Goal: Communication & Community: Answer question/provide support

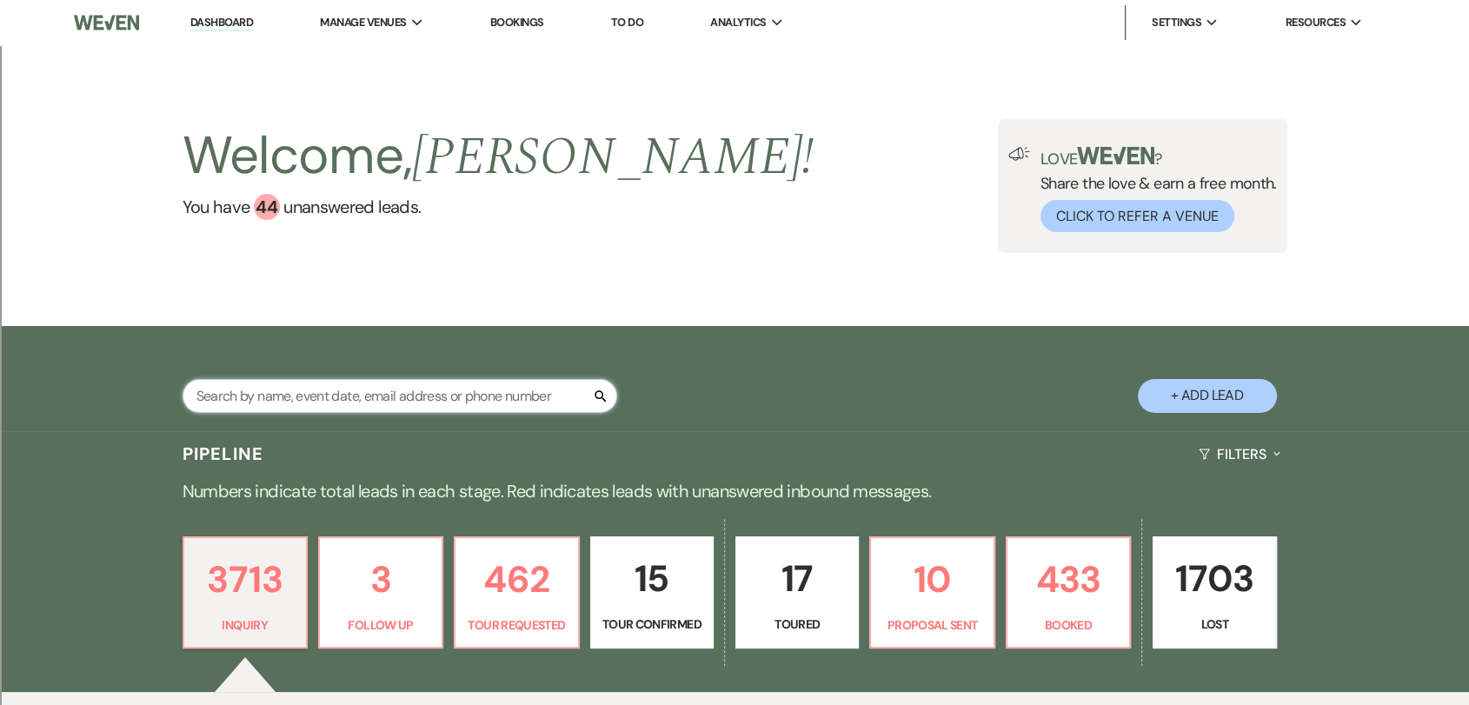
click at [410, 385] on input "text" at bounding box center [400, 396] width 435 height 34
type input "[DATE]"
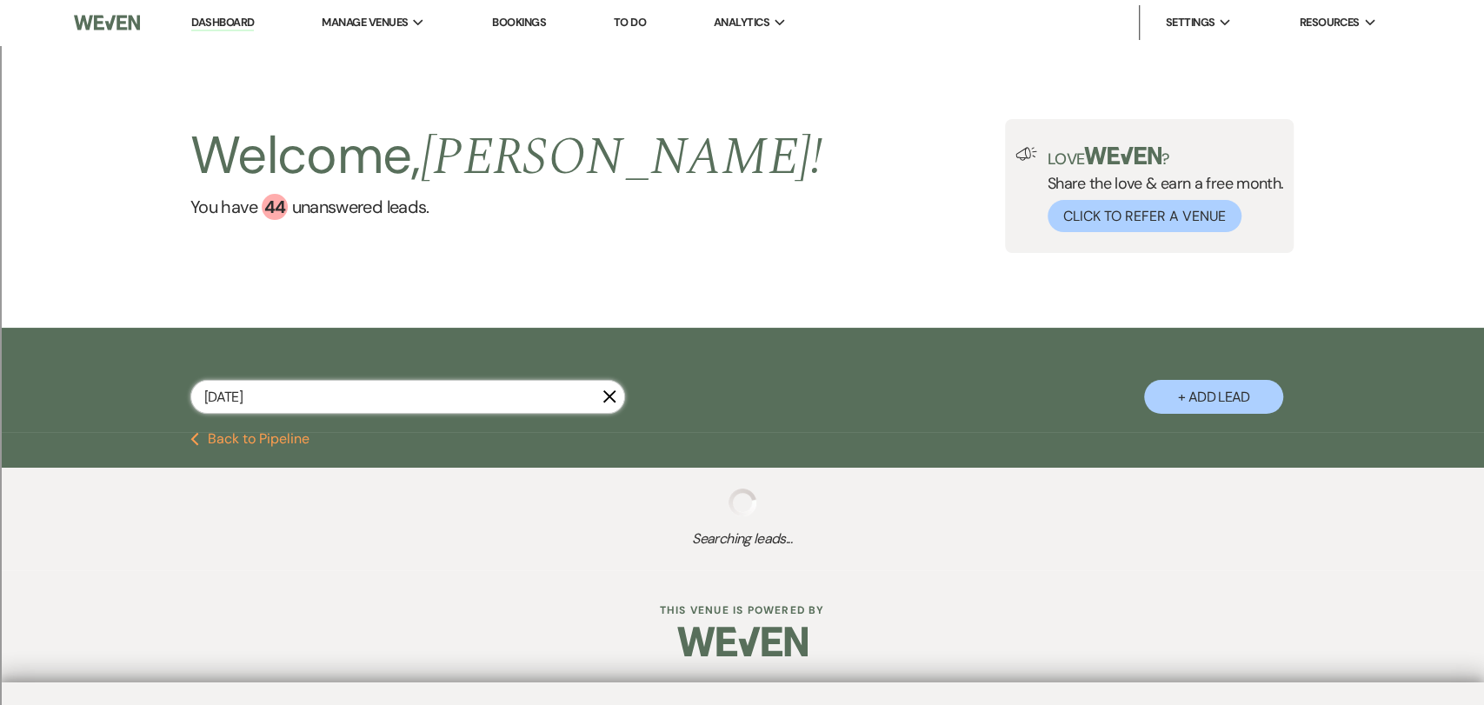
select select "2"
select select "8"
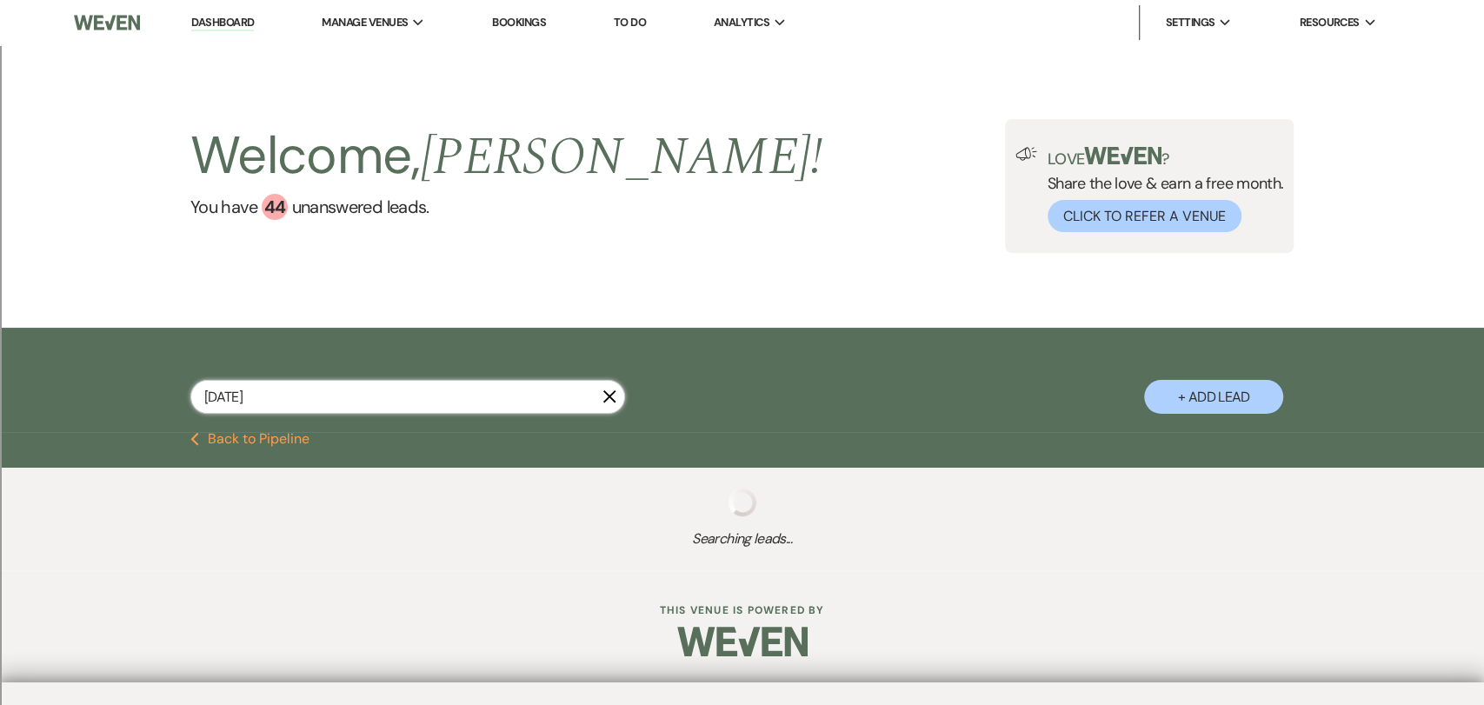
select select "2"
select select "8"
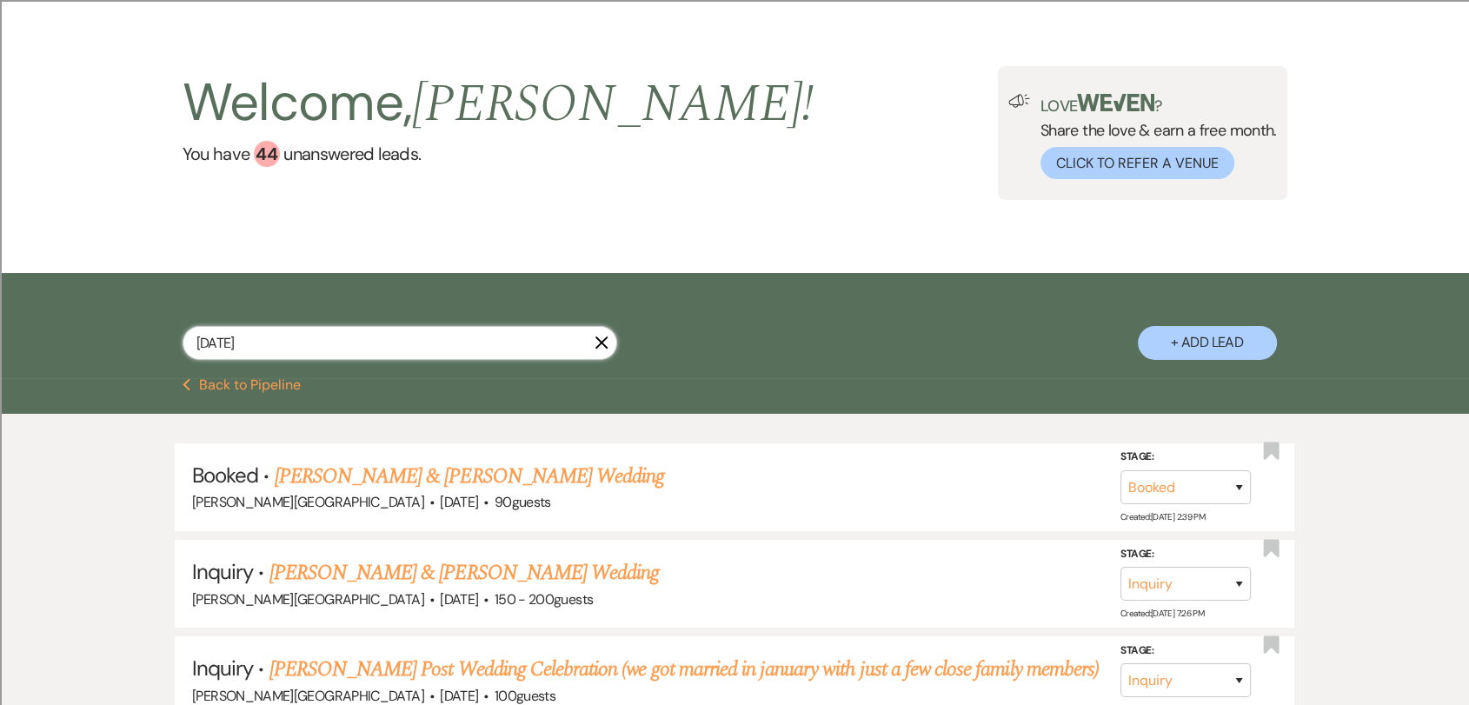
scroll to position [97, 0]
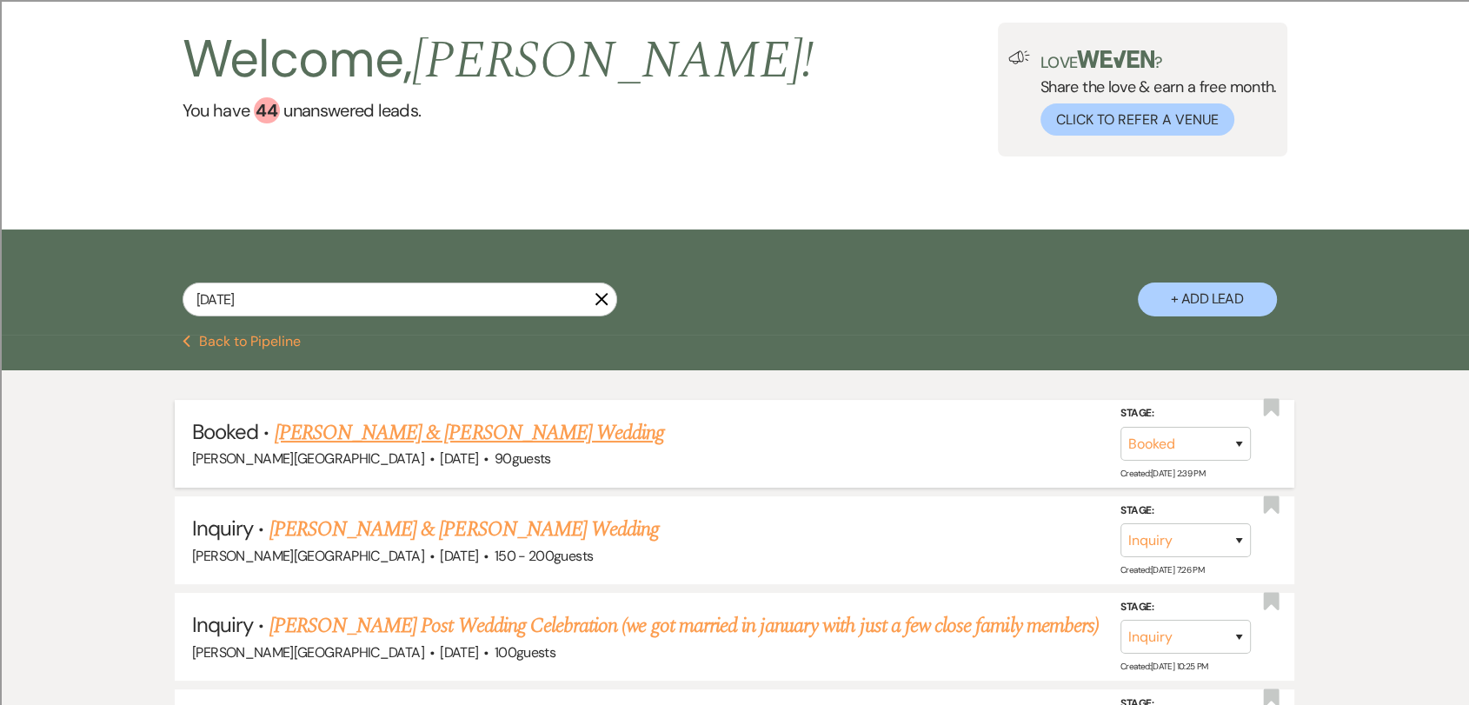
click at [556, 423] on link "[PERSON_NAME] & [PERSON_NAME] Wedding" at bounding box center [470, 432] width 390 height 31
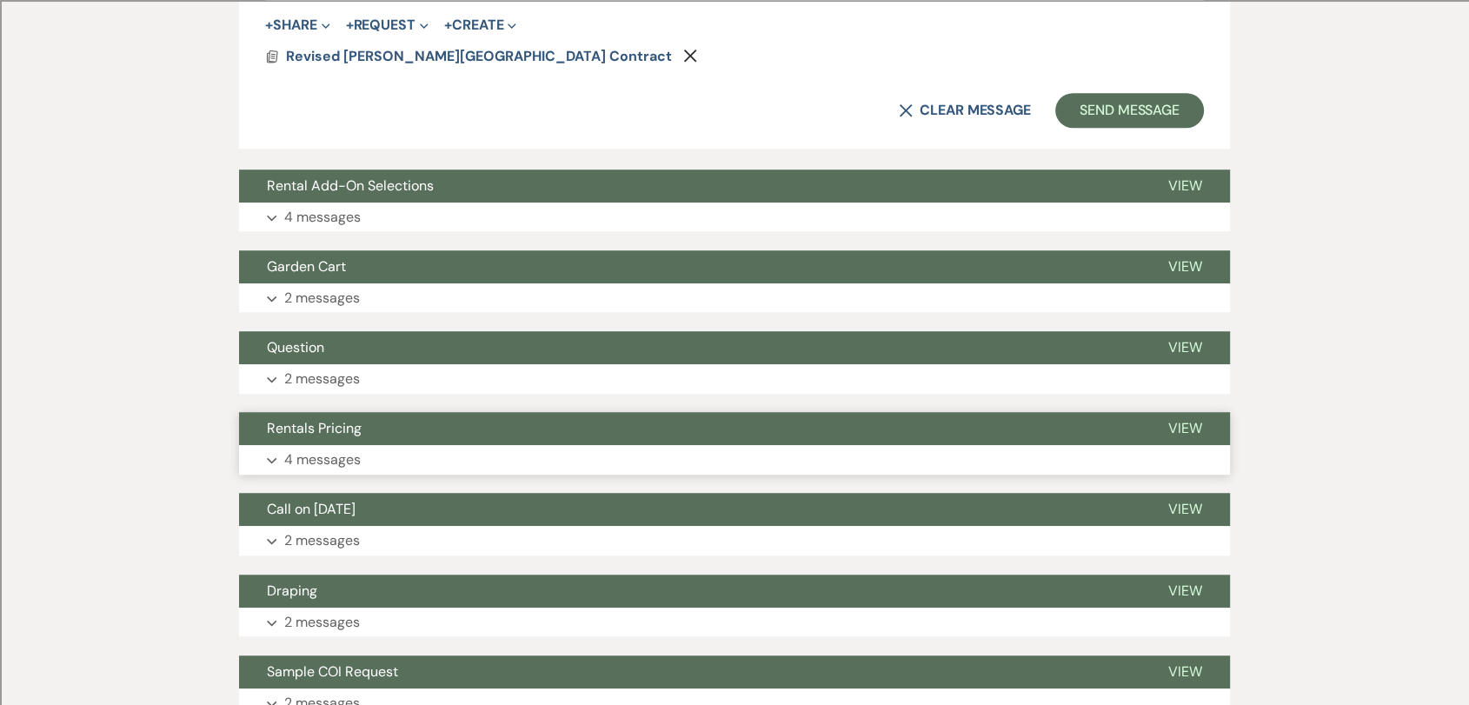
scroll to position [1062, 0]
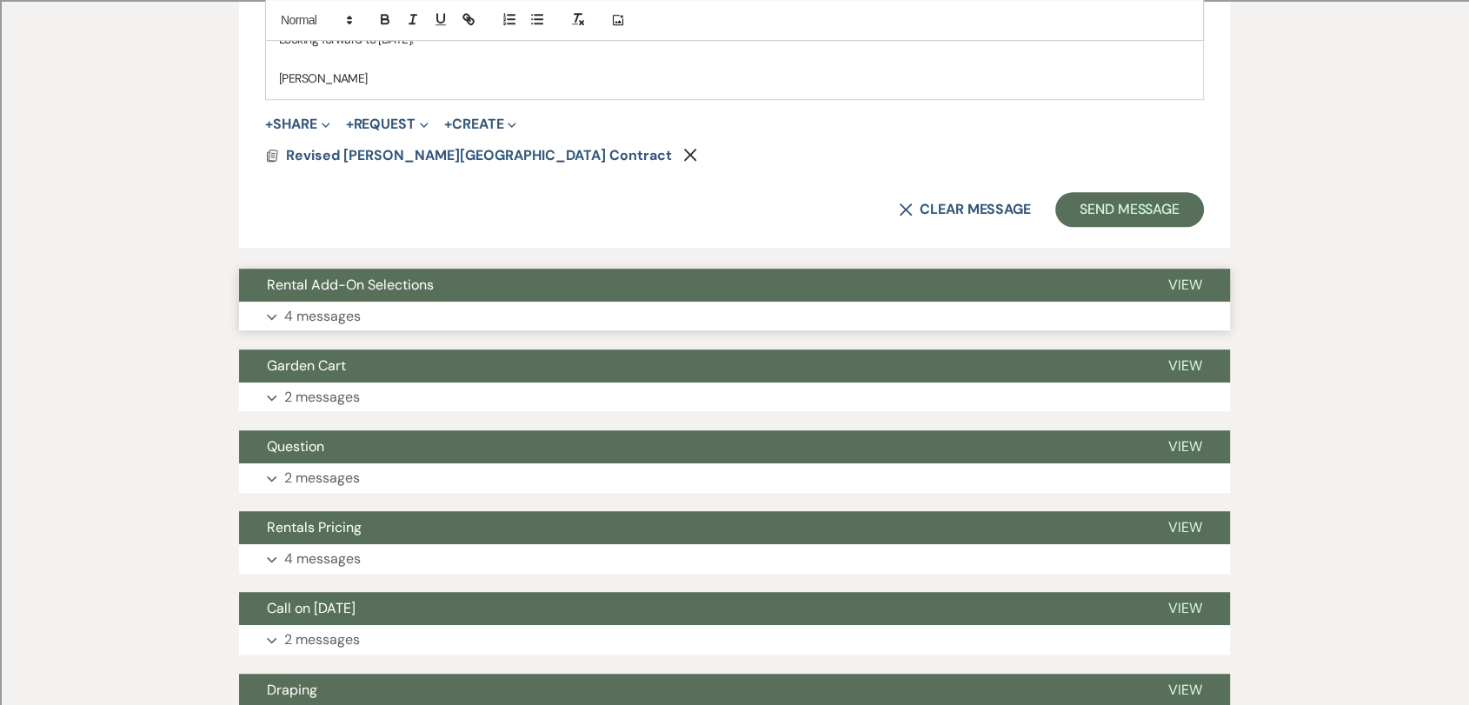
click at [679, 296] on button "Rental Add-On Selections" at bounding box center [690, 285] width 902 height 33
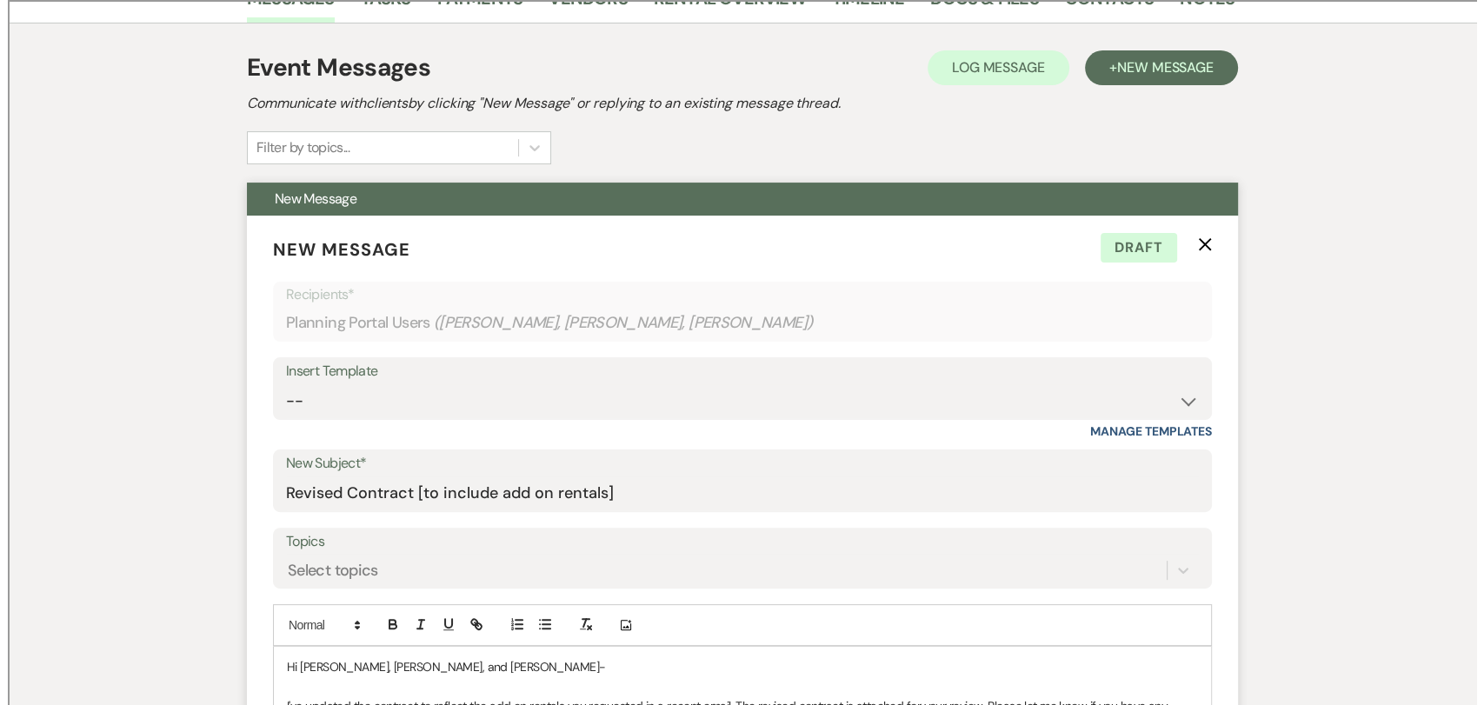
scroll to position [580, 0]
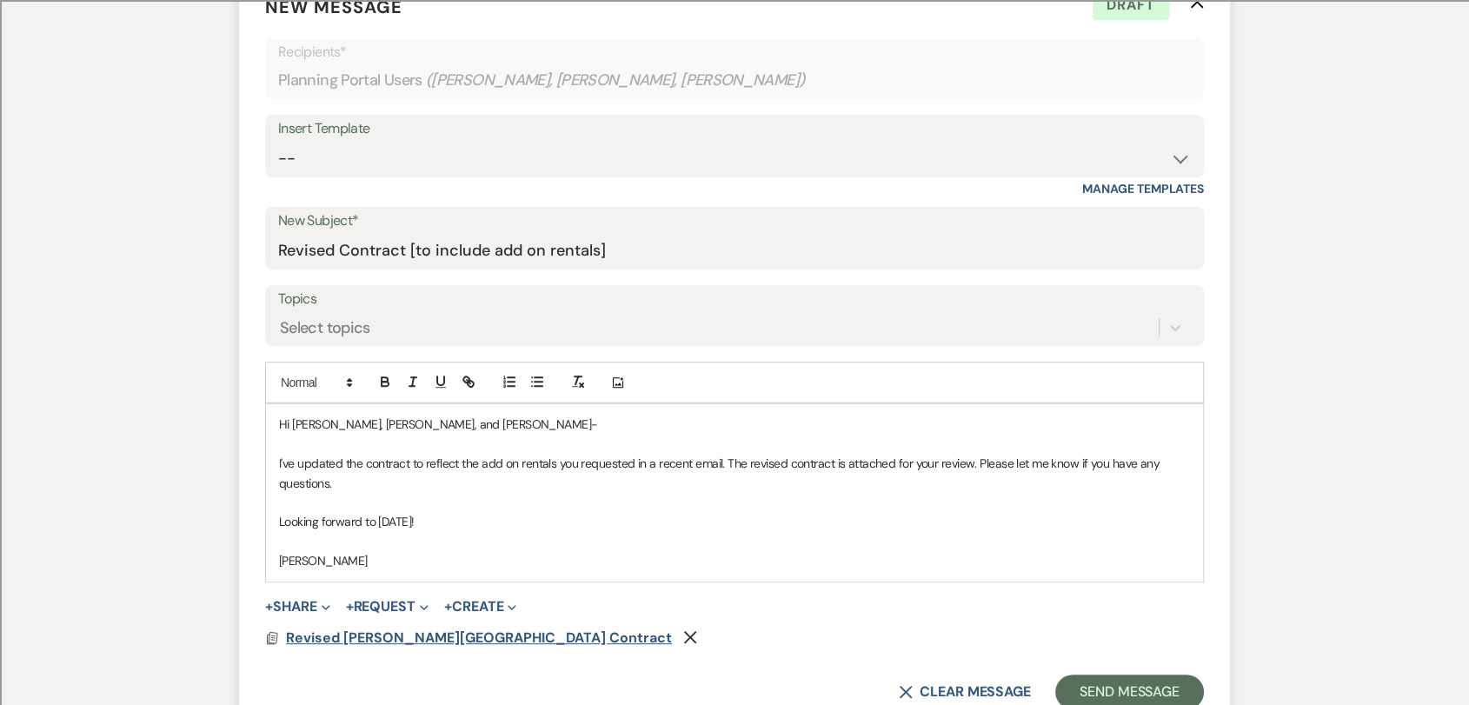
click at [330, 603] on span "Revised [PERSON_NAME][GEOGRAPHIC_DATA] Contract" at bounding box center [479, 638] width 386 height 18
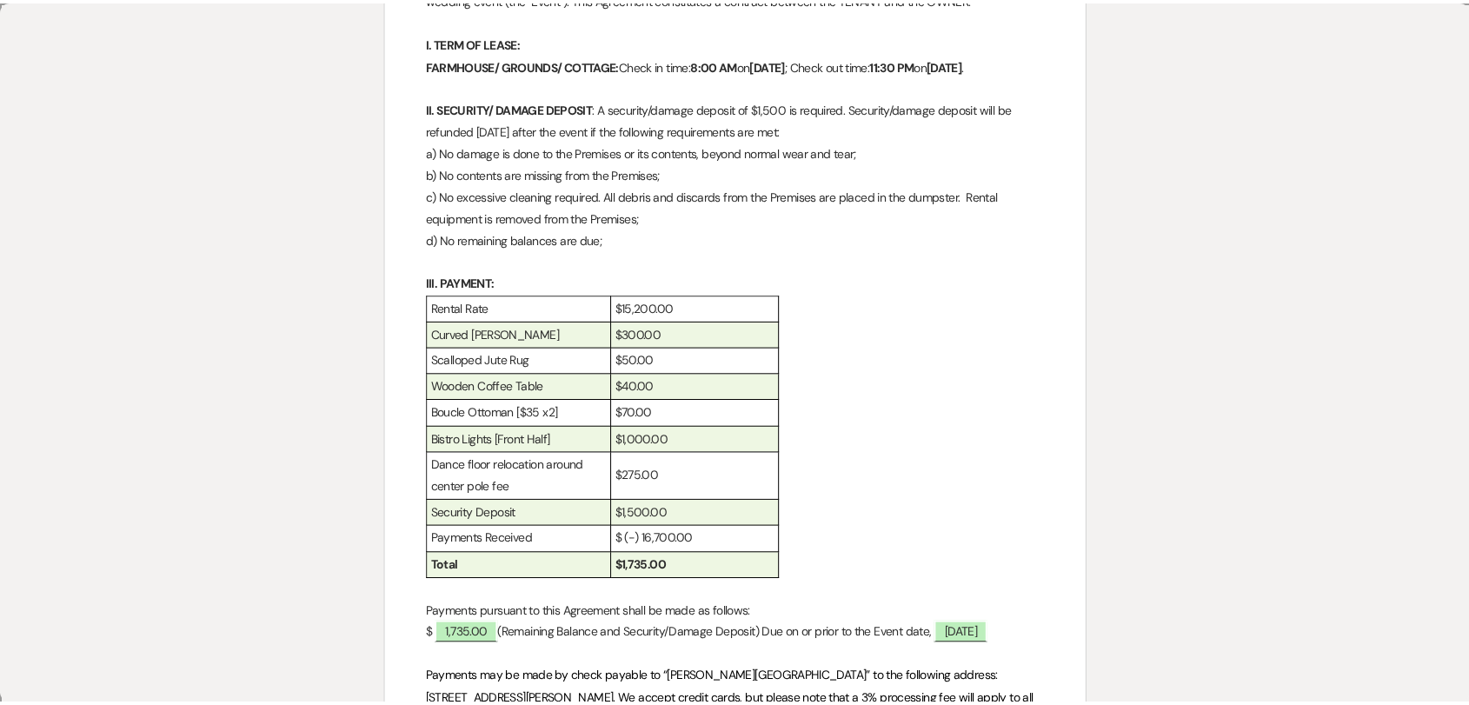
scroll to position [0, 0]
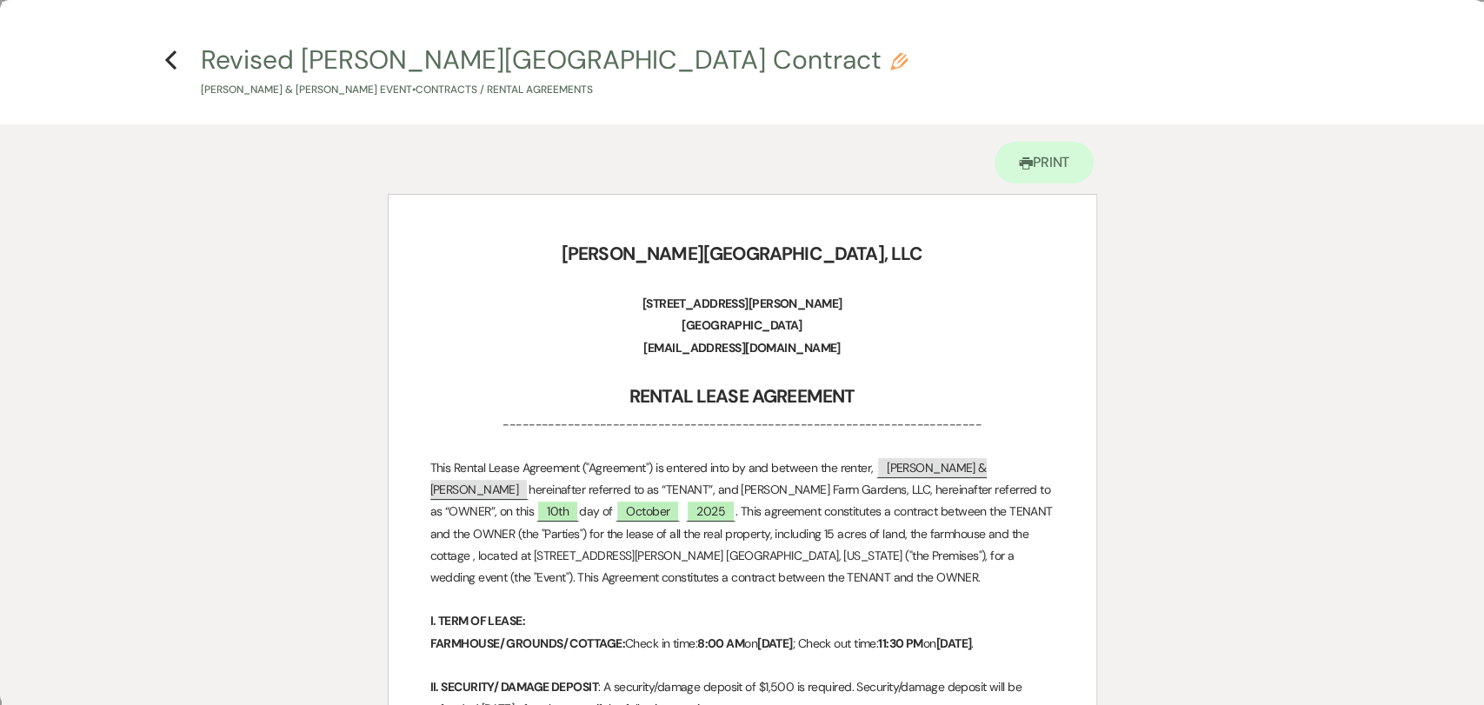
click at [174, 64] on icon "Previous" at bounding box center [170, 60] width 13 height 21
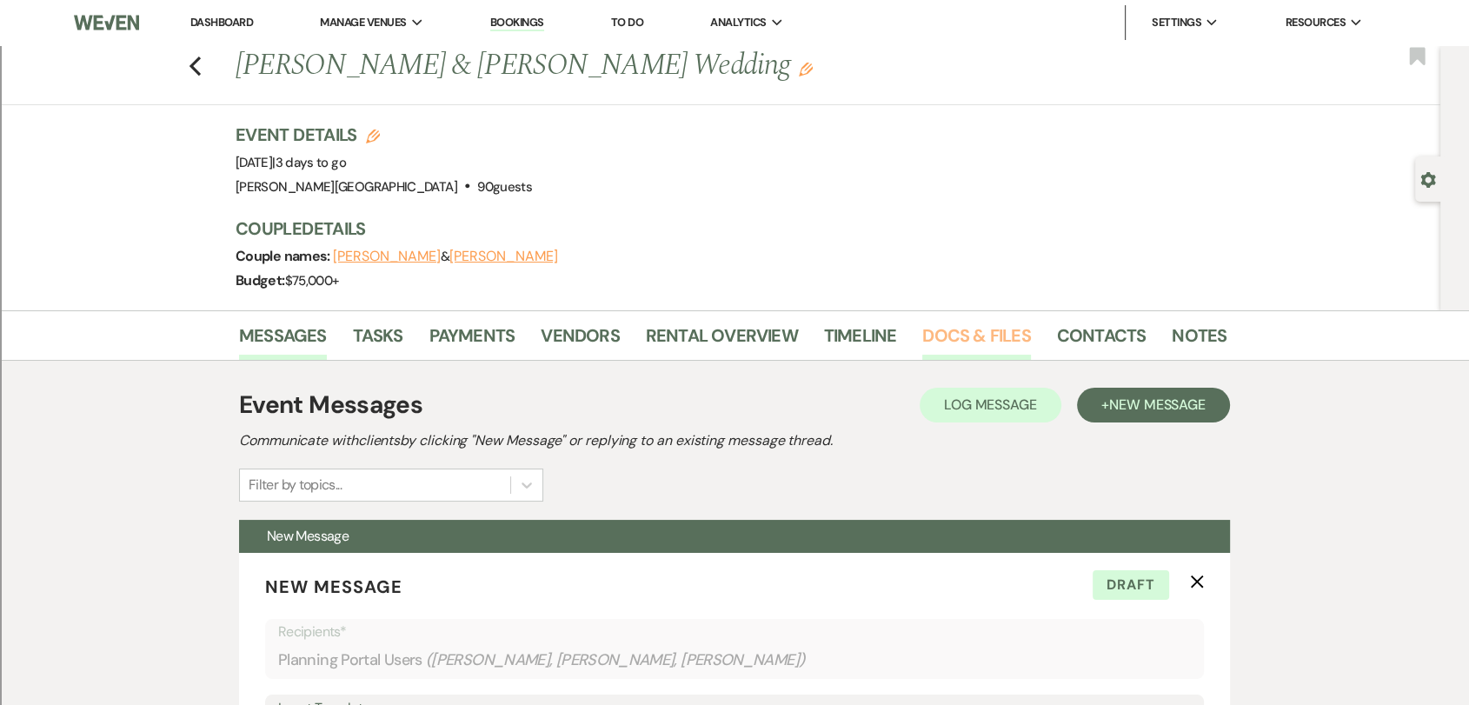
click at [971, 336] on link "Docs & Files" at bounding box center [976, 341] width 108 height 38
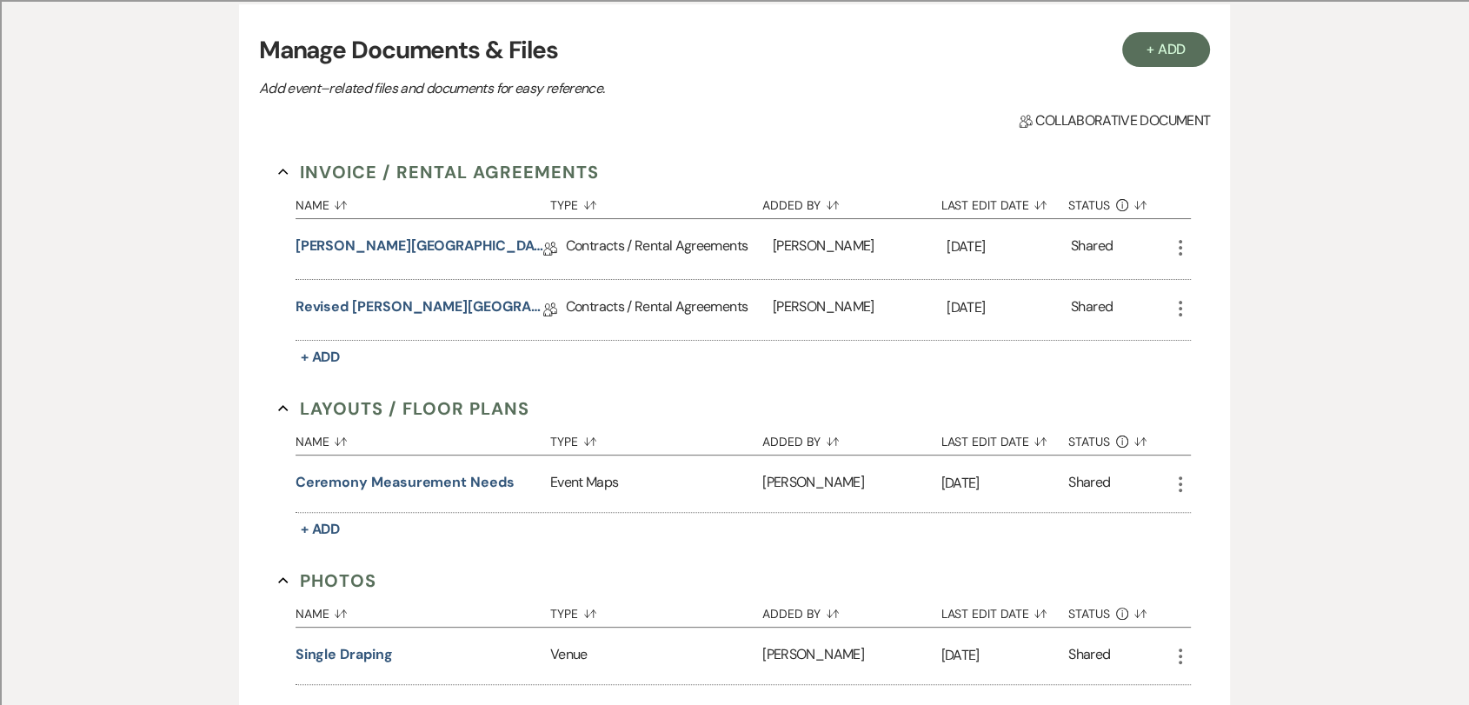
scroll to position [386, 0]
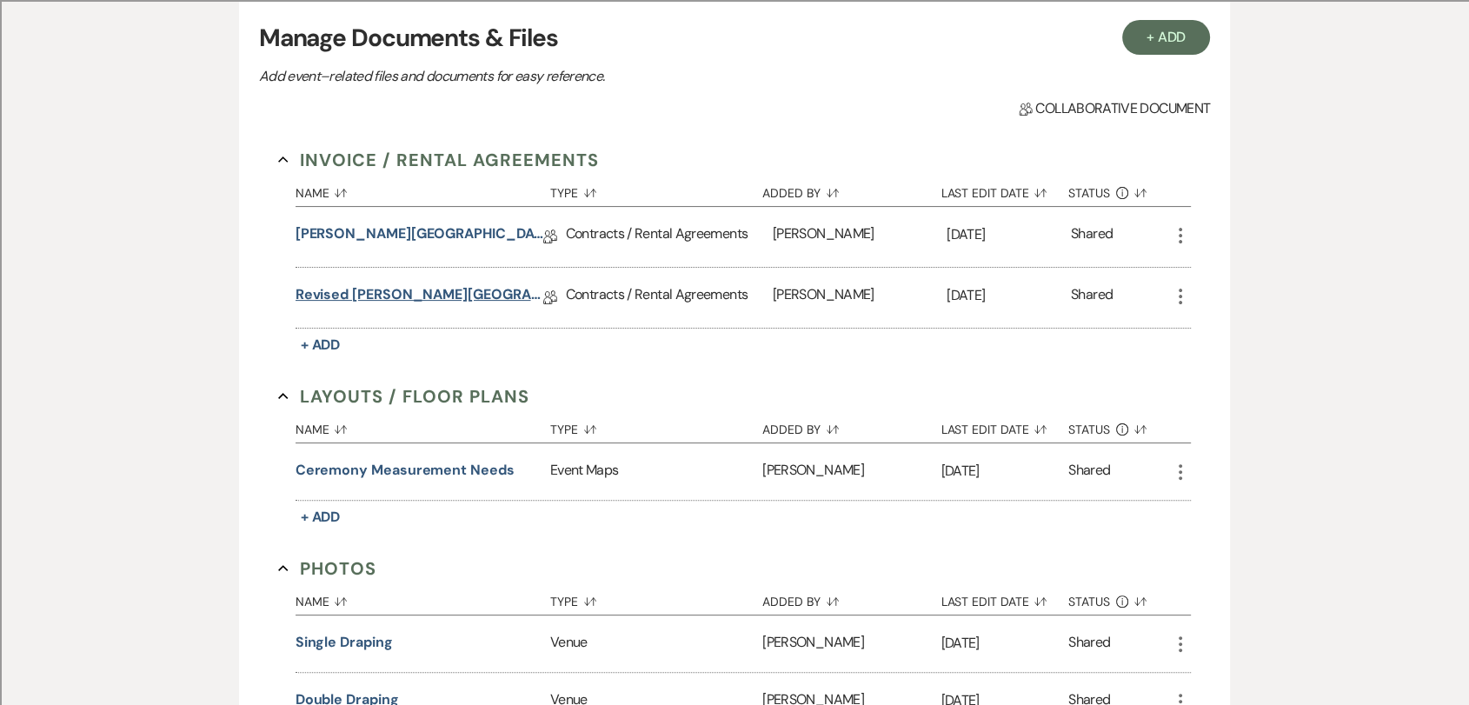
click at [483, 289] on link "Revised [PERSON_NAME][GEOGRAPHIC_DATA] Contract" at bounding box center [420, 297] width 248 height 27
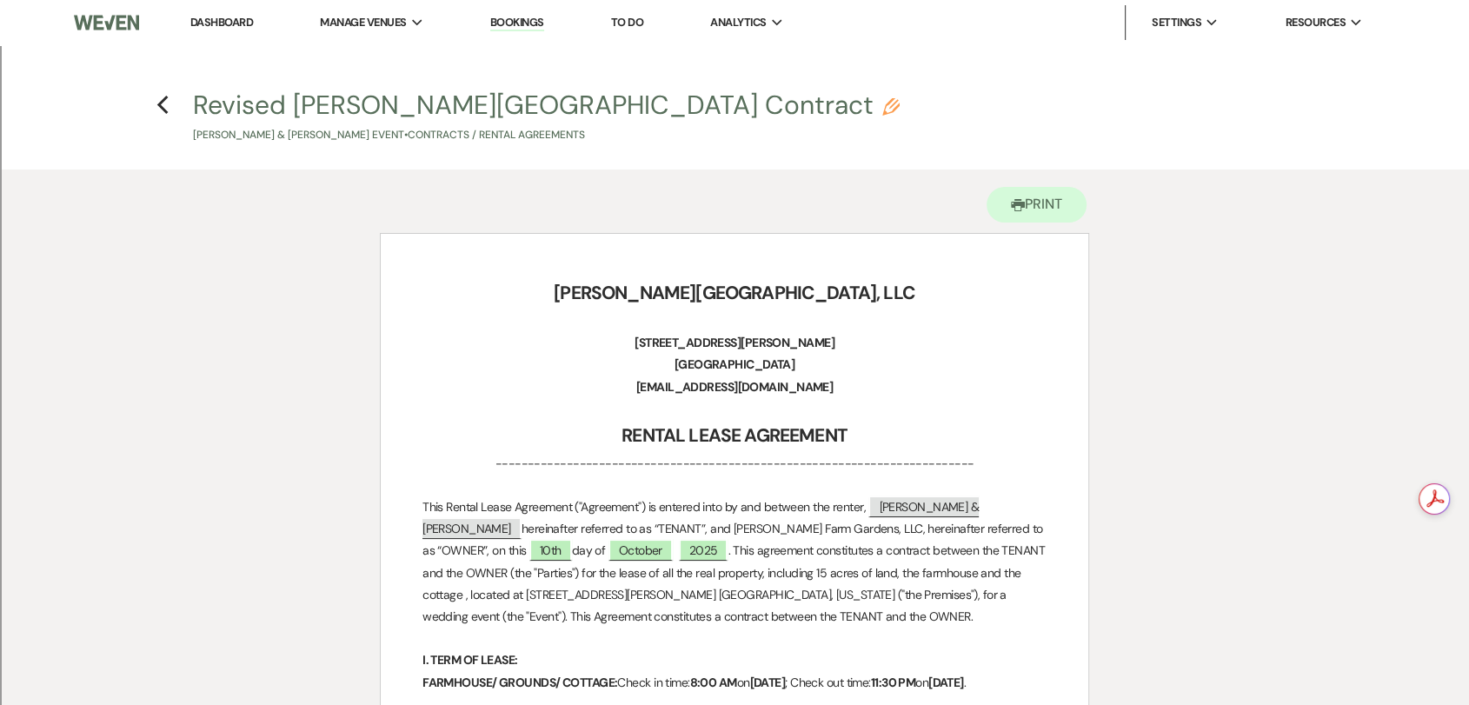
scroll to position [386, 0]
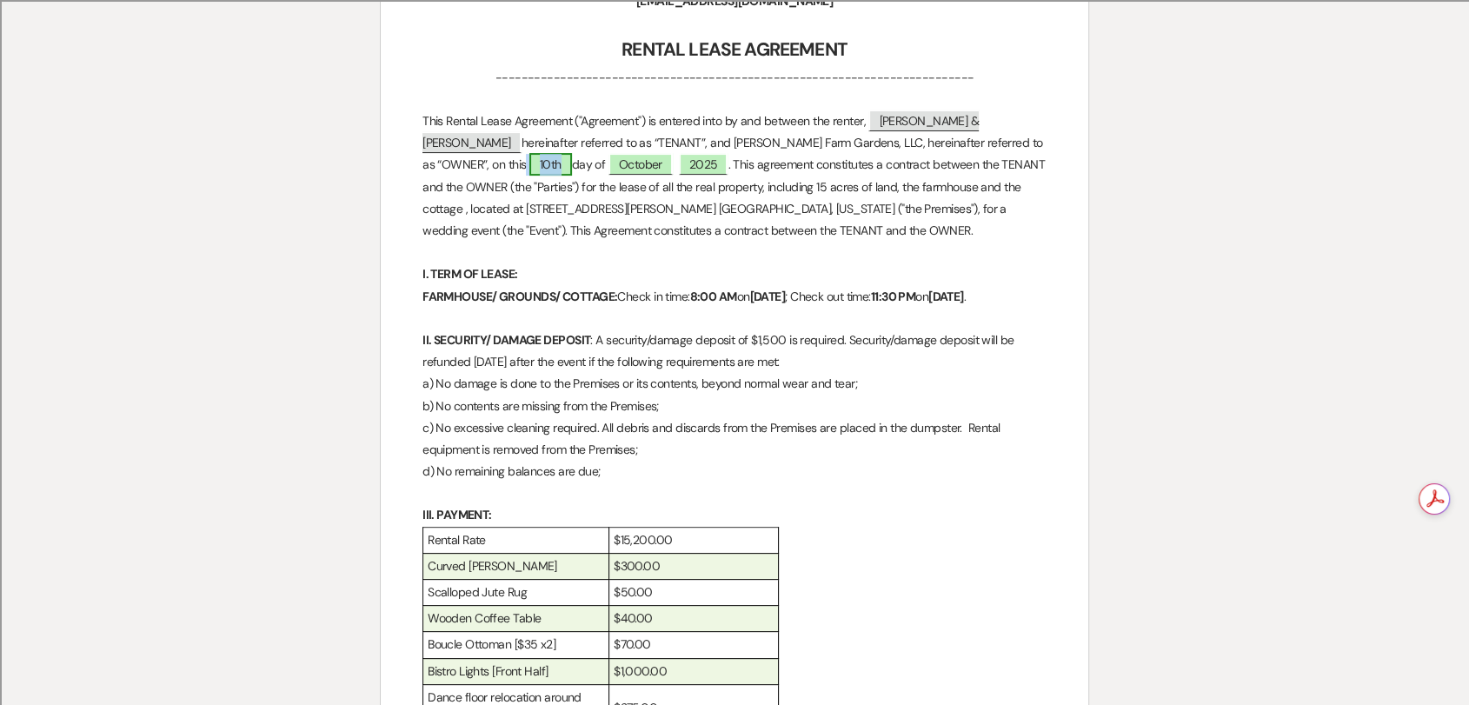
click at [529, 163] on span "10th" at bounding box center [550, 164] width 43 height 23
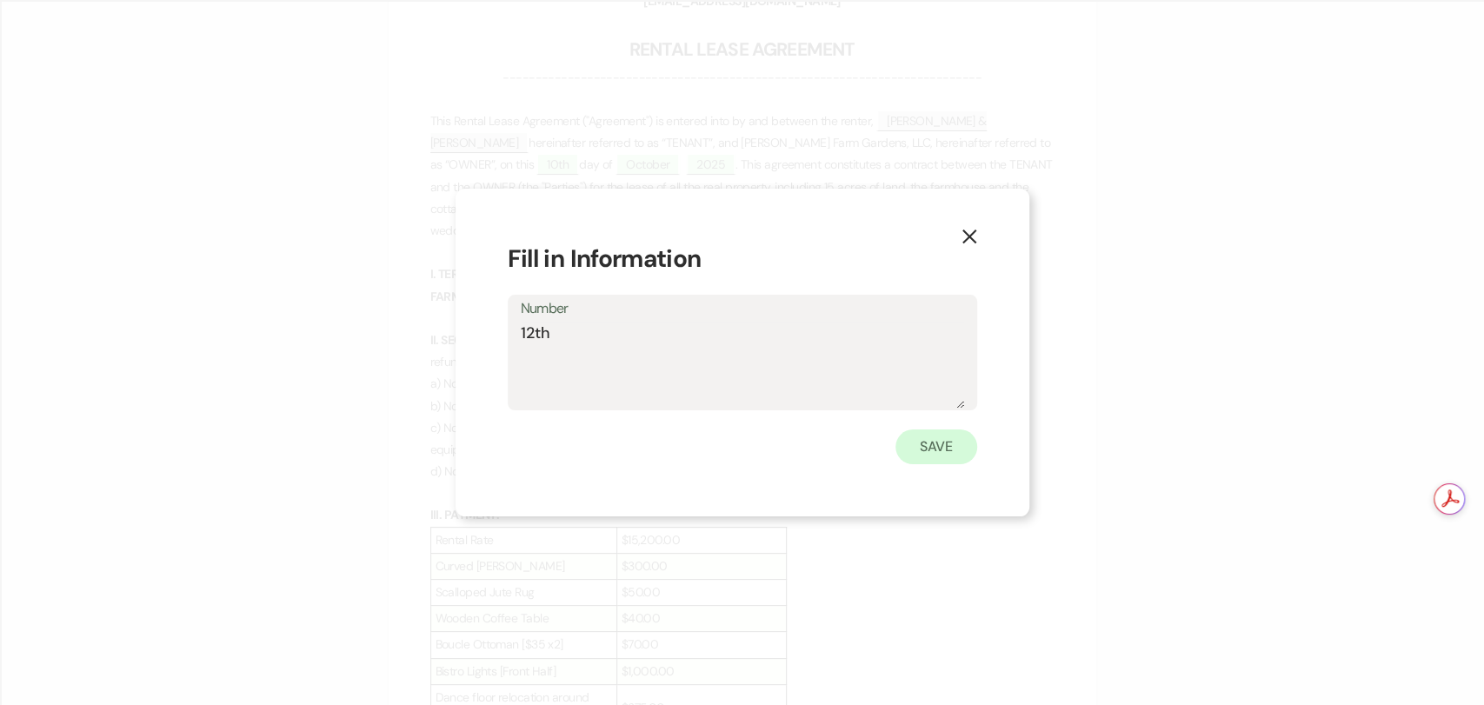
type textarea "12th"
click at [949, 444] on button "Save" at bounding box center [937, 447] width 82 height 35
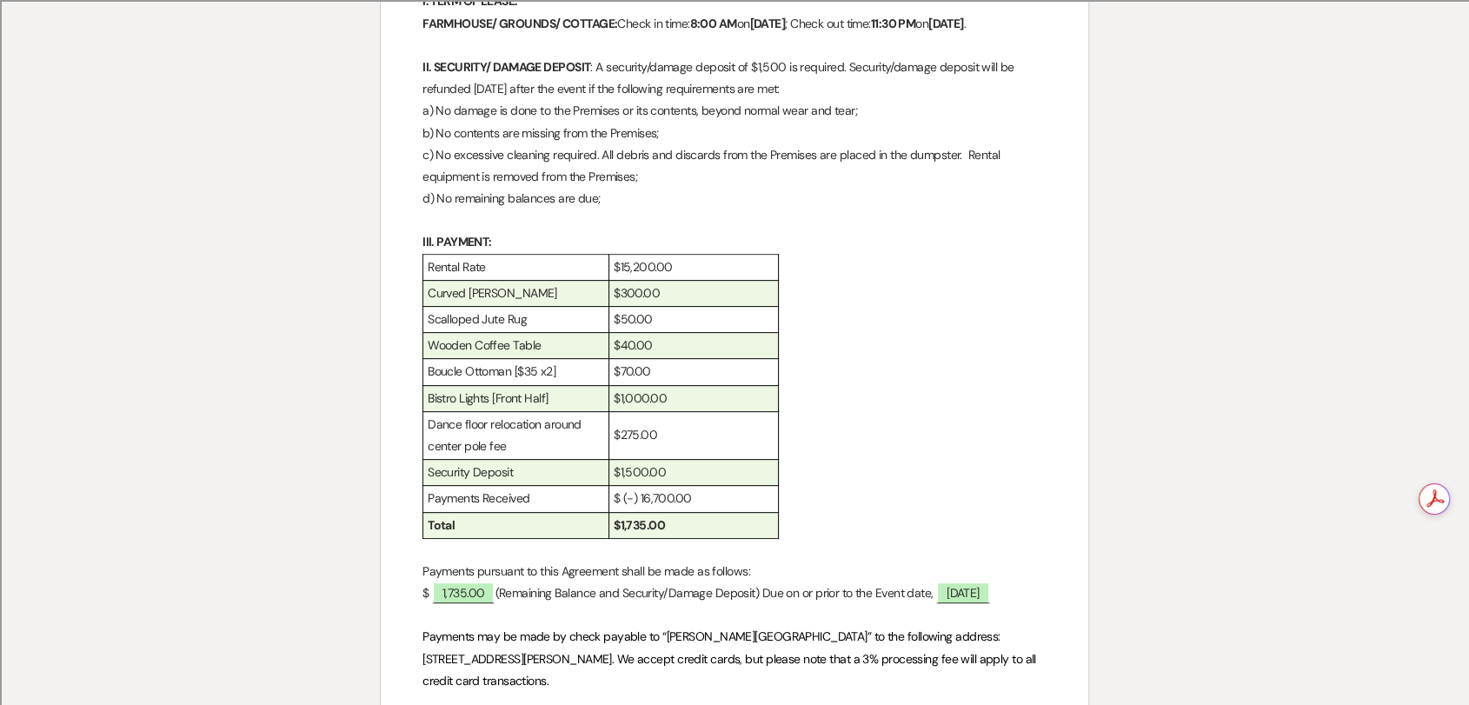
scroll to position [676, 0]
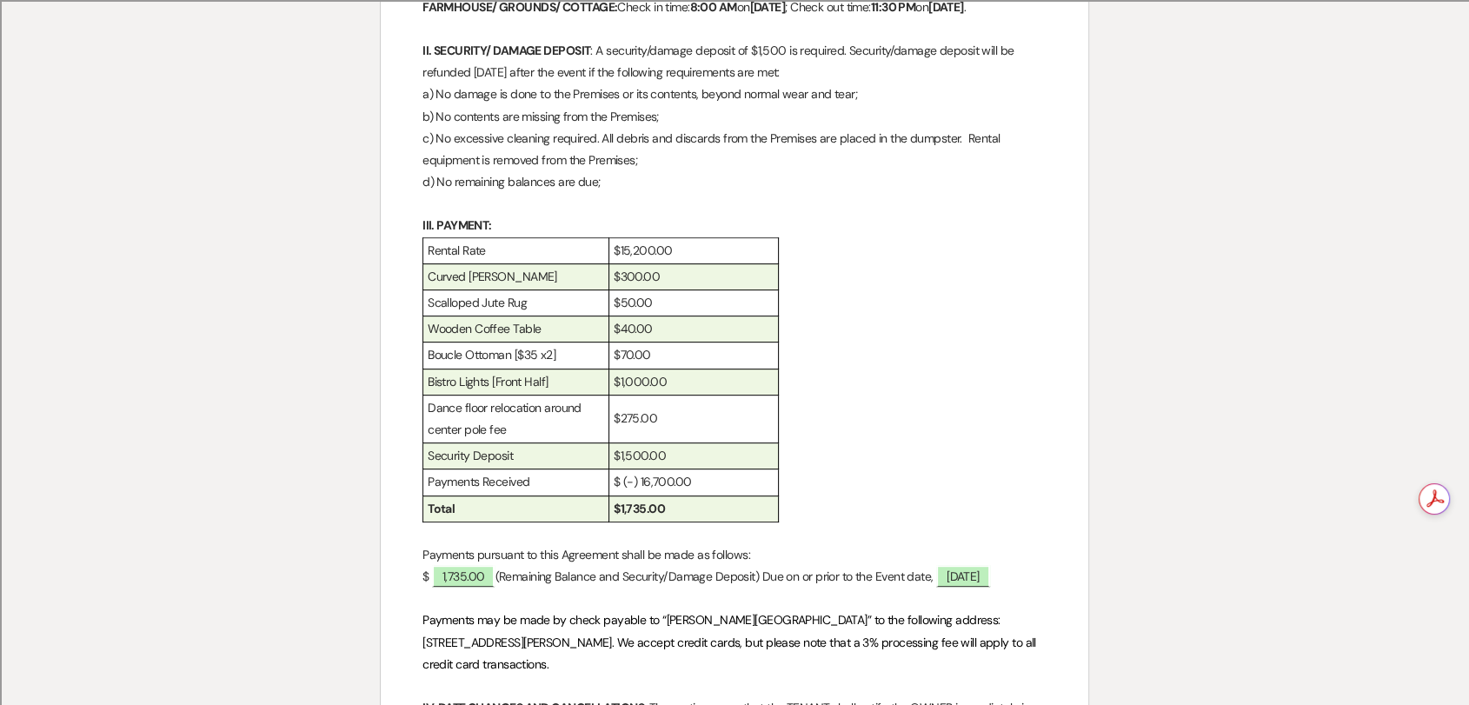
click at [689, 262] on p "$15,200.00" at bounding box center [694, 251] width 160 height 22
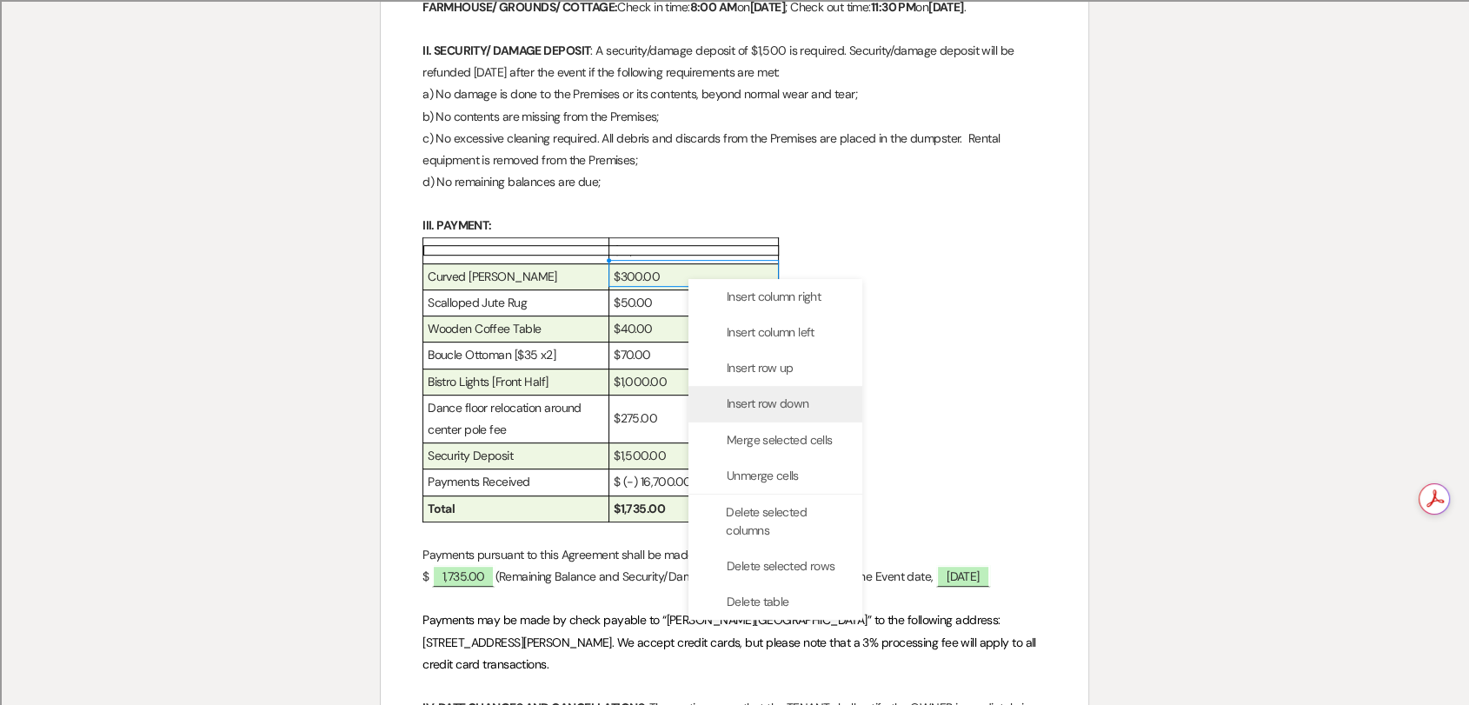
click at [766, 415] on div "Insert row down" at bounding box center [776, 404] width 174 height 36
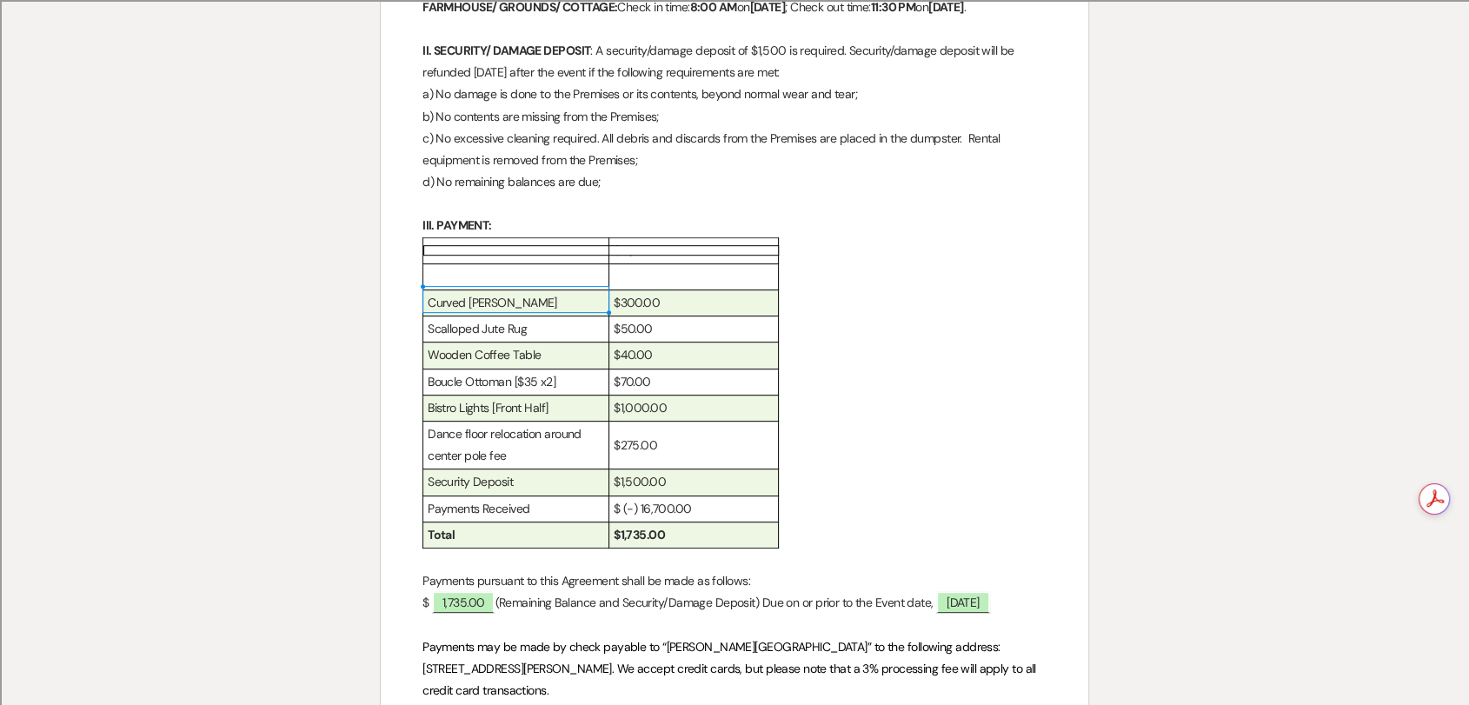
click at [511, 288] on p at bounding box center [516, 277] width 176 height 22
click at [579, 215] on p at bounding box center [735, 204] width 624 height 22
click at [570, 288] on p at bounding box center [516, 277] width 176 height 22
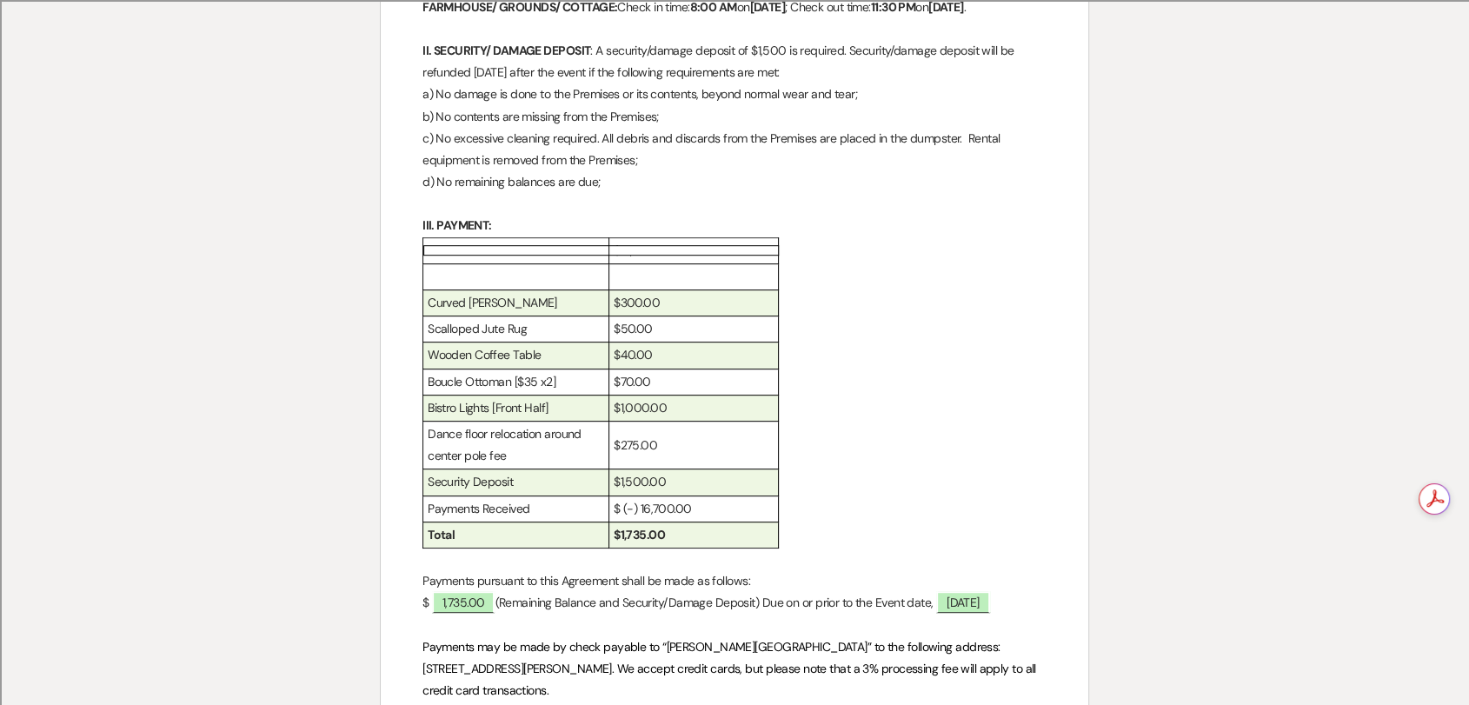
scroll to position [386, 0]
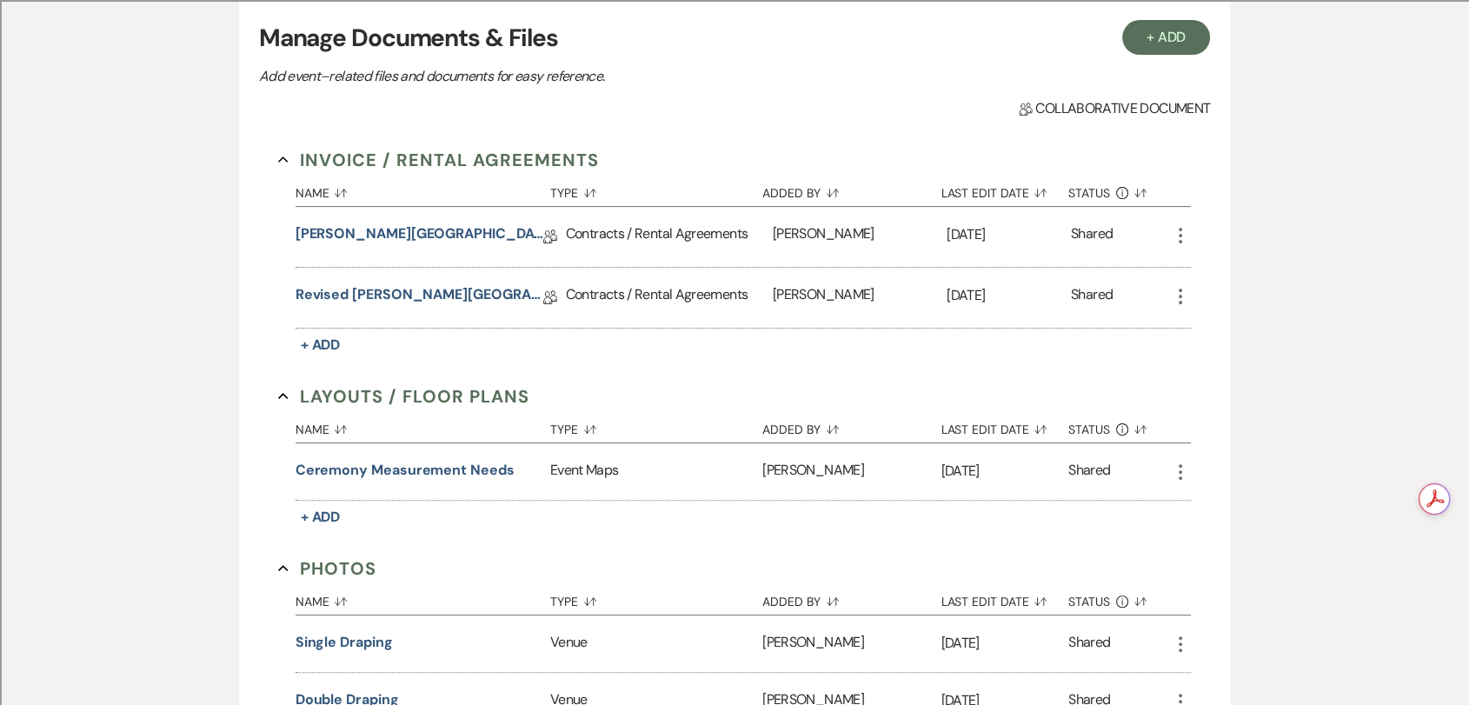
click at [1152, 287] on div "Shared" at bounding box center [1120, 298] width 99 height 60
click at [1169, 293] on div "Shared" at bounding box center [1120, 298] width 99 height 60
click at [1175, 293] on icon "More" at bounding box center [1180, 296] width 21 height 21
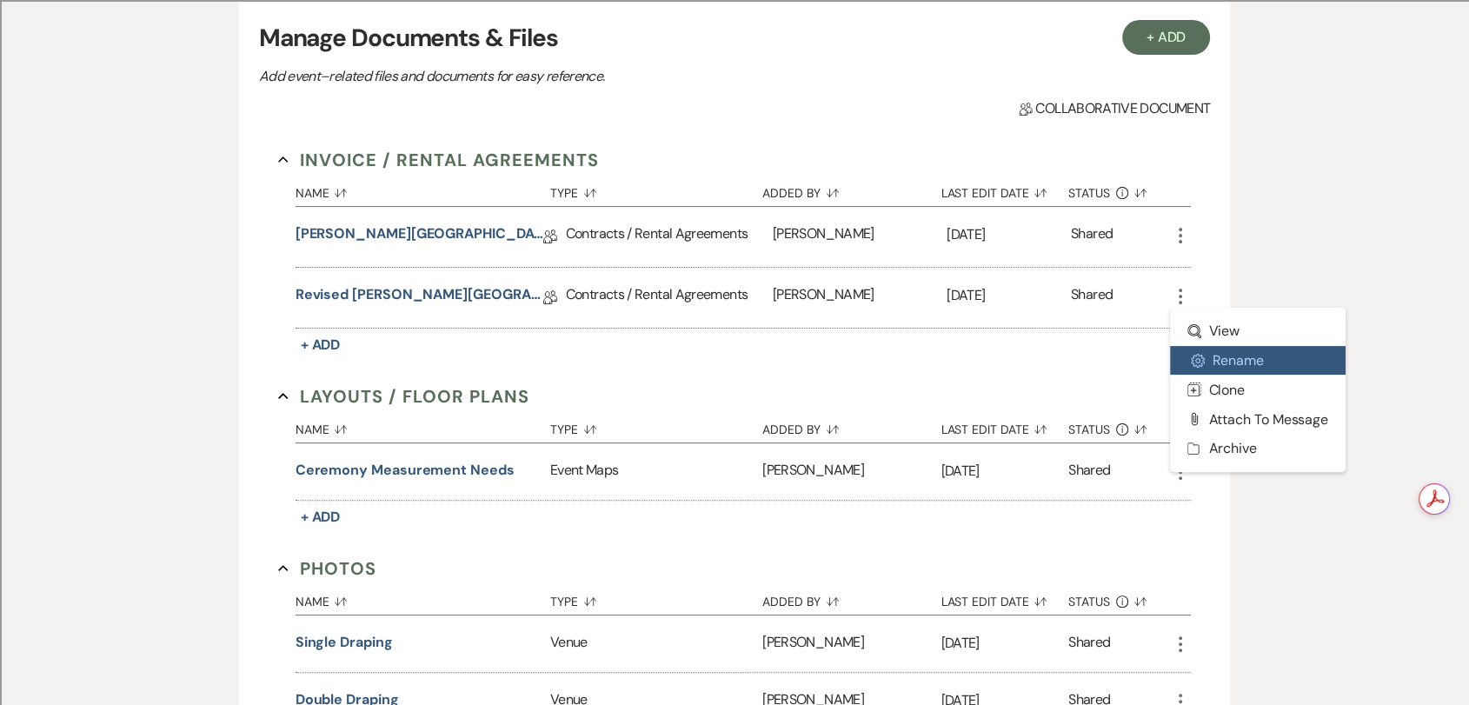
click at [1211, 359] on button "Settings Gear Rename" at bounding box center [1258, 361] width 176 height 30
select select "10"
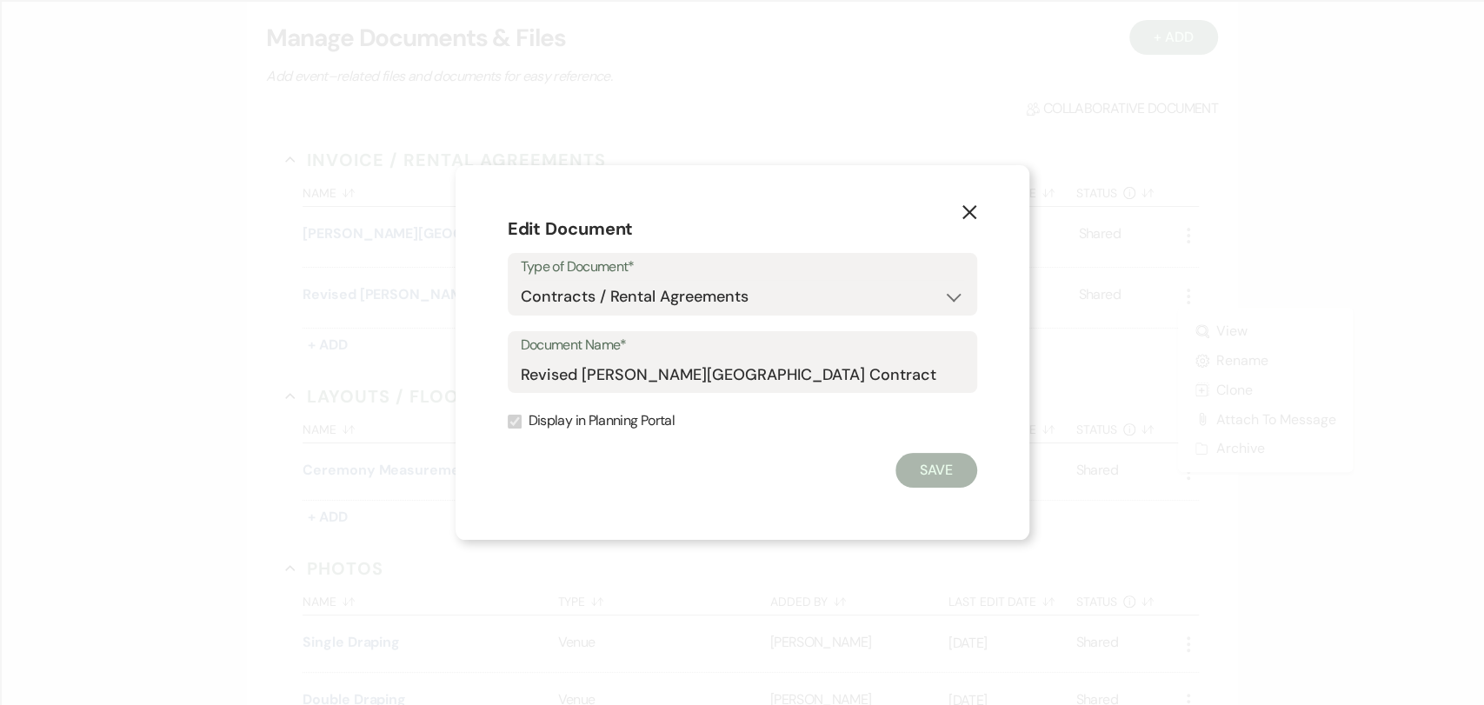
click at [956, 210] on button "X" at bounding box center [969, 211] width 26 height 30
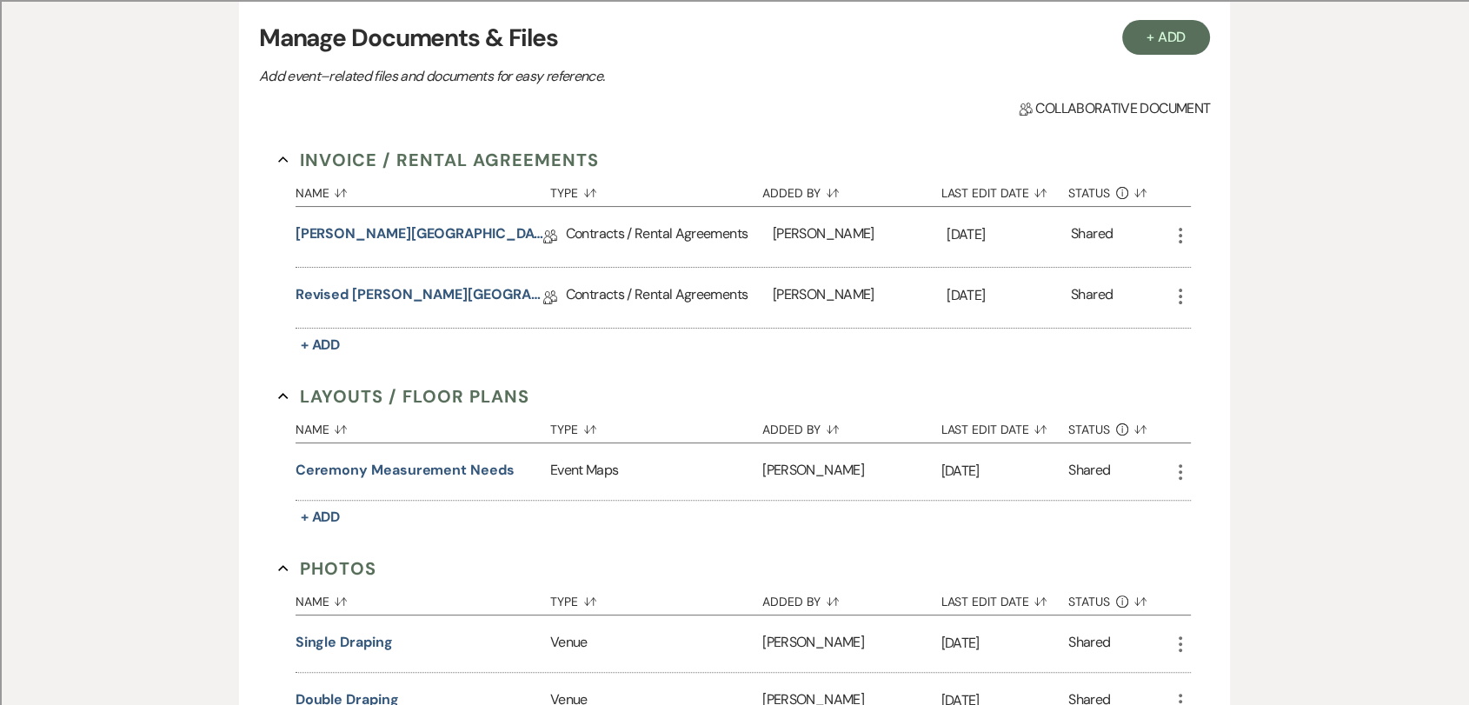
click at [1179, 294] on icon "More" at bounding box center [1180, 296] width 21 height 21
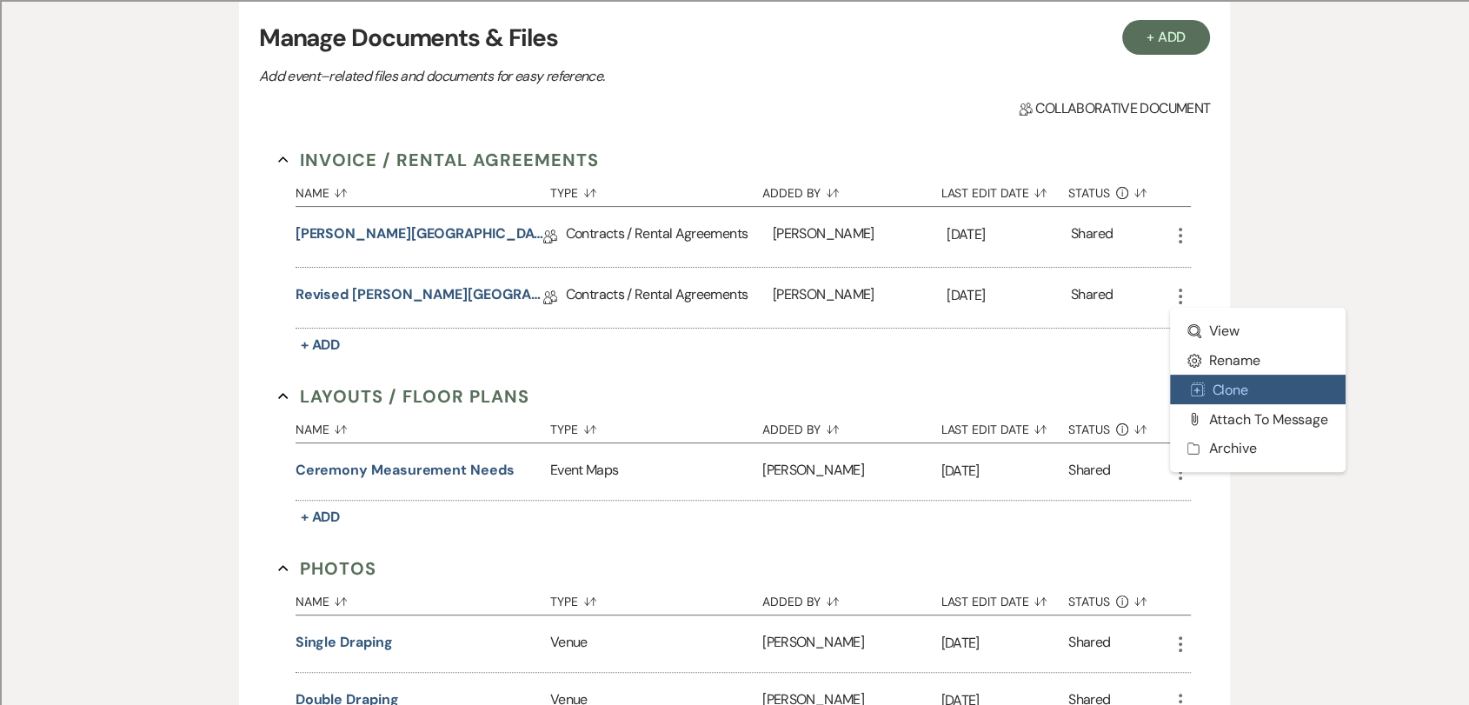
click at [1214, 395] on button "Duplicate Clone" at bounding box center [1258, 390] width 176 height 30
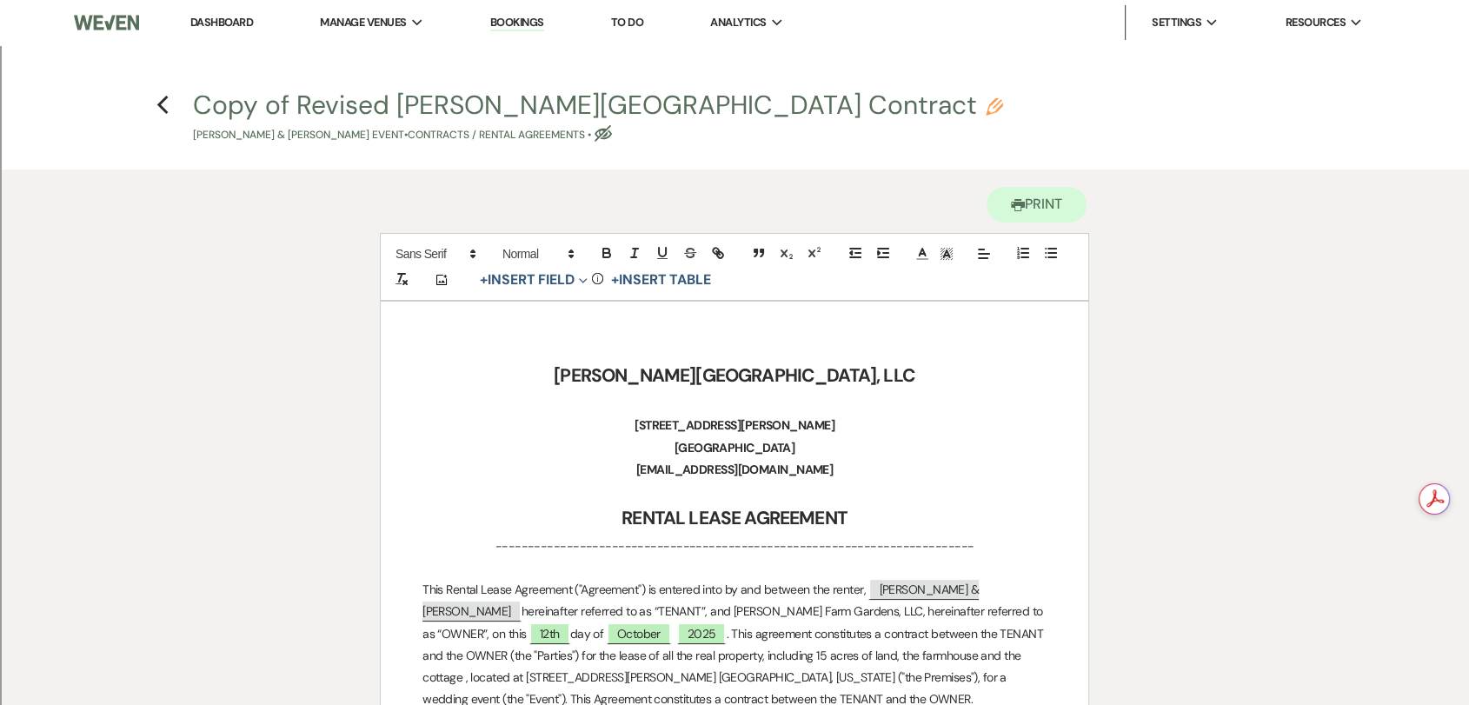
click at [239, 101] on button "Copy of Revised [PERSON_NAME][GEOGRAPHIC_DATA] Contract Pencil [PERSON_NAME] & …" at bounding box center [598, 117] width 810 height 51
select select "10"
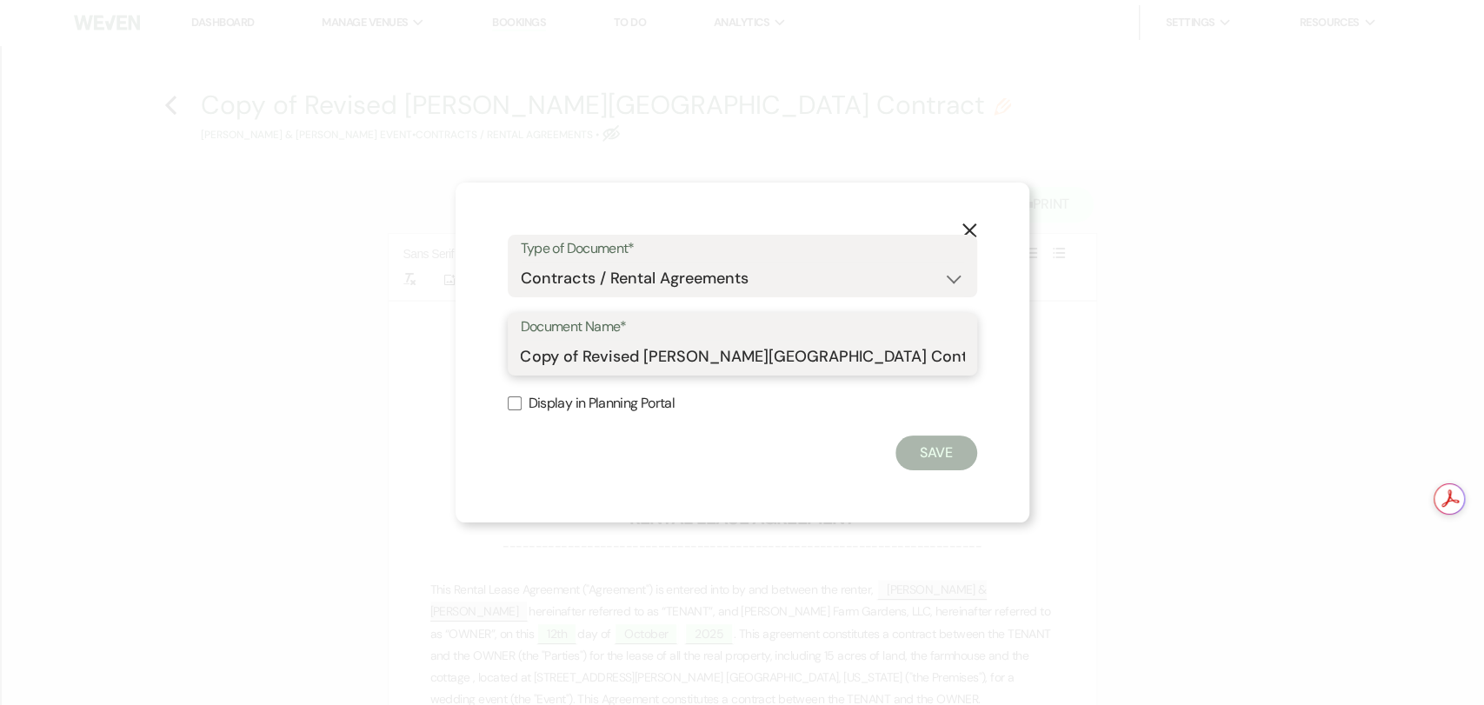
drag, startPoint x: 583, startPoint y: 354, endPoint x: 506, endPoint y: 345, distance: 77.0
click at [506, 345] on div "X Type of Document* Special Event Insurance Vendor Certificate of Insurance Con…" at bounding box center [743, 353] width 574 height 340
click at [534, 351] on input "Revised [PERSON_NAME][GEOGRAPHIC_DATA] Contract" at bounding box center [742, 357] width 443 height 34
click at [534, 354] on input "Revised [PERSON_NAME][GEOGRAPHIC_DATA] Contract" at bounding box center [742, 357] width 443 height 34
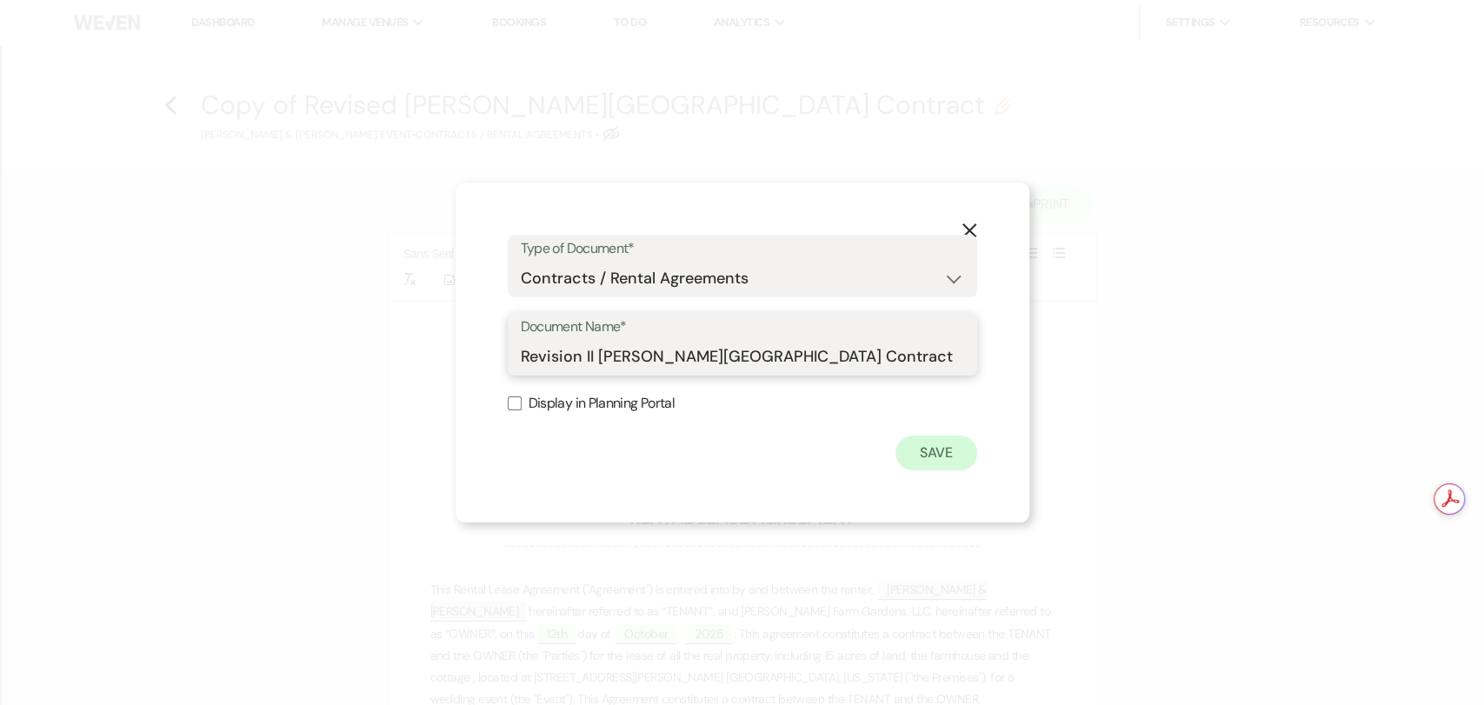
type input "Revision II [PERSON_NAME][GEOGRAPHIC_DATA] Contract"
click at [954, 449] on button "Save" at bounding box center [937, 453] width 82 height 35
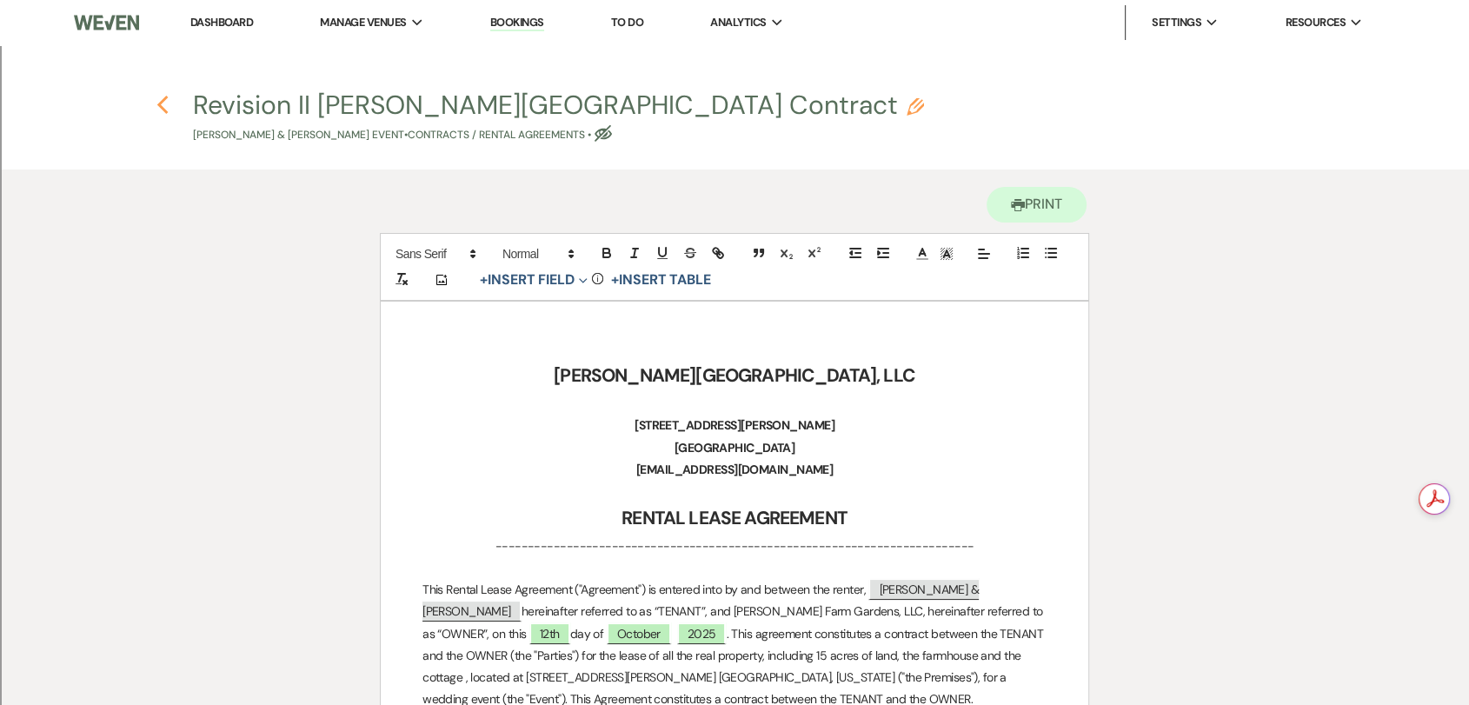
click at [164, 108] on icon "Previous" at bounding box center [163, 105] width 13 height 21
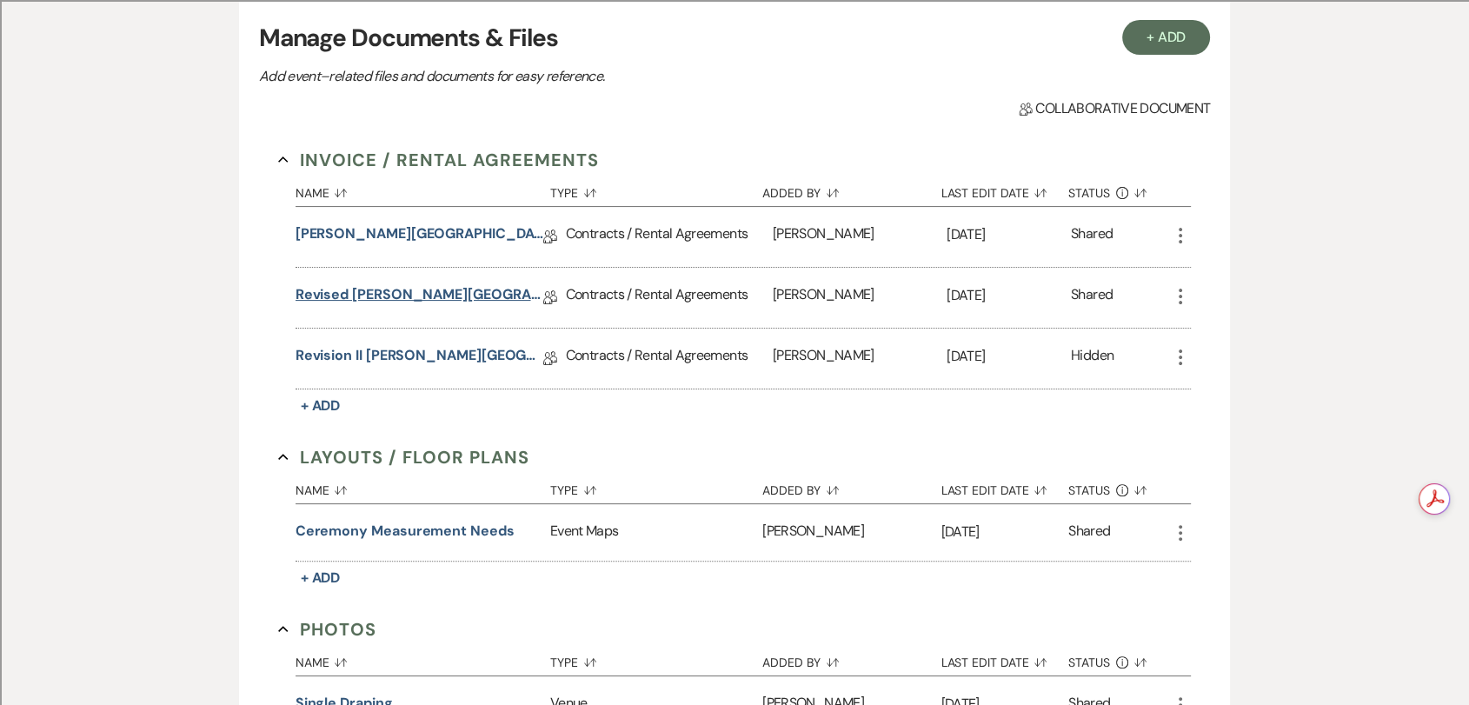
click at [449, 303] on link "Revised [PERSON_NAME][GEOGRAPHIC_DATA] Contract" at bounding box center [420, 297] width 248 height 27
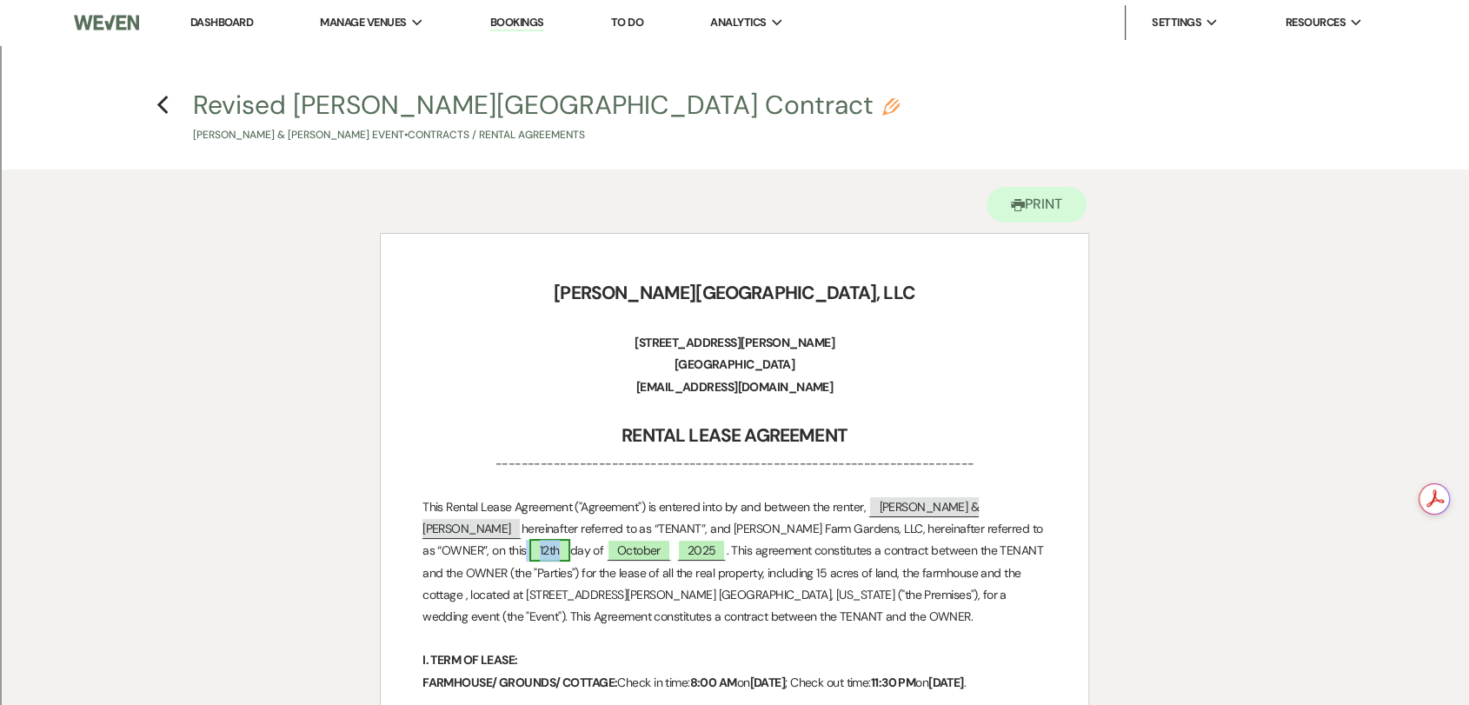
click at [529, 551] on span "12th" at bounding box center [549, 550] width 41 height 23
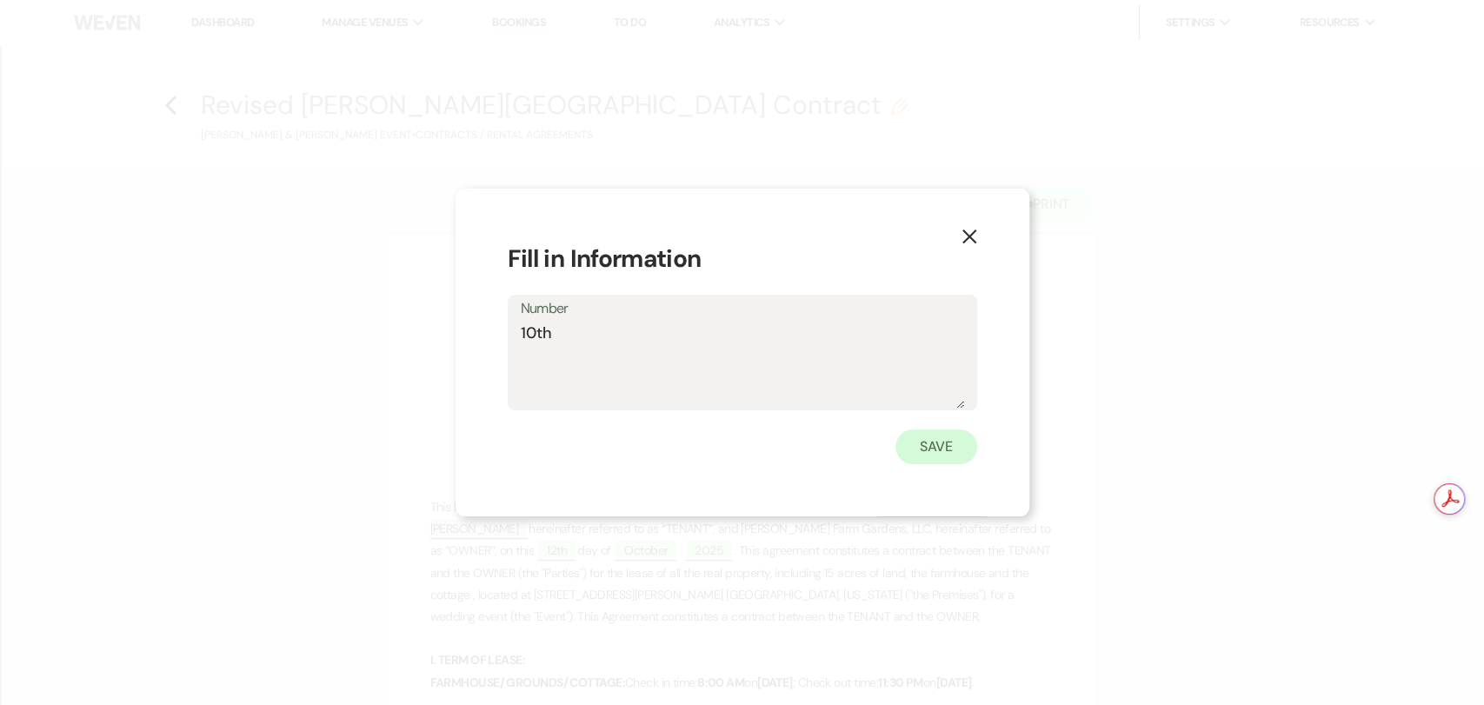
type textarea "10th"
click at [921, 457] on button "Save" at bounding box center [937, 447] width 82 height 35
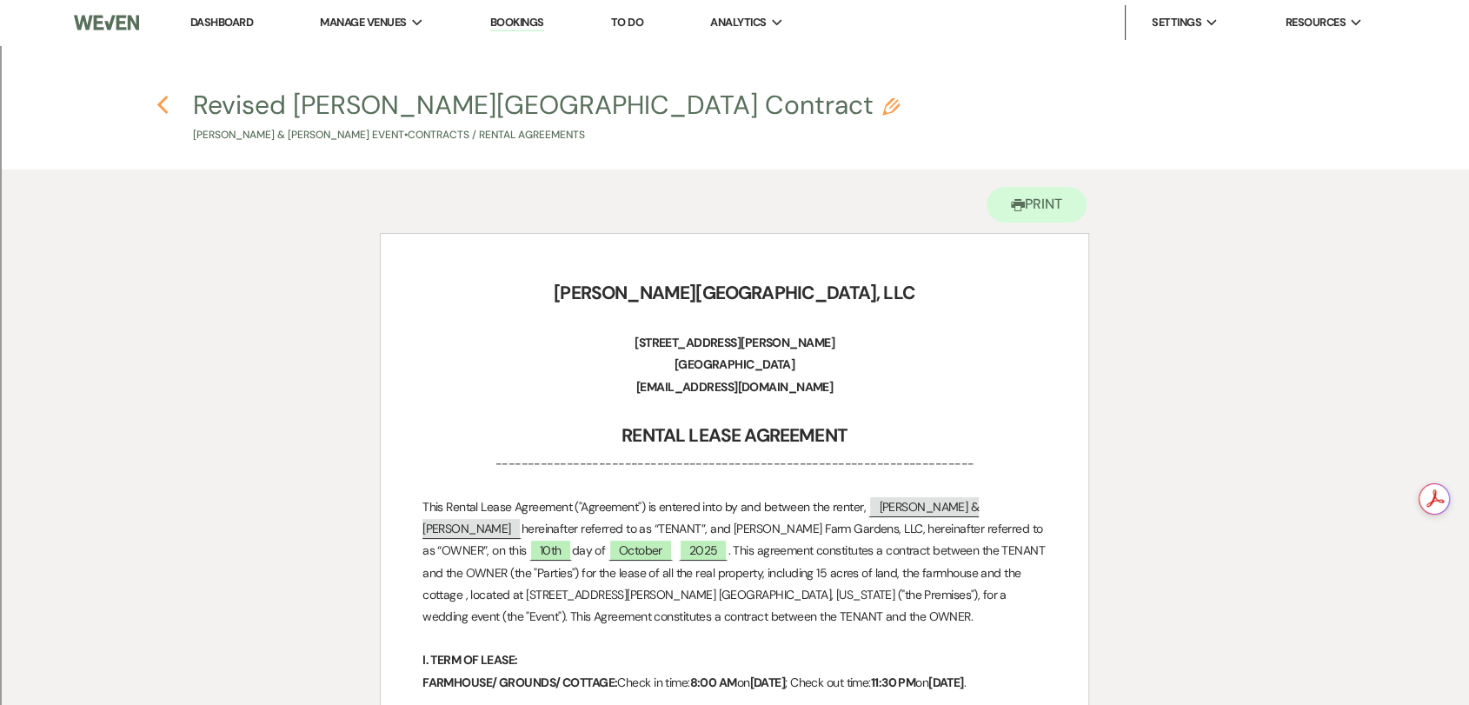
click at [157, 106] on icon "Previous" at bounding box center [163, 105] width 13 height 21
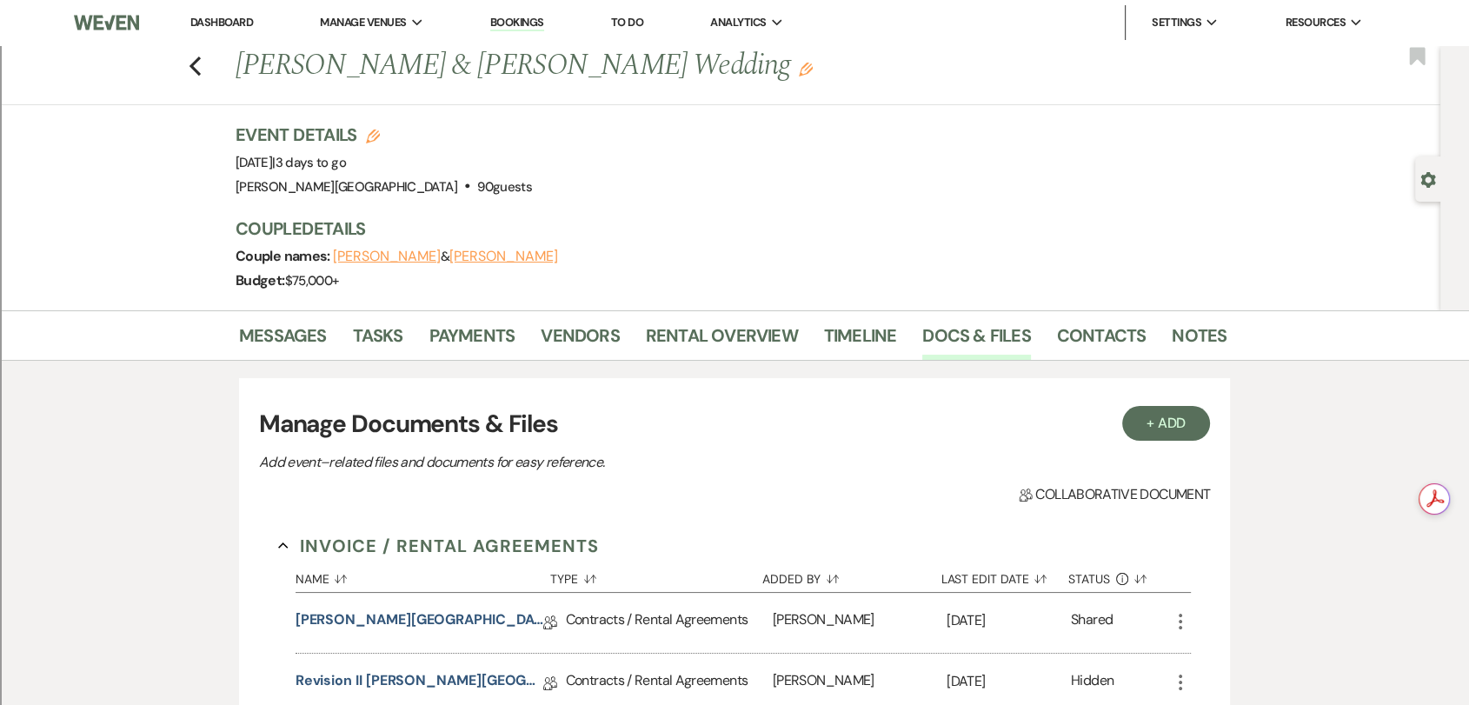
scroll to position [386, 0]
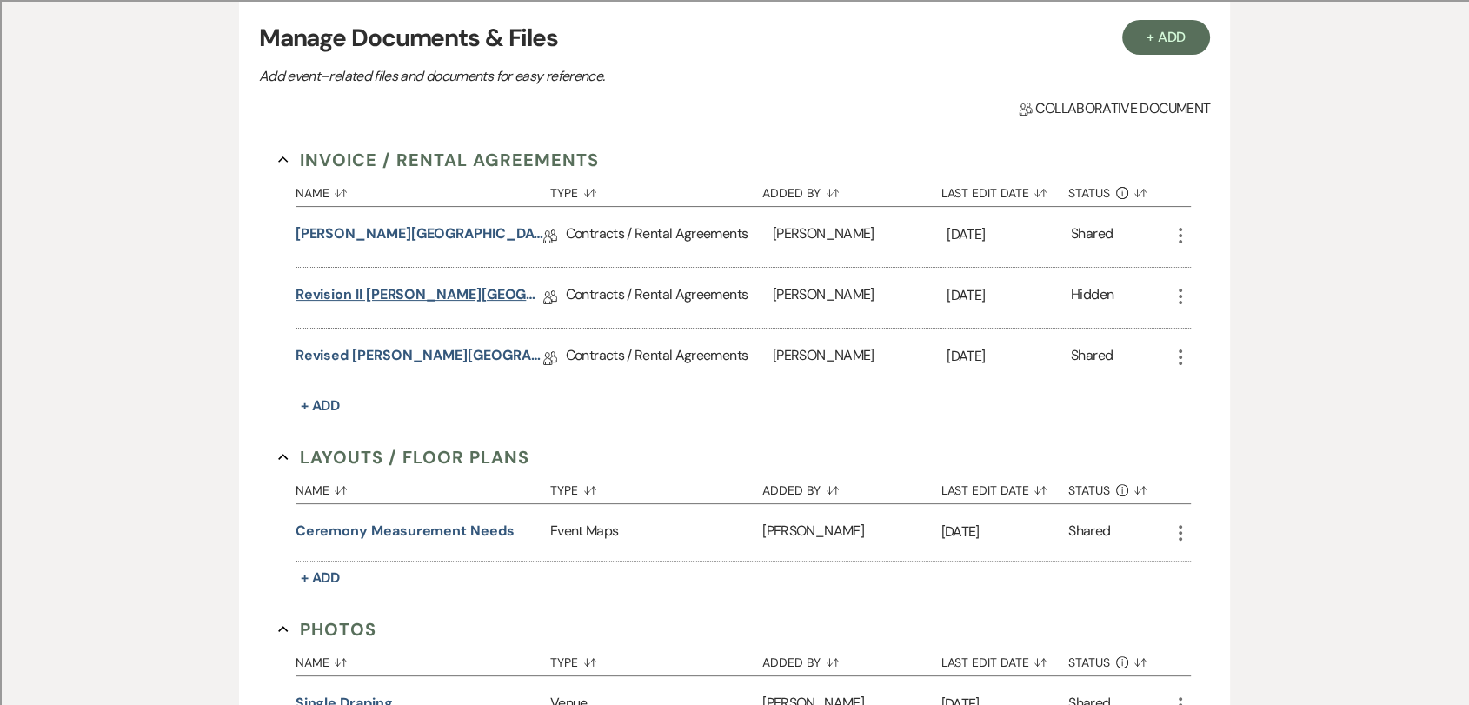
click at [493, 290] on link "Revision II [PERSON_NAME][GEOGRAPHIC_DATA] Contract" at bounding box center [420, 297] width 248 height 27
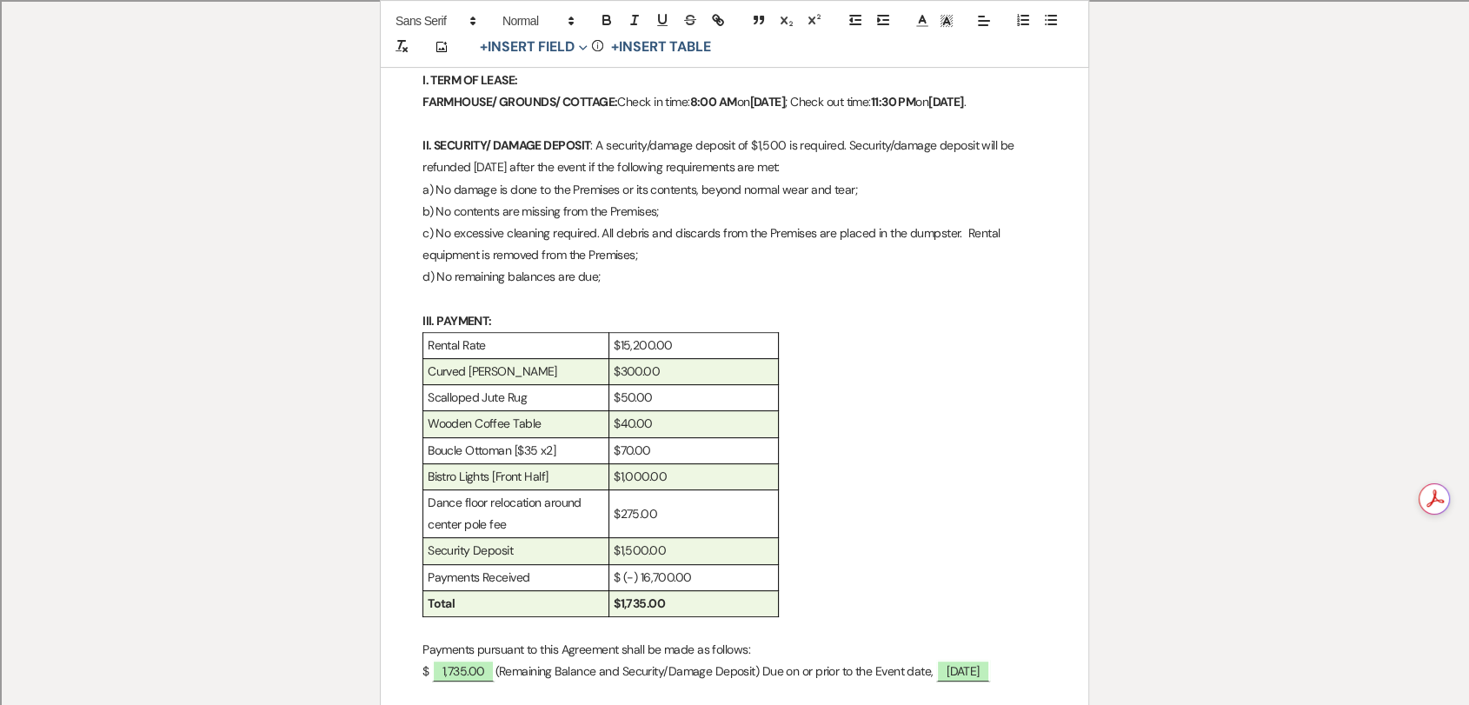
scroll to position [676, 0]
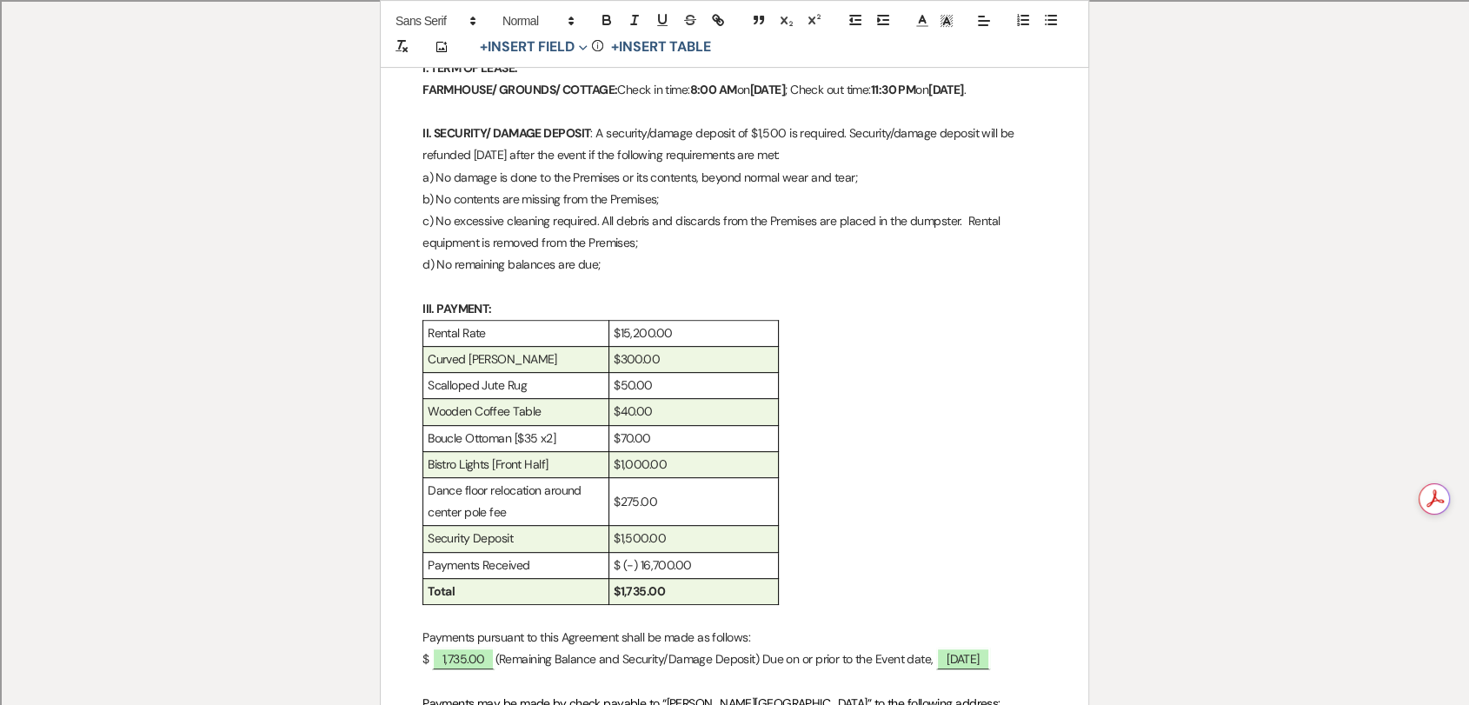
click at [709, 344] on p "$15,200.00" at bounding box center [694, 334] width 160 height 22
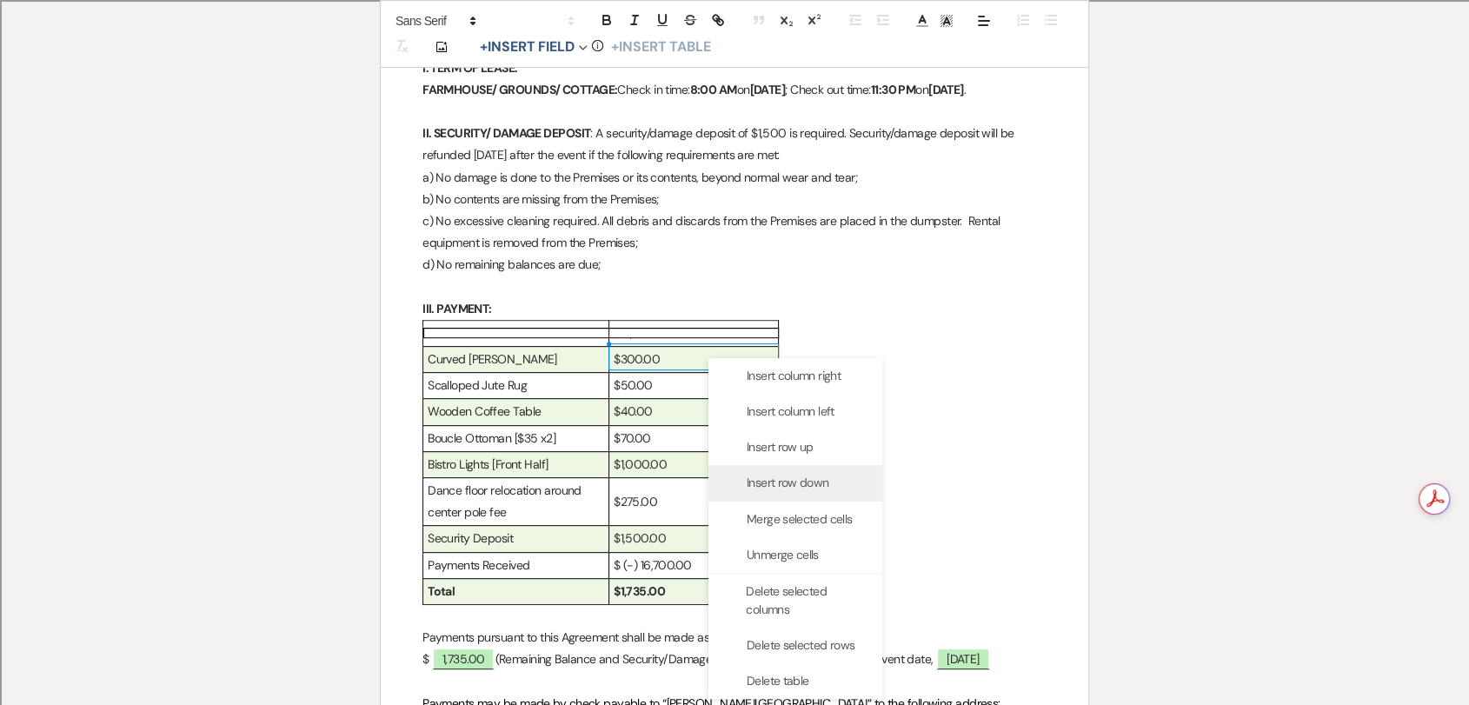
click at [785, 486] on span "Insert row down" at bounding box center [788, 483] width 82 height 18
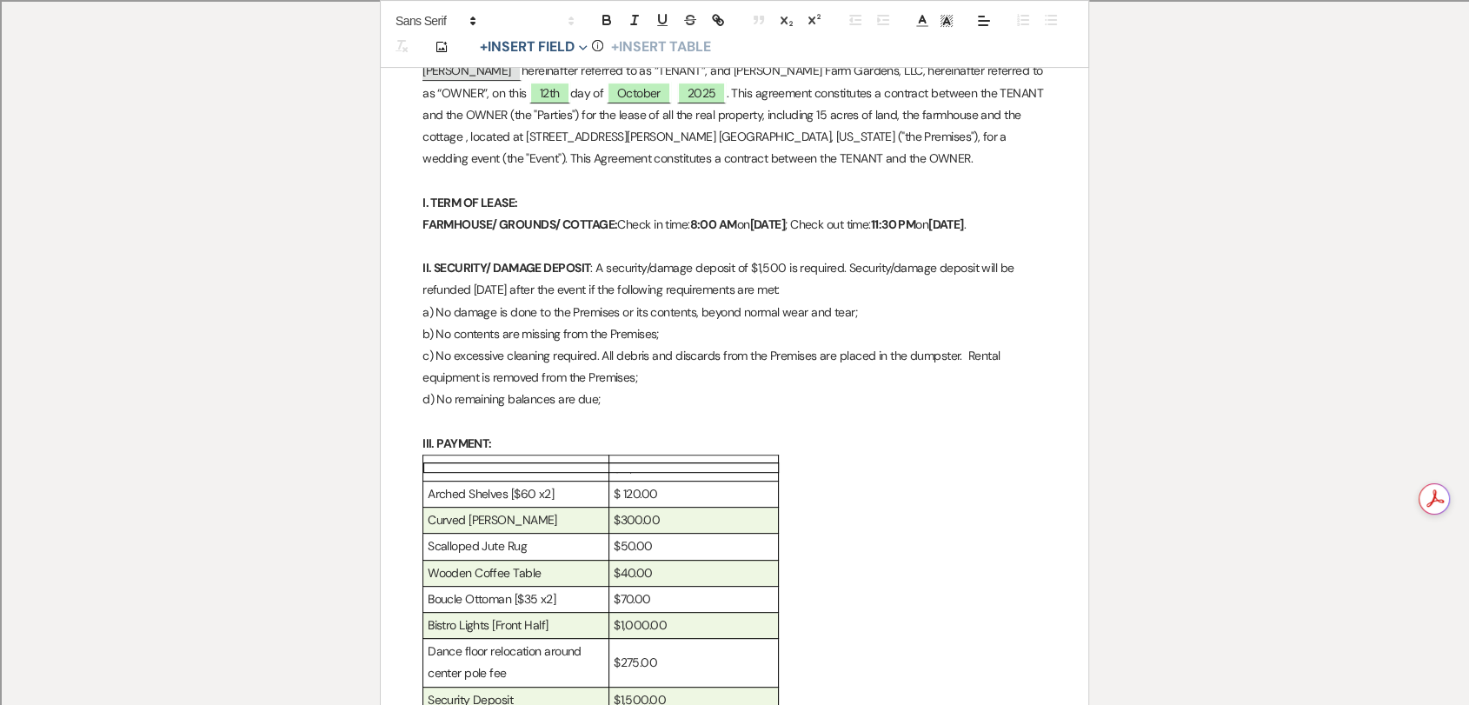
scroll to position [508, 0]
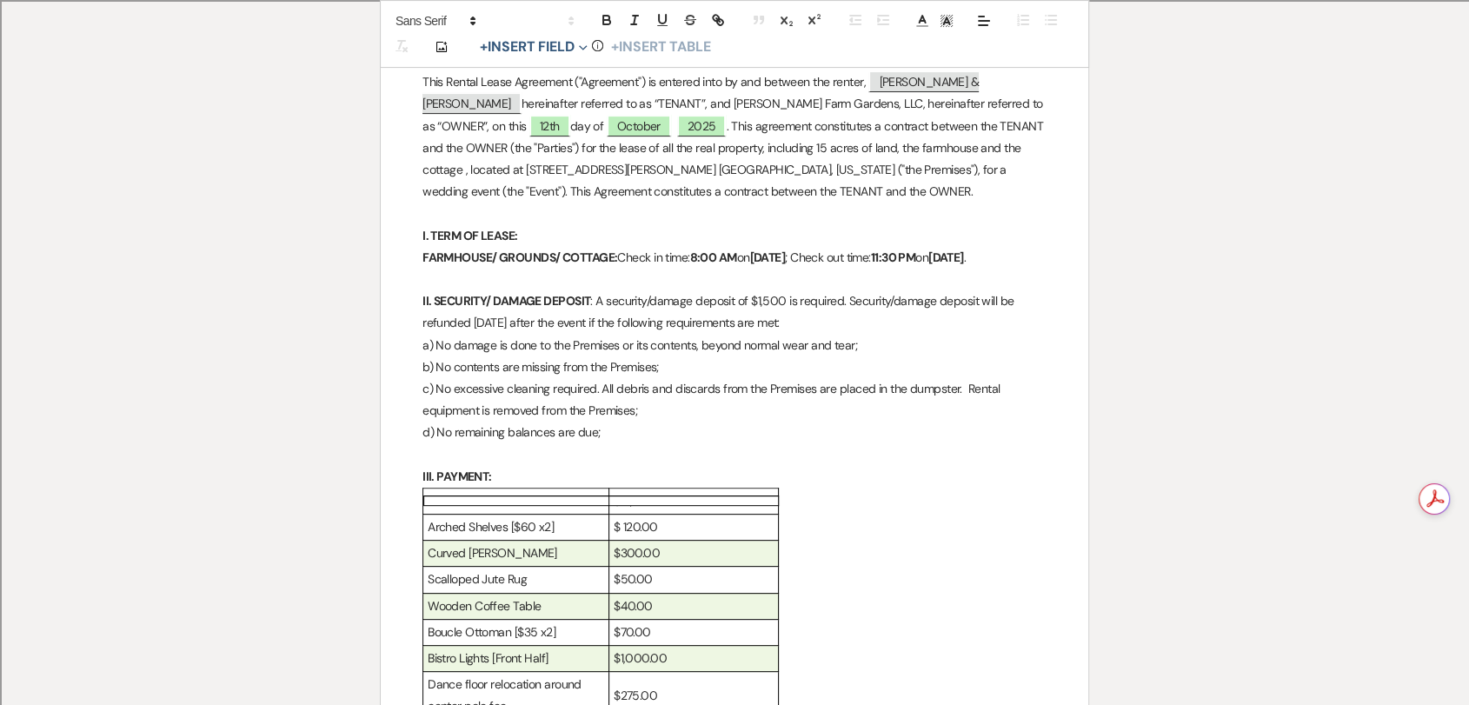
click at [622, 538] on p "$ 120.00" at bounding box center [694, 527] width 160 height 22
click at [889, 546] on div "Rental Rate $15,200.00 Arched Shelves [$60 x2] $120.00 Curved [PERSON_NAME] Sof…" at bounding box center [735, 643] width 624 height 311
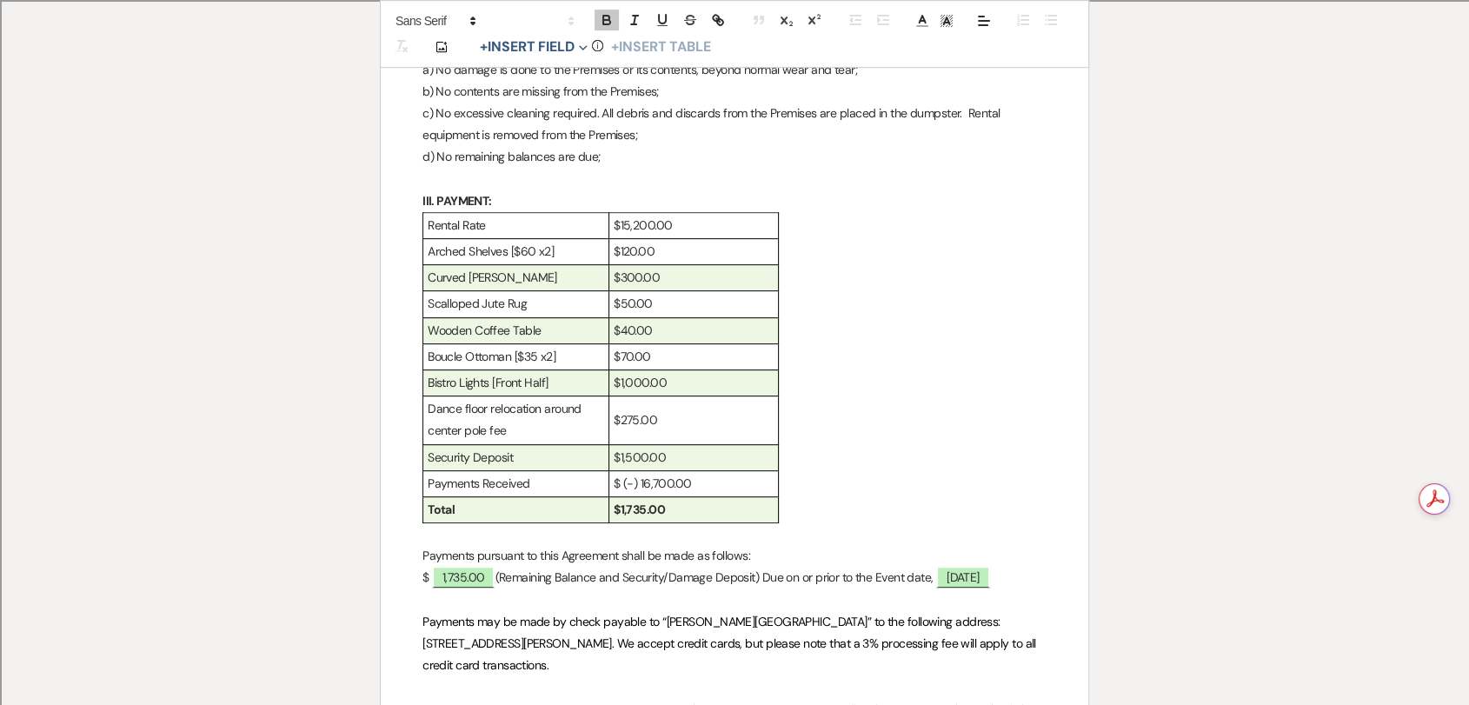
scroll to position [797, 0]
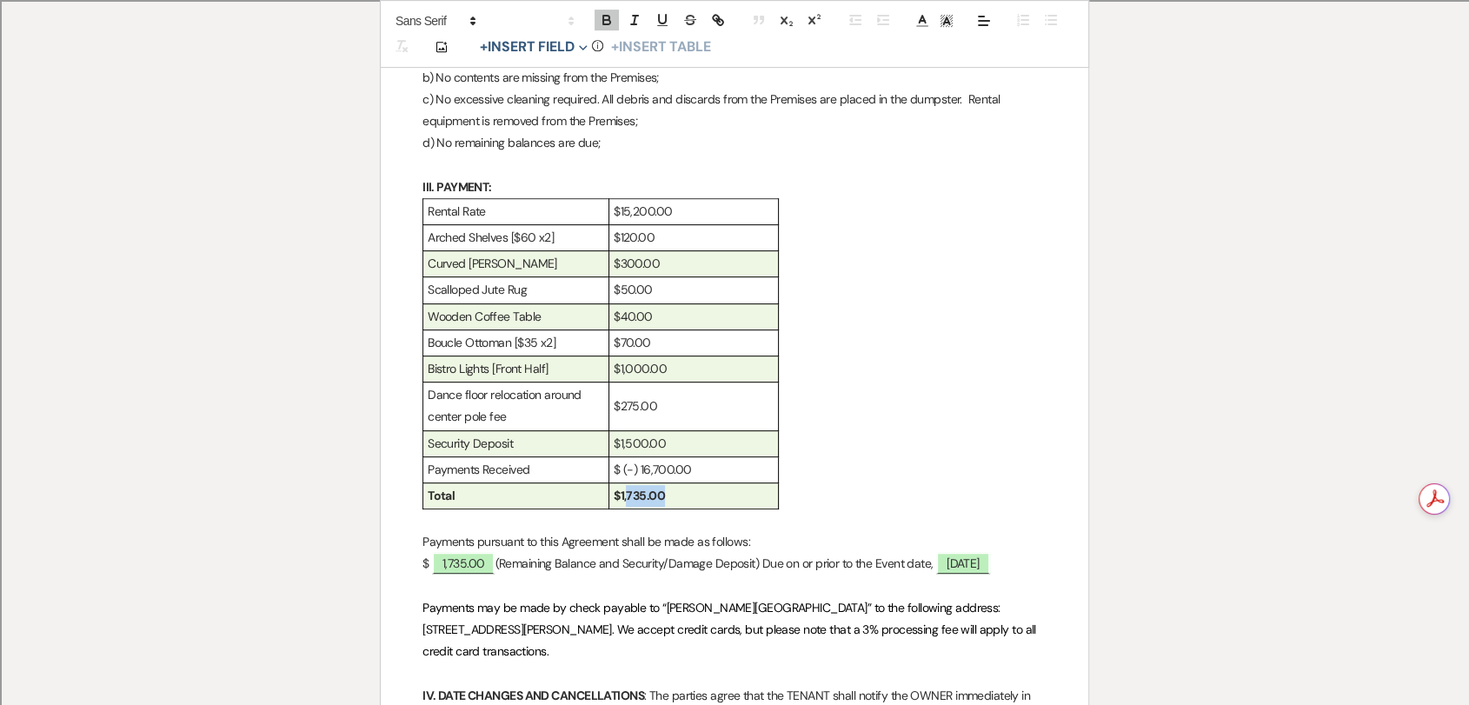
drag, startPoint x: 675, startPoint y: 523, endPoint x: 626, endPoint y: 523, distance: 48.7
click at [626, 507] on p "$1,735.00" at bounding box center [694, 496] width 160 height 22
click at [616, 503] on strong "$1,855.00" at bounding box center [640, 496] width 53 height 16
click at [661, 503] on strong "$1,855.00" at bounding box center [640, 496] width 53 height 16
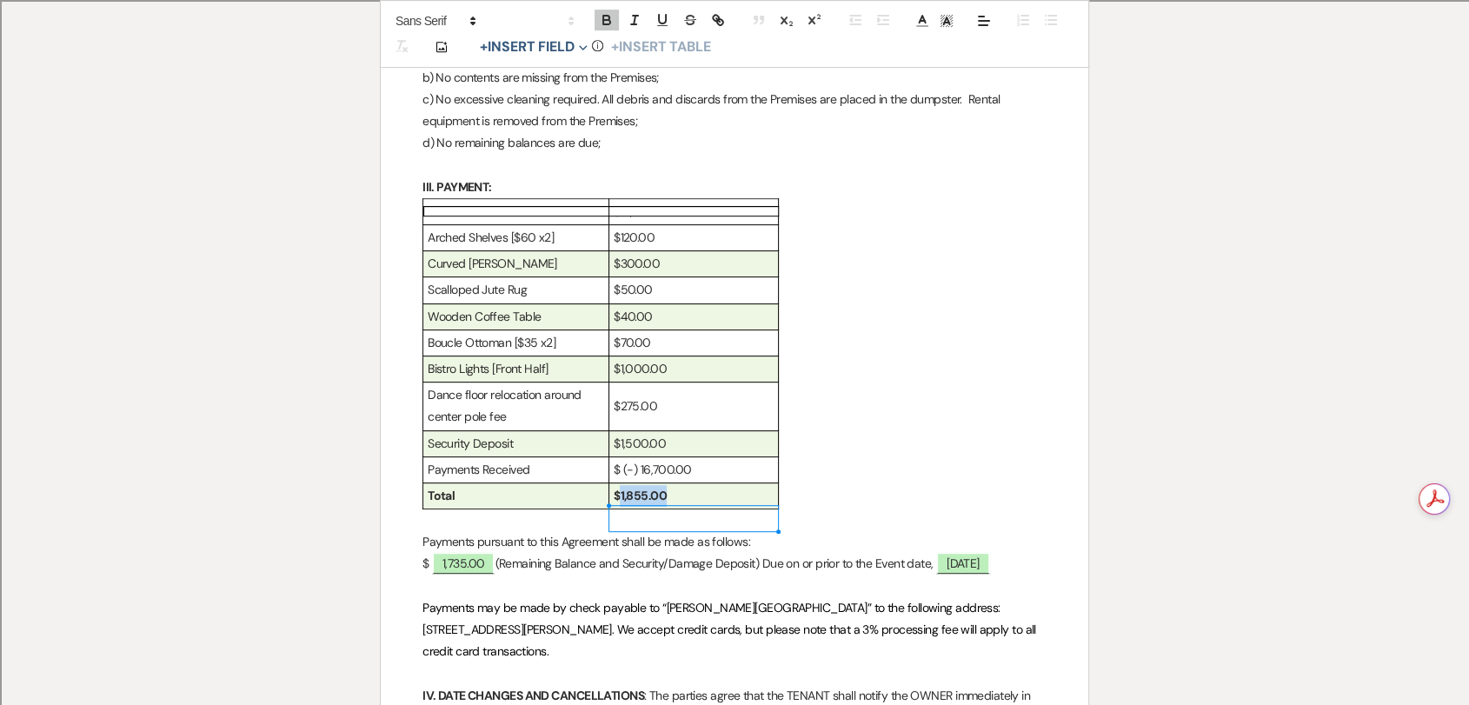
drag, startPoint x: 675, startPoint y: 516, endPoint x: 620, endPoint y: 523, distance: 55.2
click at [620, 507] on p "$1,855.00" at bounding box center [694, 496] width 160 height 22
copy strong "1,855.00"
click at [465, 575] on span "1,735.00" at bounding box center [463, 563] width 63 height 23
select select "owner"
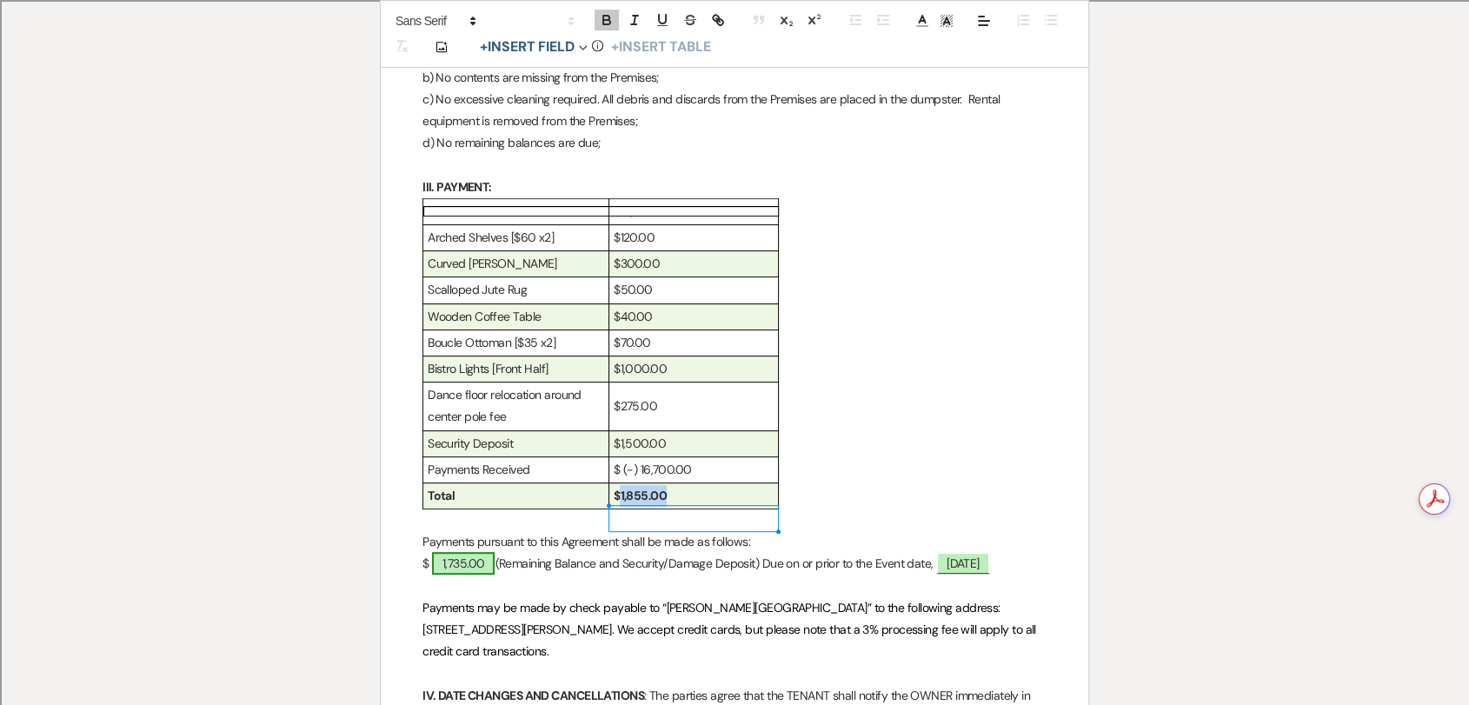
select select "Amount"
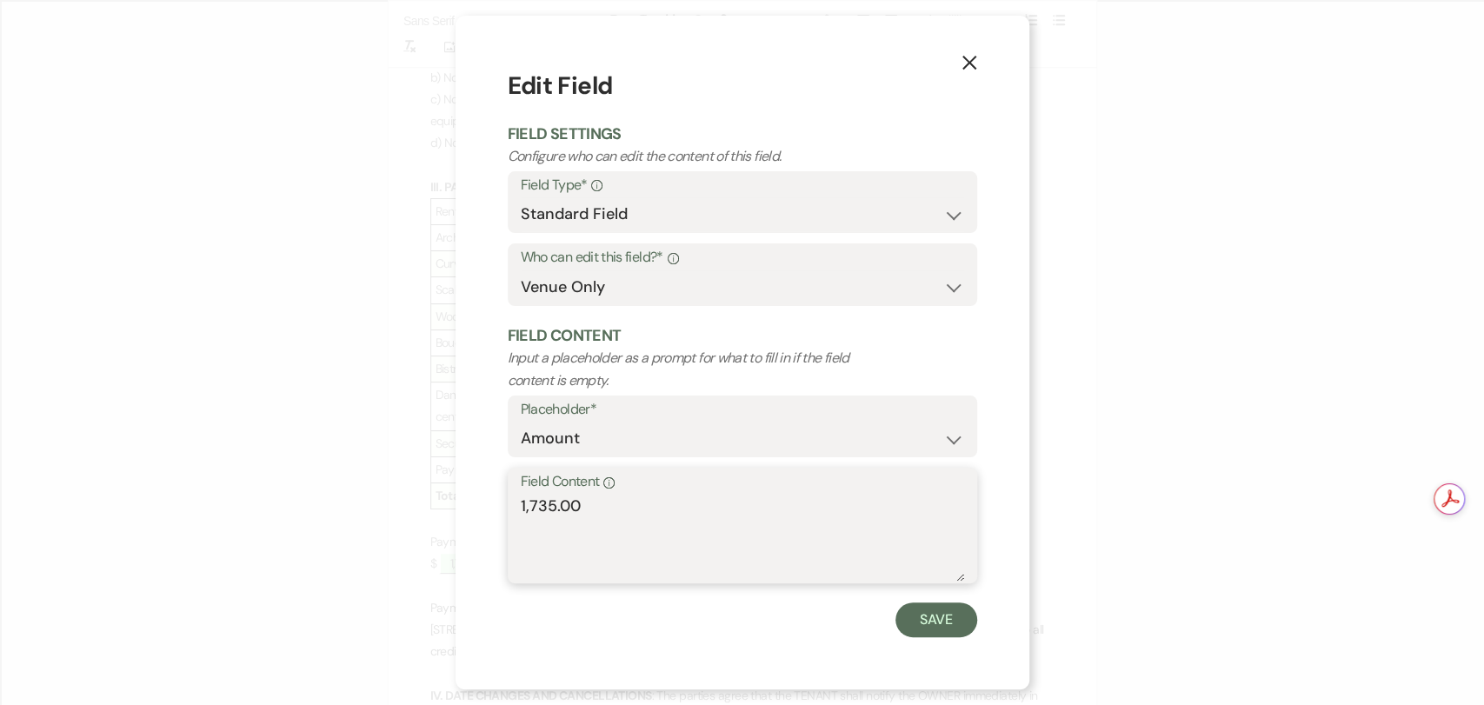
drag, startPoint x: 596, startPoint y: 507, endPoint x: 273, endPoint y: 449, distance: 327.8
click at [273, 449] on div "X Edit Field Field Settings Configure who can edit the content of this field. F…" at bounding box center [742, 352] width 1484 height 705
paste textarea "85"
type textarea "1,855.00"
click at [956, 603] on button "Save" at bounding box center [937, 620] width 82 height 35
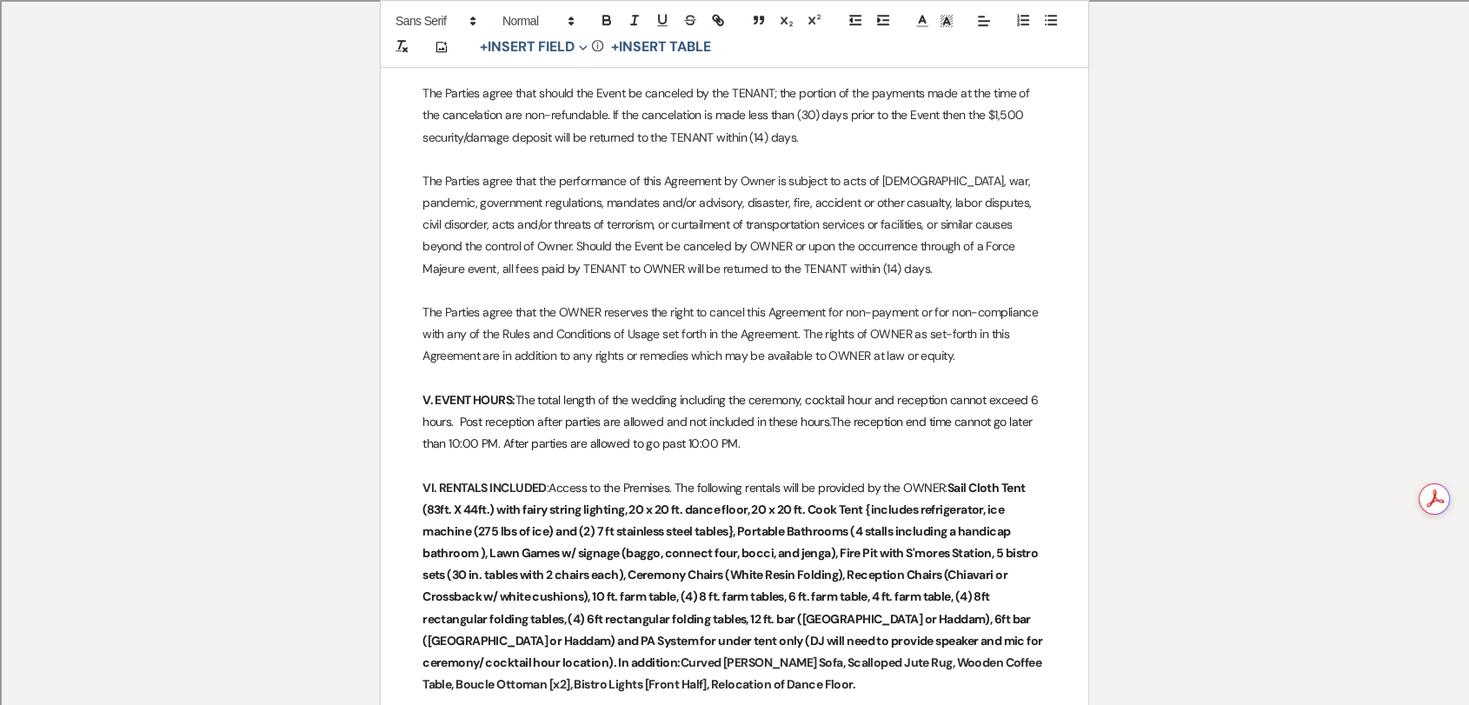
scroll to position [1570, 0]
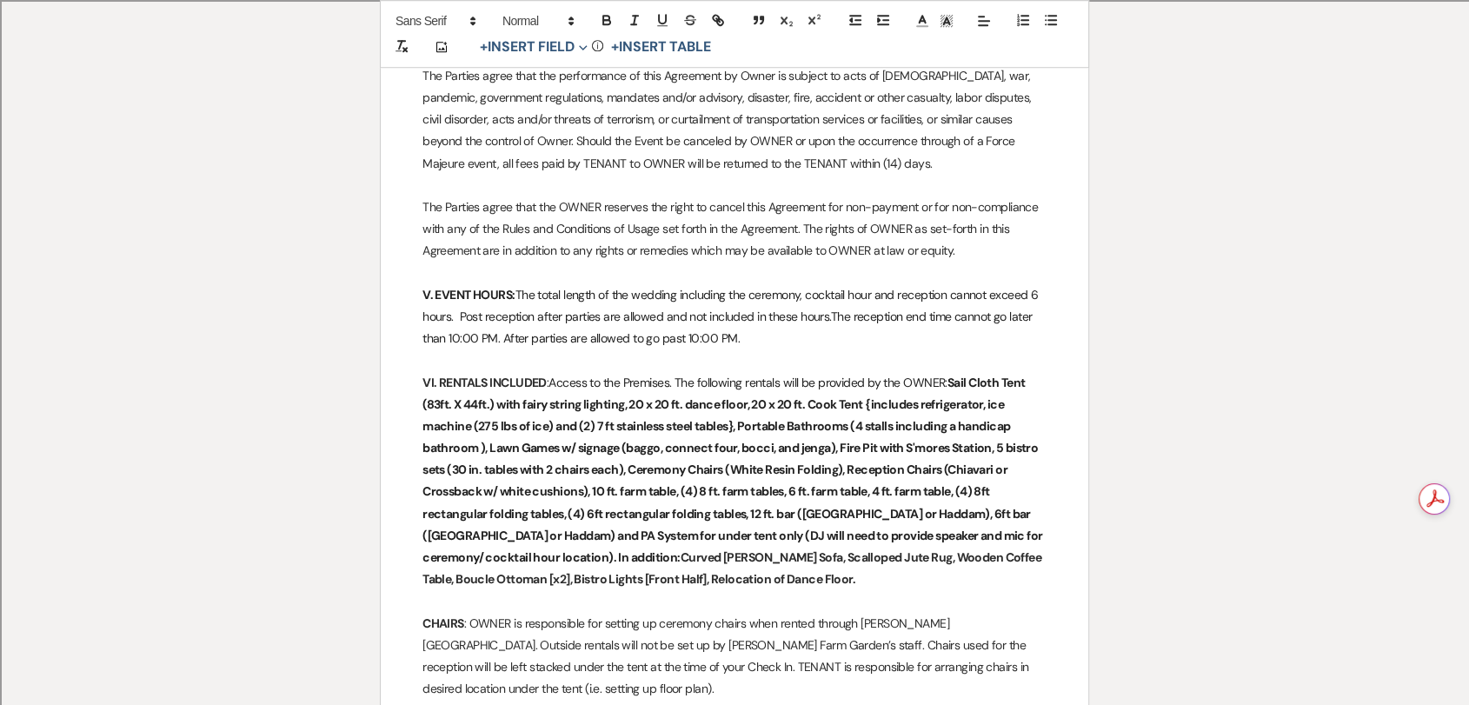
click at [729, 591] on p "VI. RENTALS INCLUDED : Access to the Premises. The following rentals will be pr…" at bounding box center [735, 481] width 624 height 219
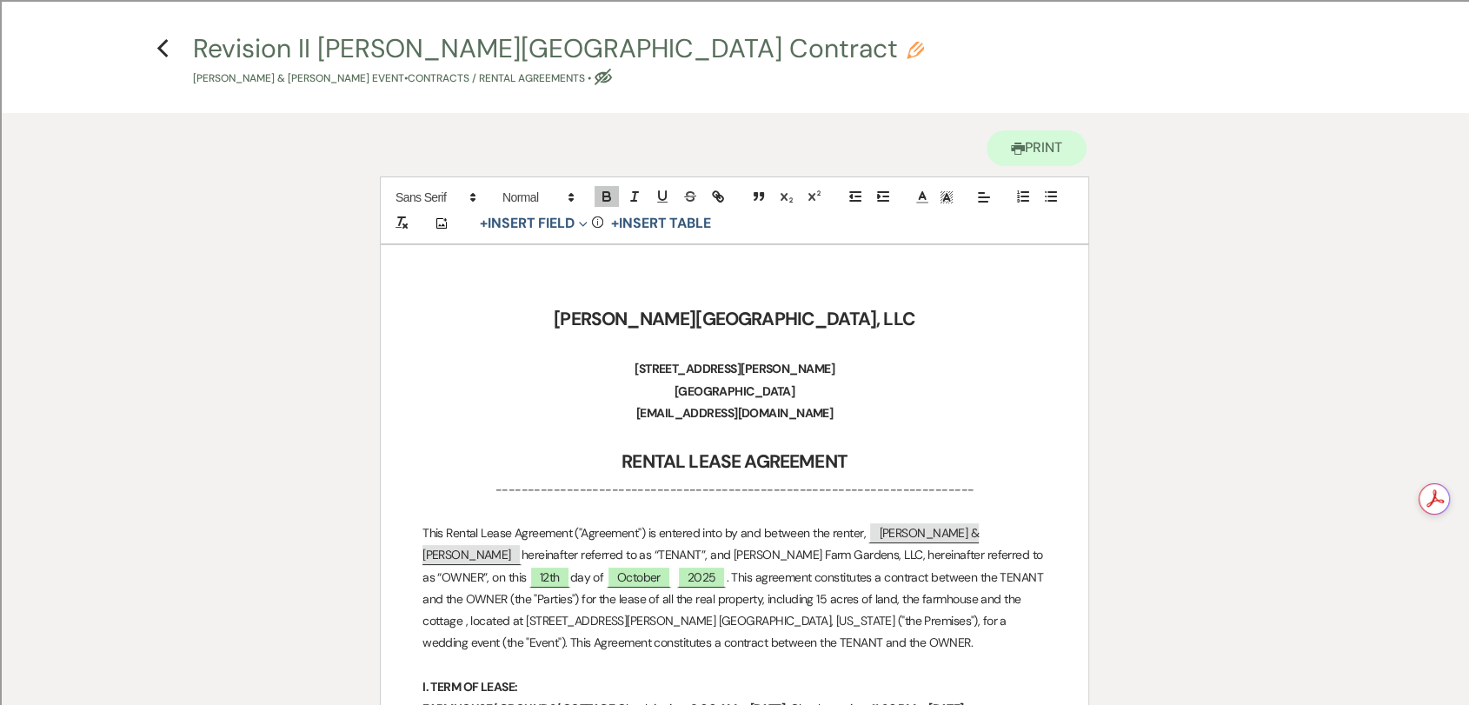
scroll to position [0, 0]
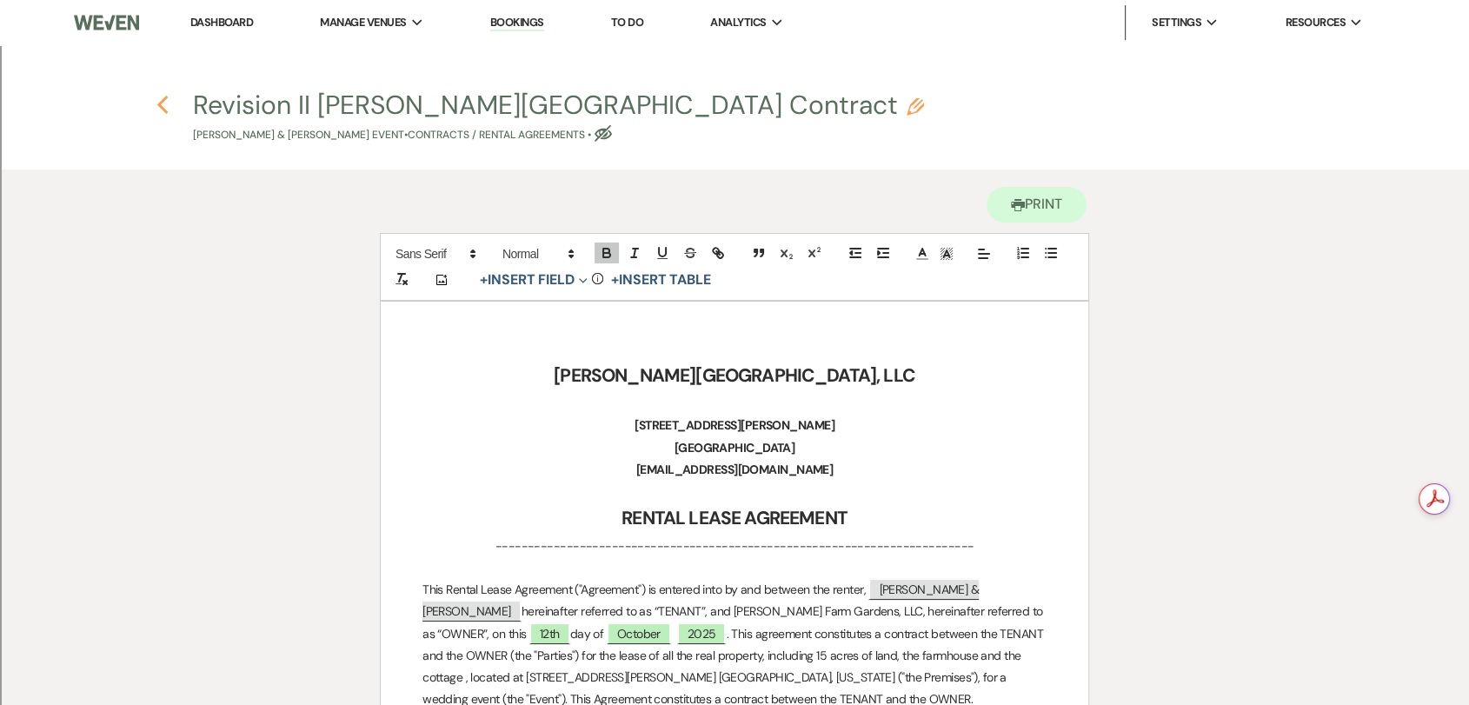
click at [158, 106] on use "button" at bounding box center [162, 105] width 11 height 19
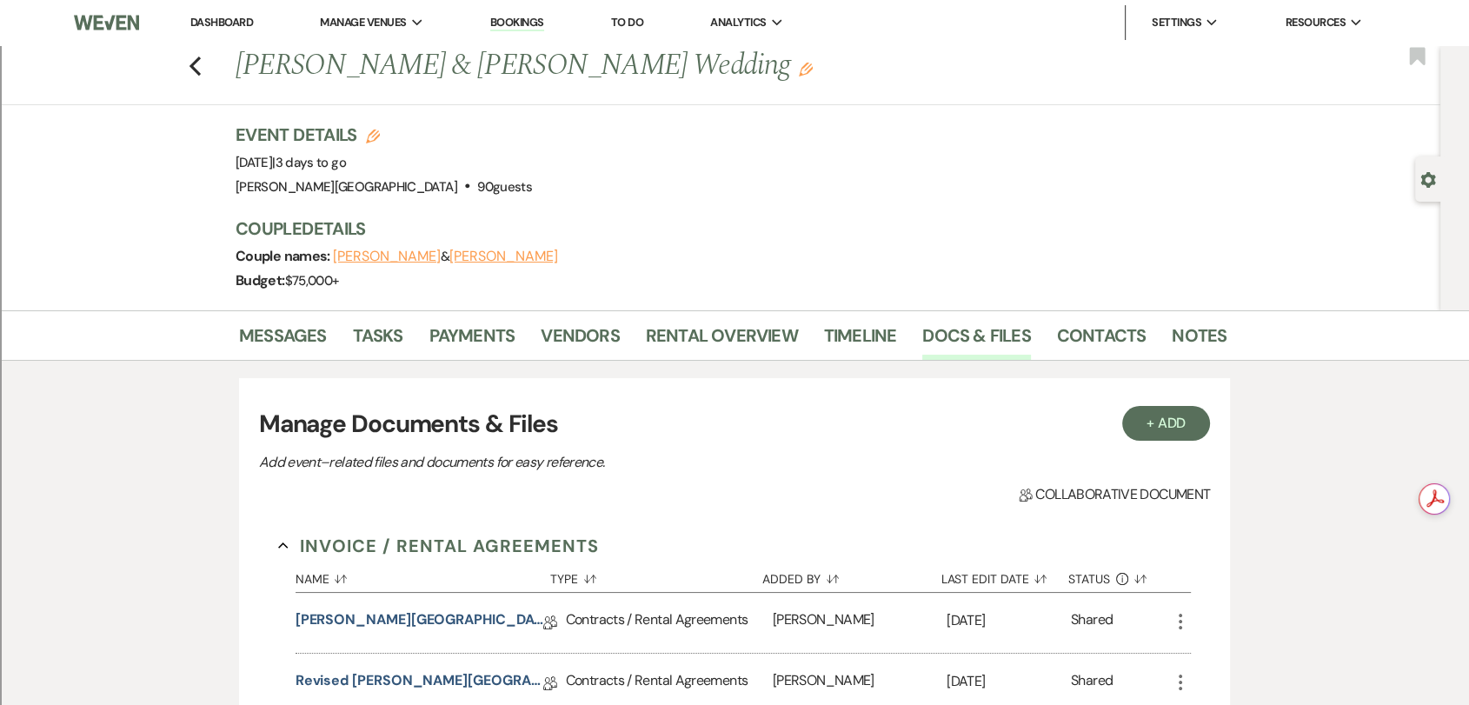
scroll to position [386, 0]
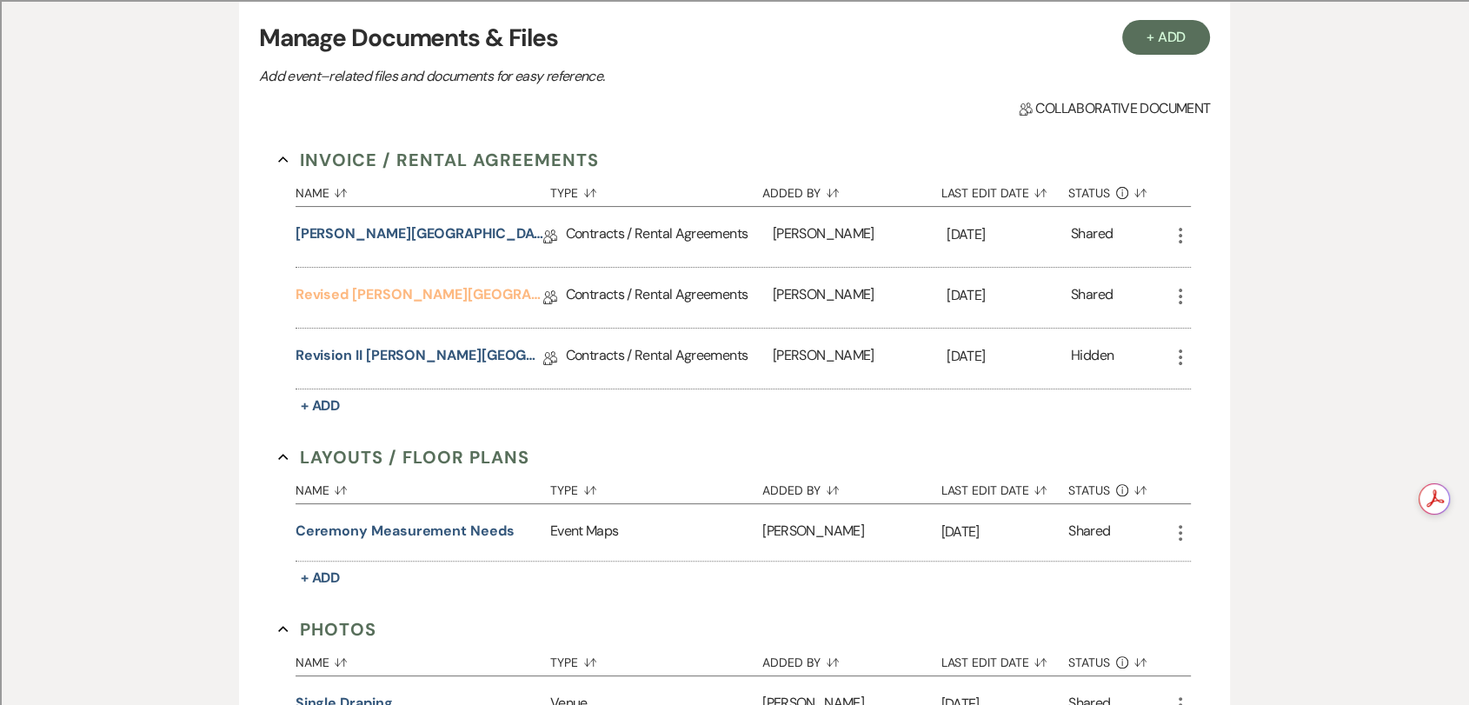
click at [478, 286] on link "Revised [PERSON_NAME][GEOGRAPHIC_DATA] Contract" at bounding box center [420, 297] width 248 height 27
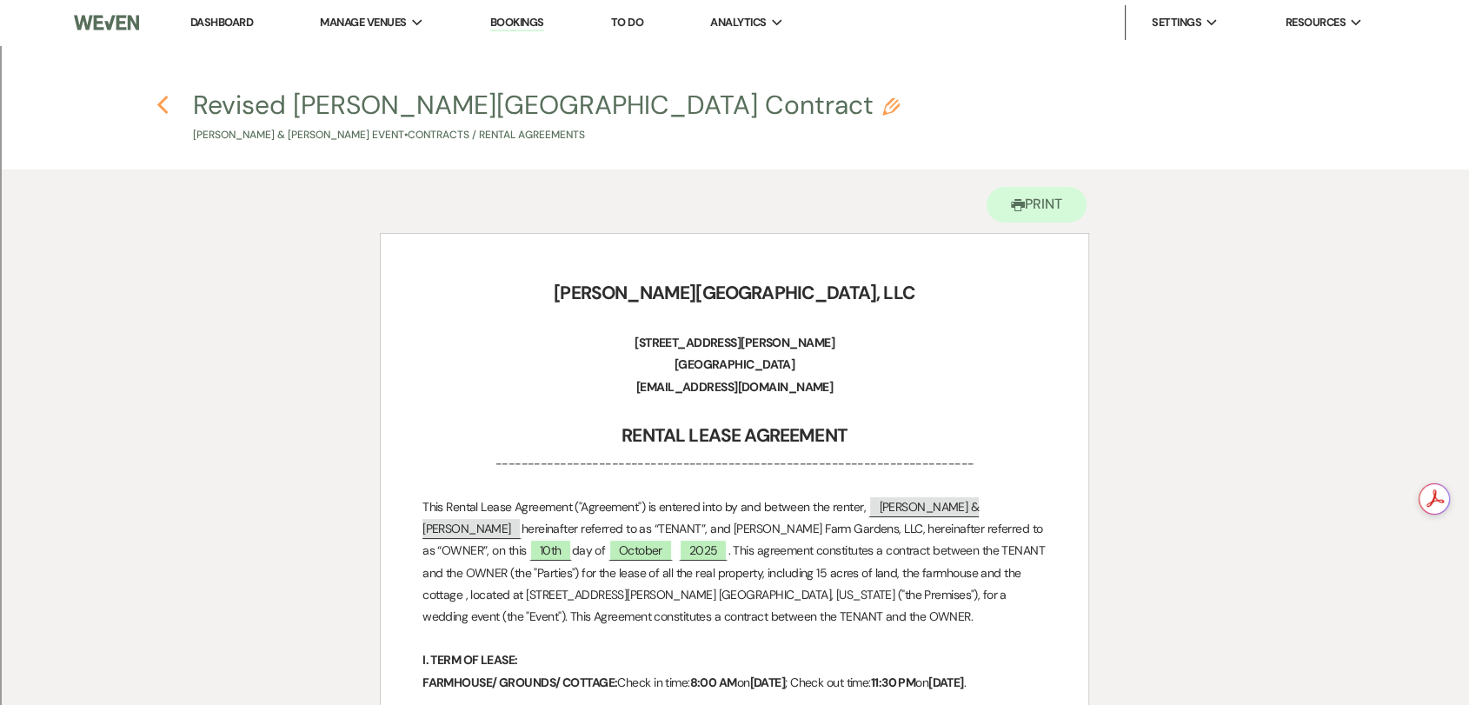
click at [165, 110] on icon "Previous" at bounding box center [163, 105] width 13 height 21
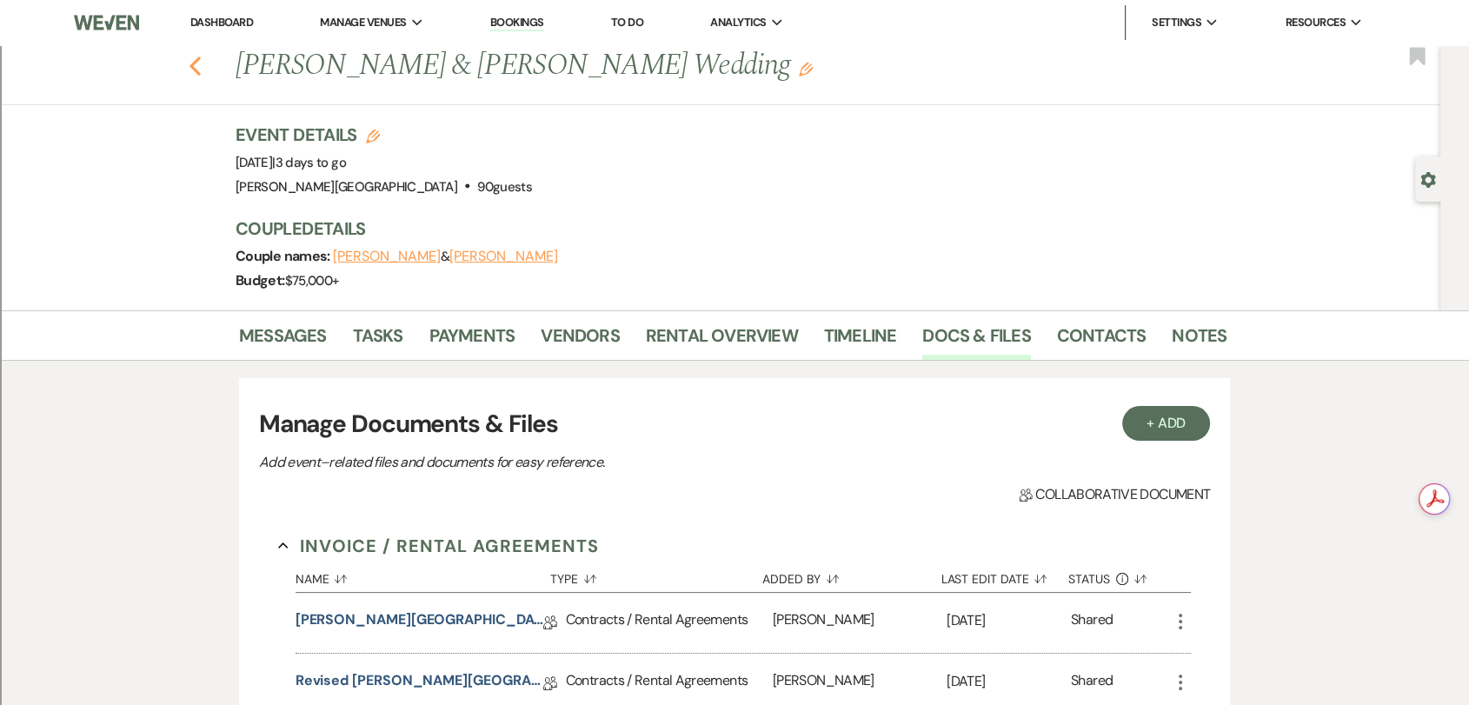
click at [201, 58] on use "button" at bounding box center [195, 66] width 11 height 19
select select "2"
select select "8"
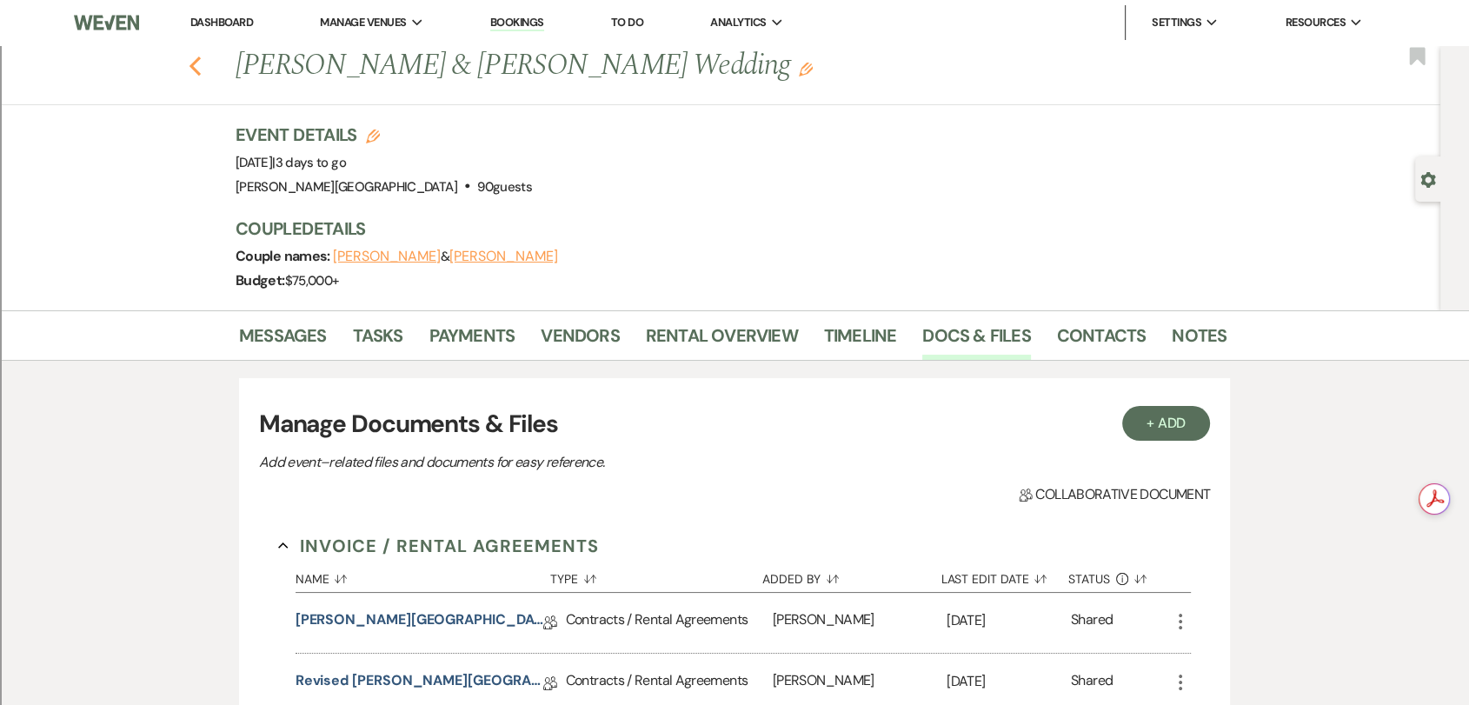
select select "8"
select select "2"
select select "8"
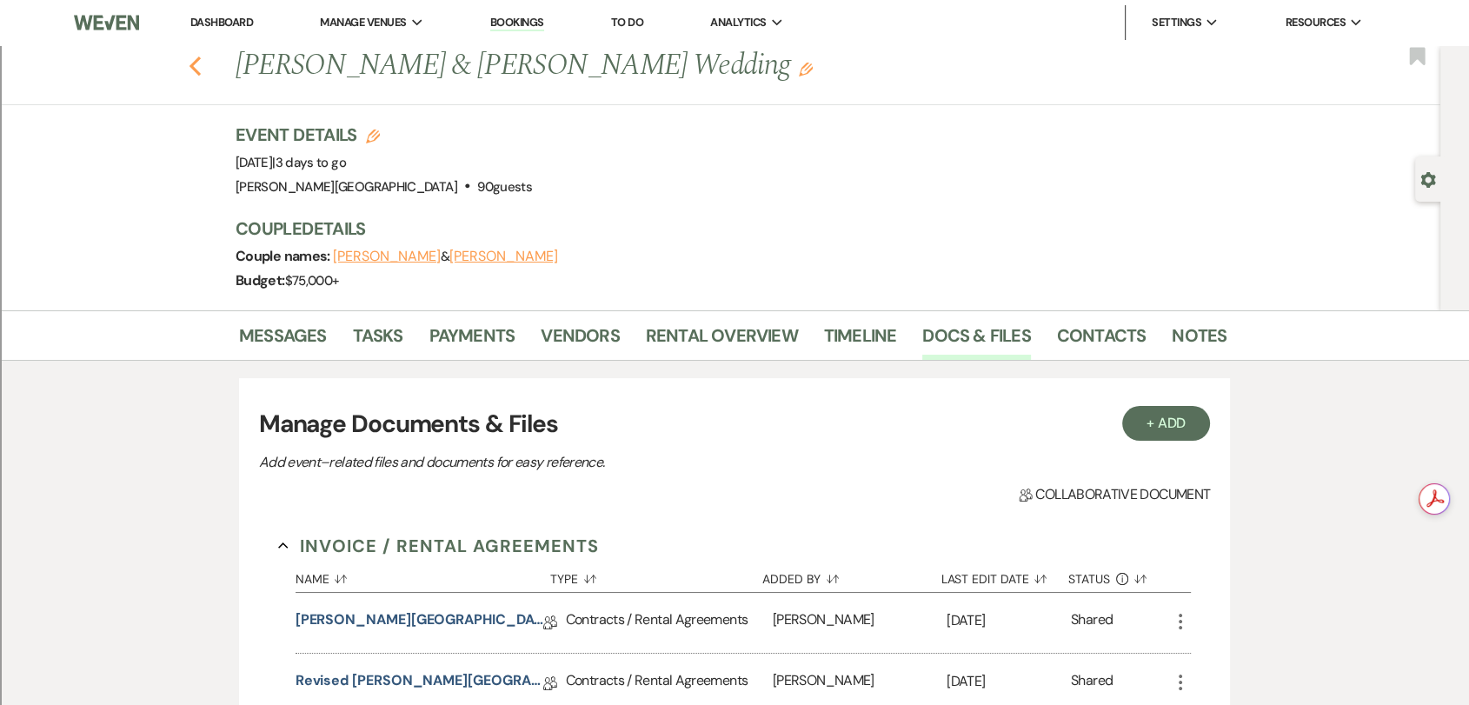
select select "8"
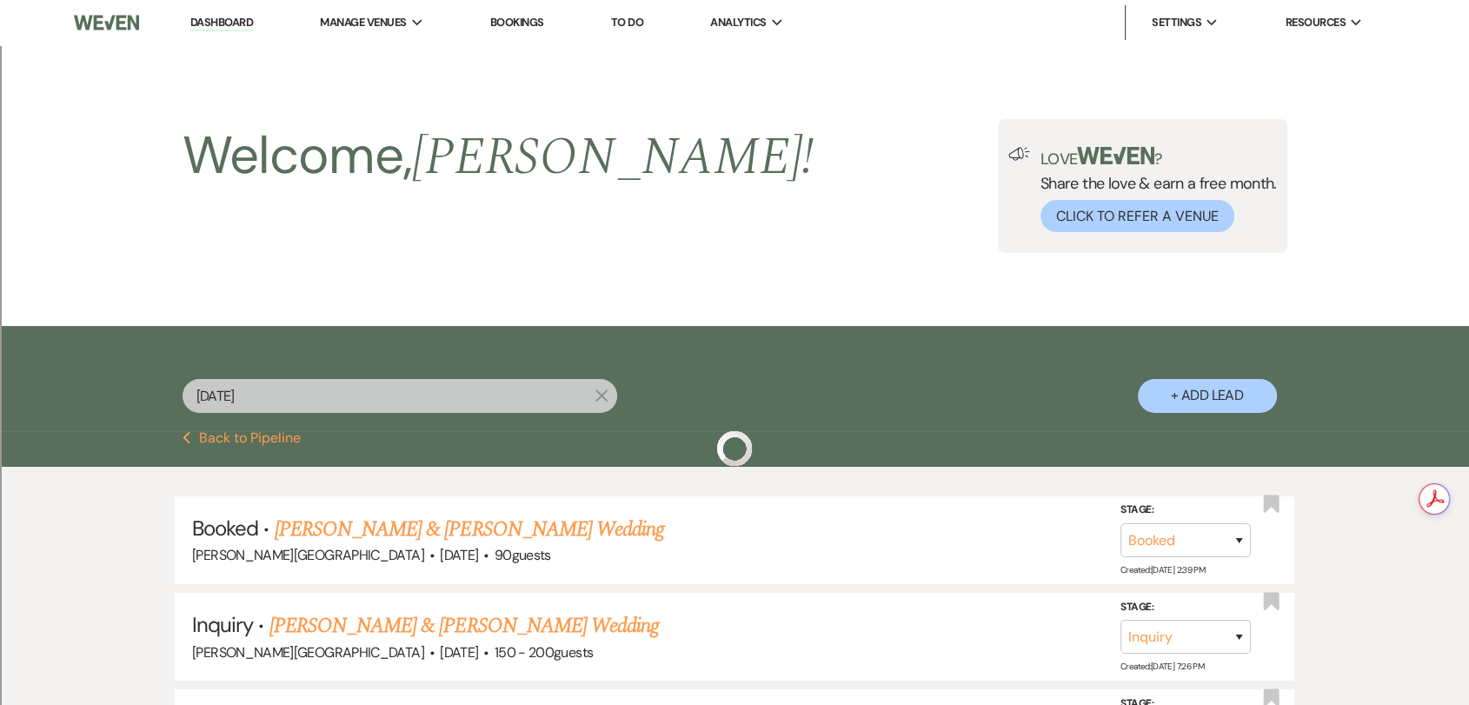
scroll to position [97, 0]
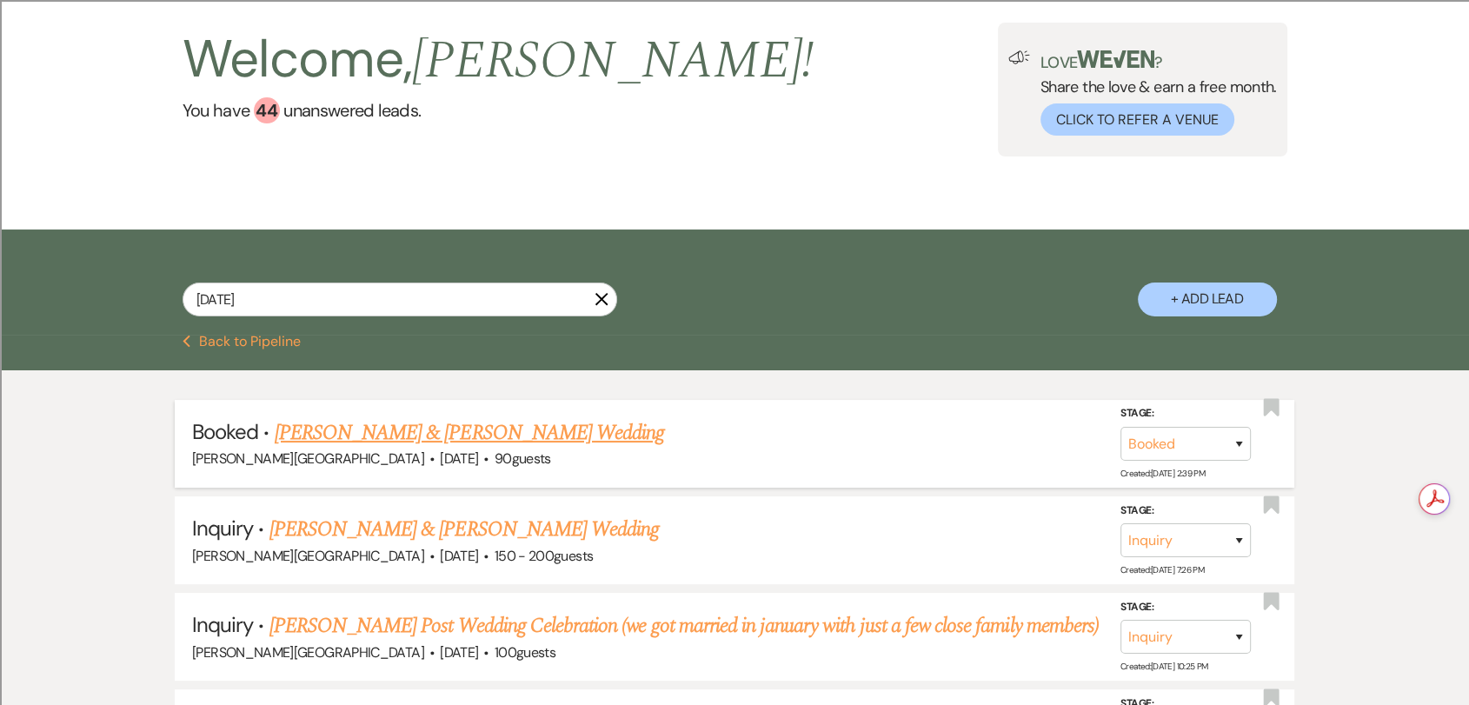
click at [456, 435] on link "[PERSON_NAME] & [PERSON_NAME] Wedding" at bounding box center [470, 432] width 390 height 31
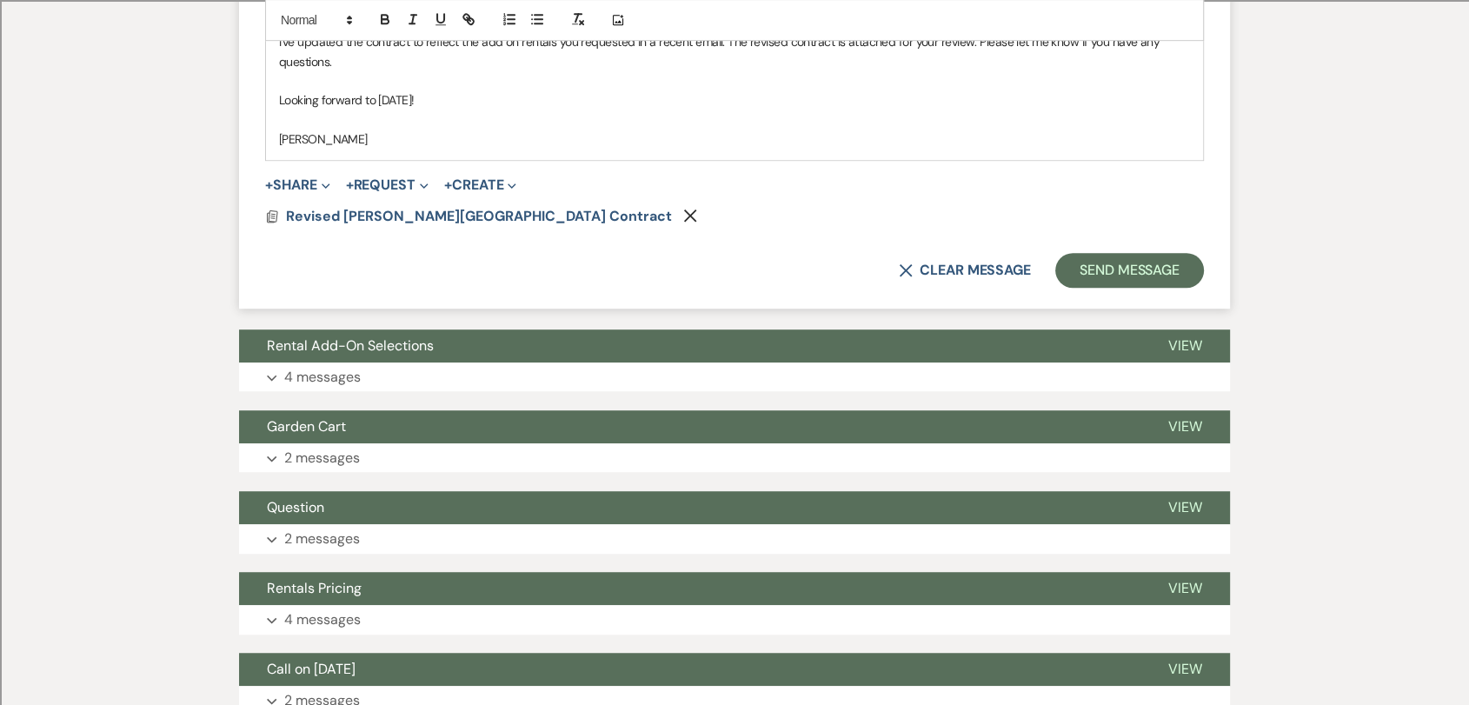
scroll to position [1255, 0]
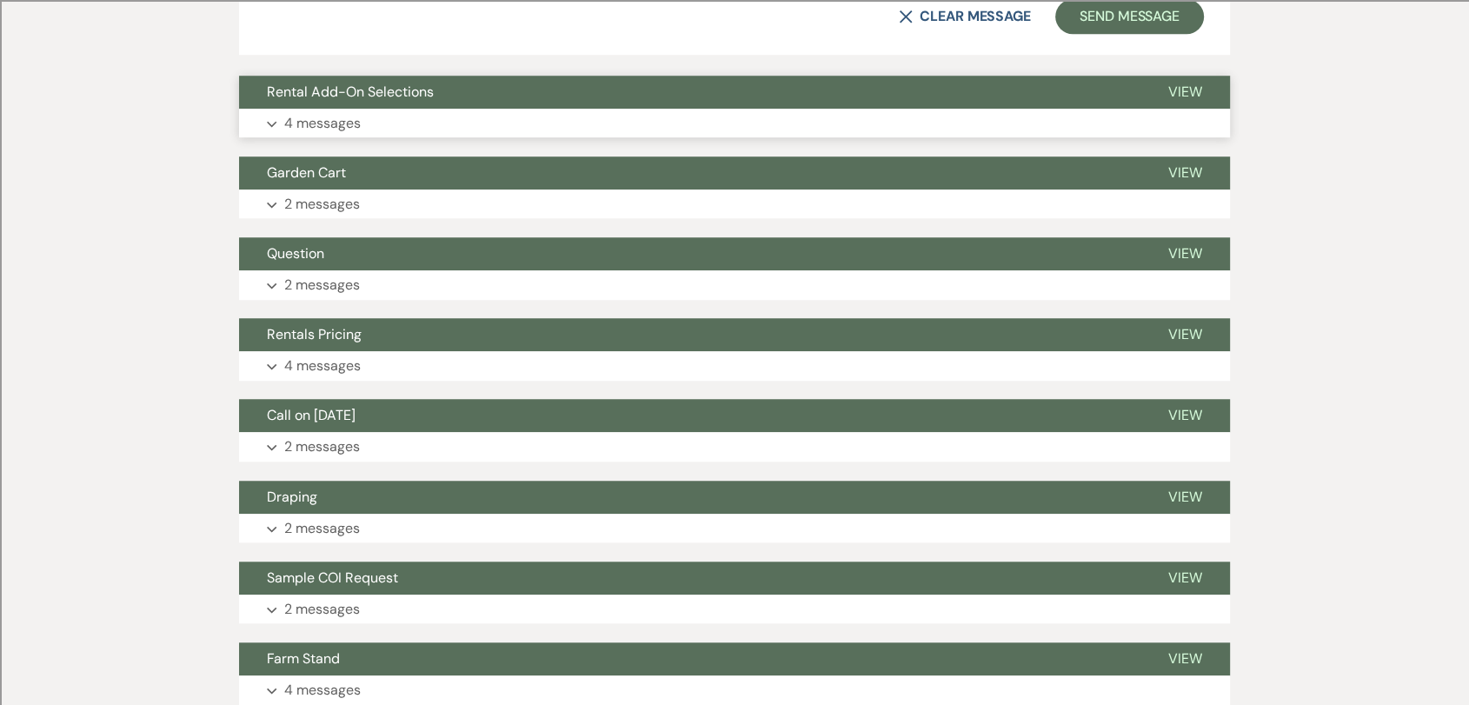
click at [438, 96] on button "Rental Add-On Selections" at bounding box center [690, 92] width 902 height 33
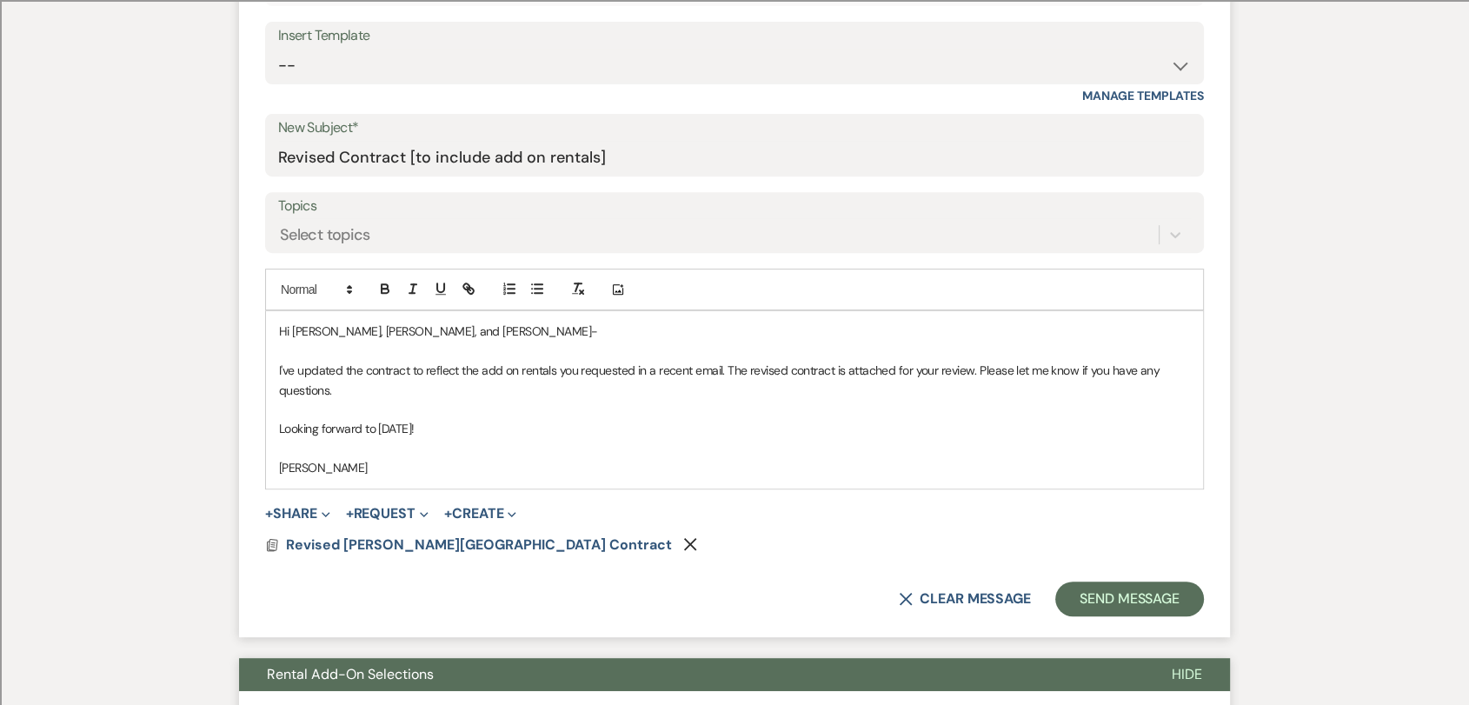
scroll to position [676, 0]
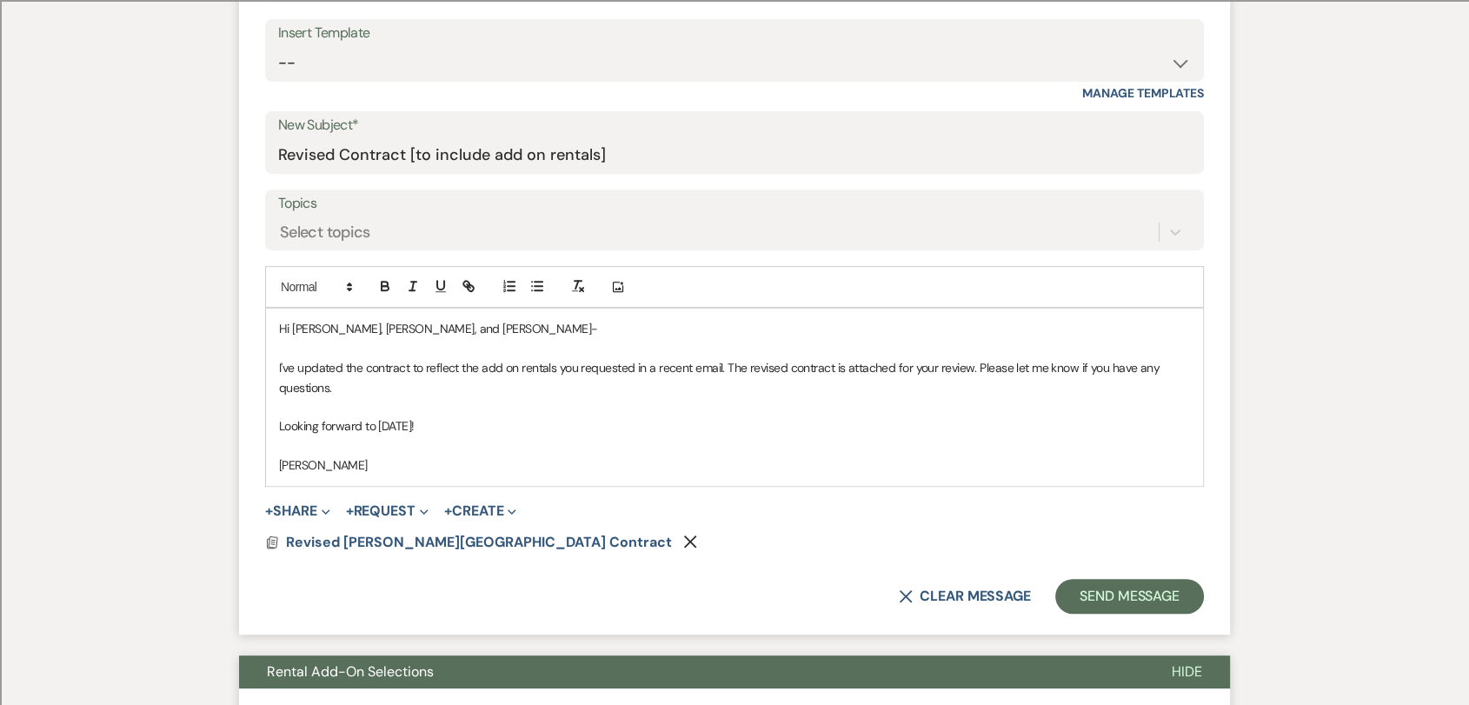
click at [279, 366] on p "I've updated the contract to reflect the add on rentals you requested in a rece…" at bounding box center [734, 377] width 911 height 39
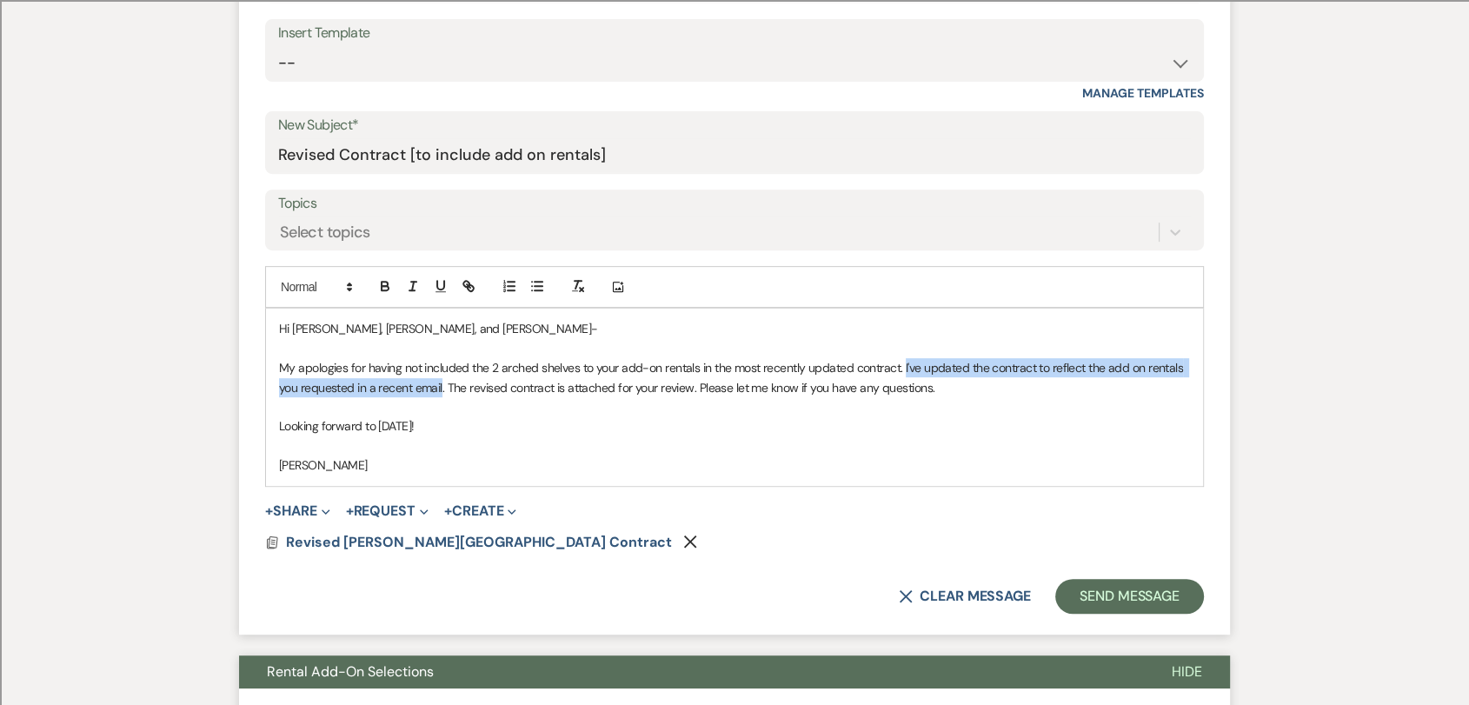
drag, startPoint x: 440, startPoint y: 386, endPoint x: 902, endPoint y: 366, distance: 463.0
click at [902, 366] on p "My apologies for having not included the 2 arched shelves to your add-on rental…" at bounding box center [734, 377] width 911 height 39
drag, startPoint x: 902, startPoint y: 369, endPoint x: 307, endPoint y: 384, distance: 595.8
click at [307, 384] on p "My apologies for having not included the 2 arched shelves to your add-on rental…" at bounding box center [734, 377] width 911 height 39
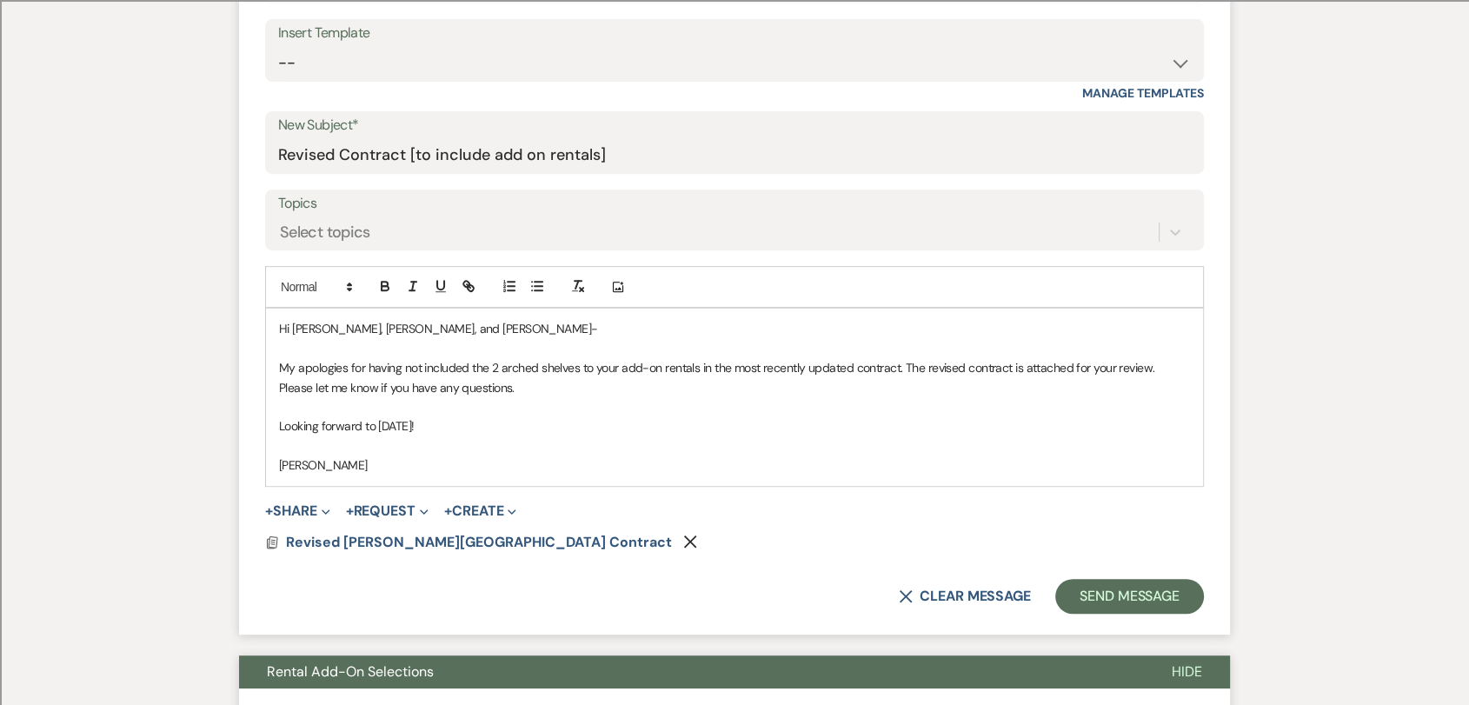
click at [349, 414] on p at bounding box center [734, 406] width 911 height 19
click at [683, 543] on button "Remove" at bounding box center [693, 541] width 21 height 15
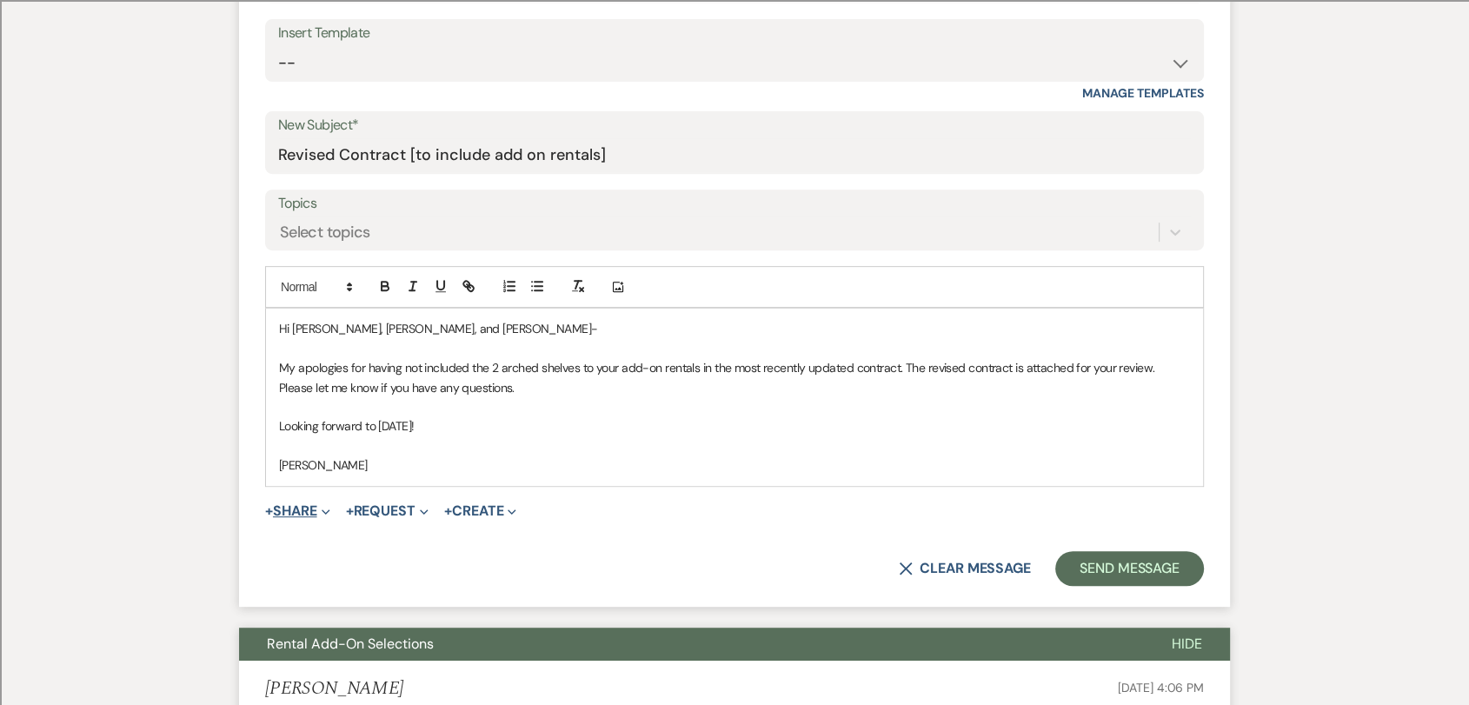
click at [308, 510] on button "+ Share Expand" at bounding box center [297, 511] width 65 height 14
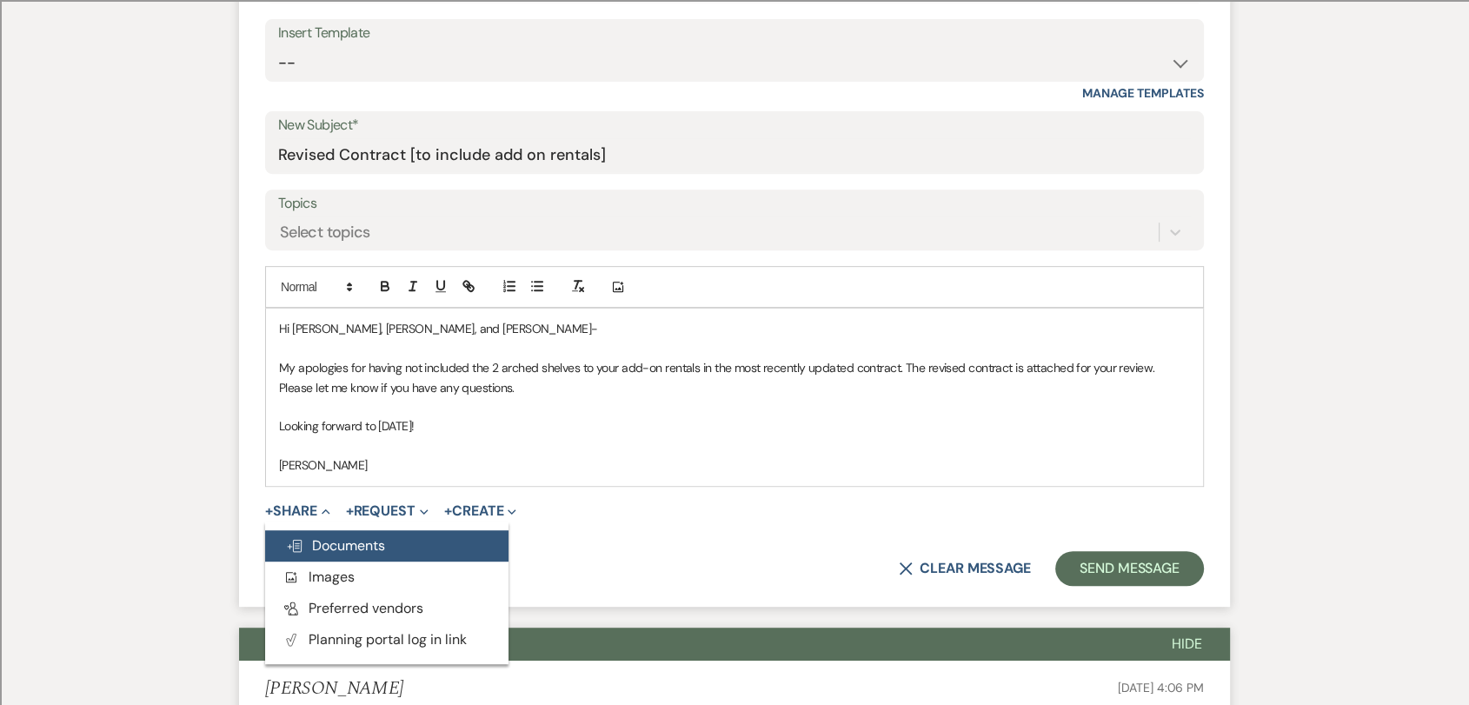
click at [355, 552] on span "Doc Upload Documents" at bounding box center [335, 545] width 99 height 18
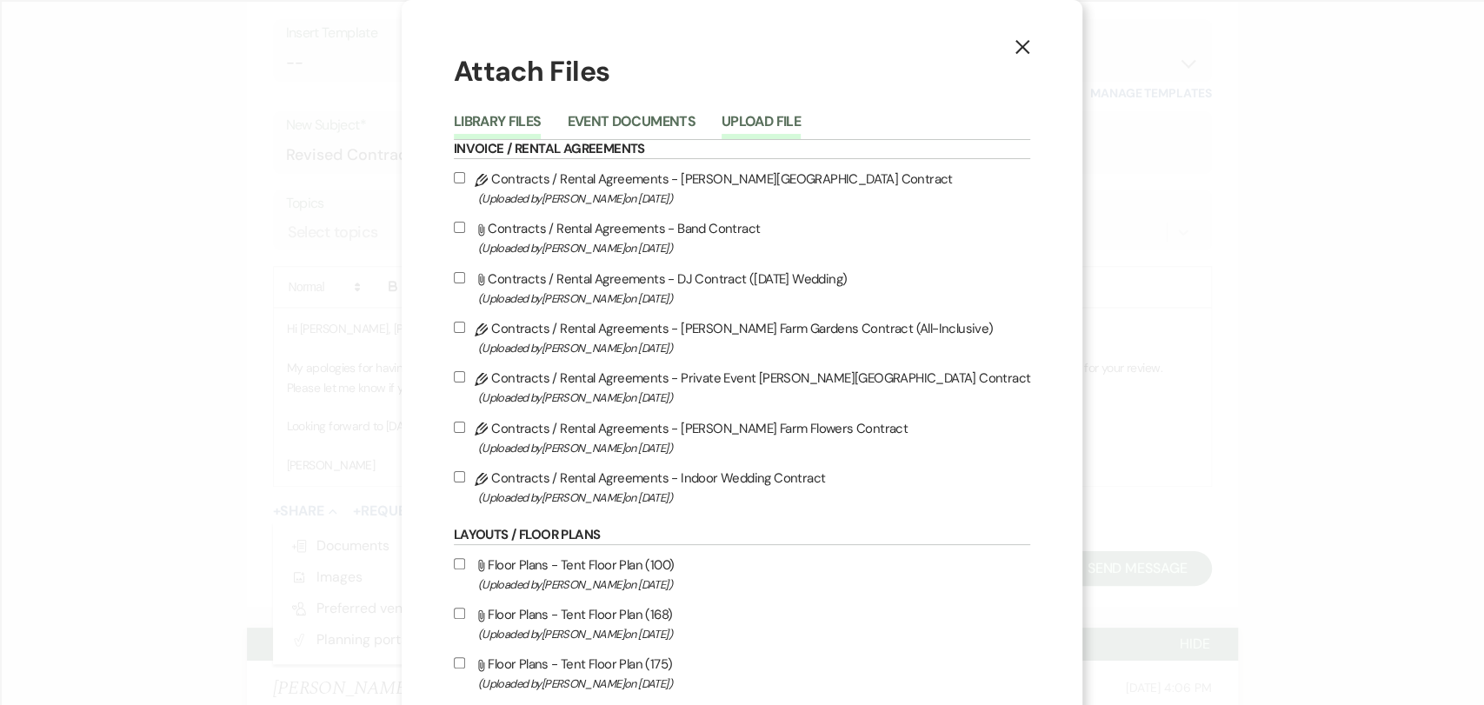
click at [781, 122] on button "Upload File" at bounding box center [761, 127] width 79 height 24
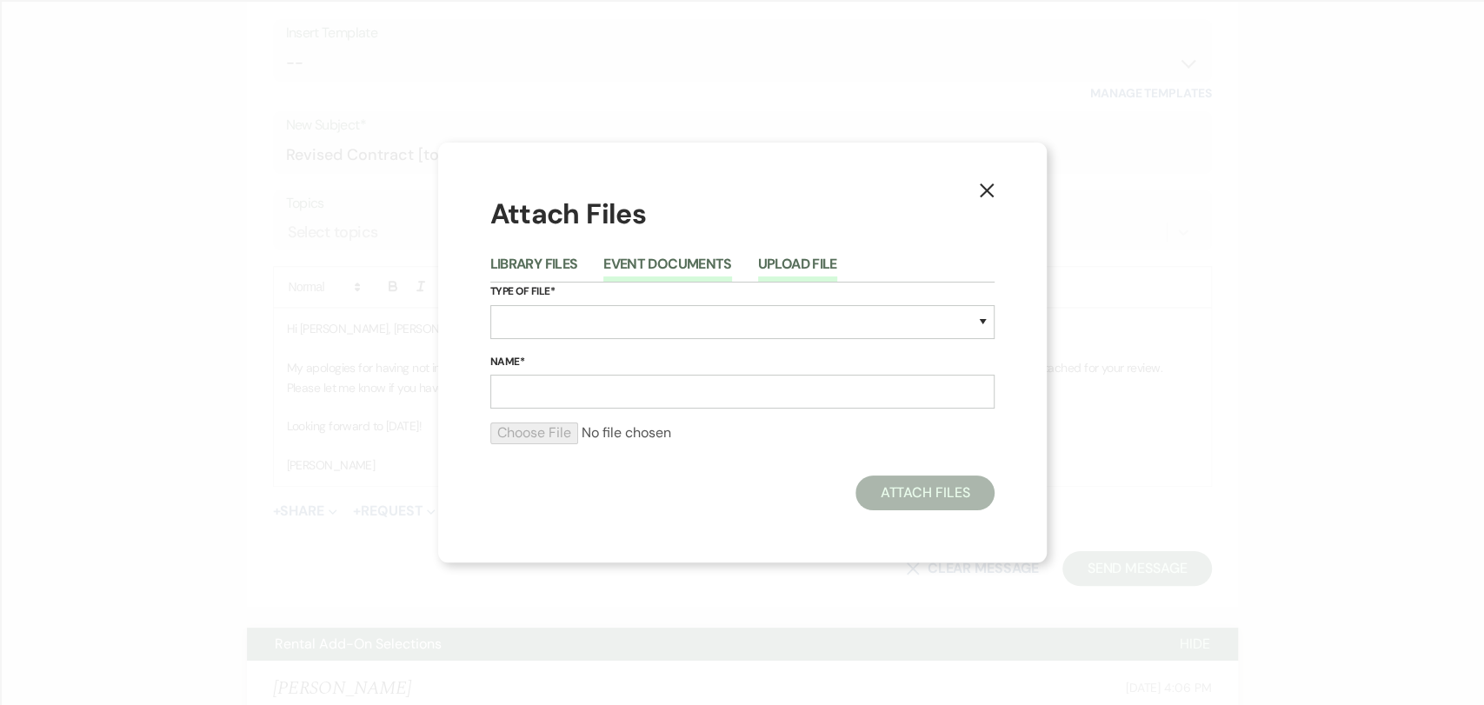
click at [641, 257] on button "Event Documents" at bounding box center [667, 269] width 128 height 24
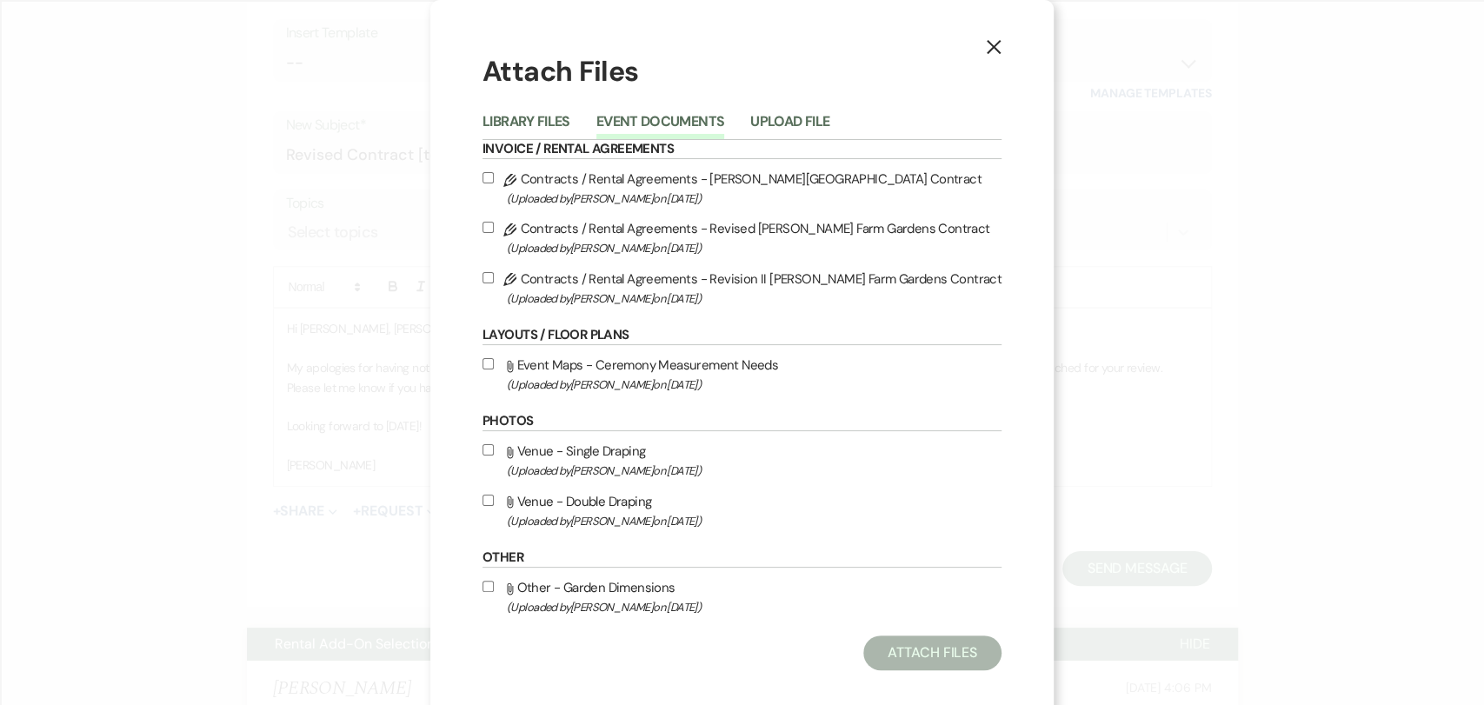
click at [629, 280] on label "Pencil Contracts / Rental Agreements - Revision II [PERSON_NAME] Farm Gardens C…" at bounding box center [742, 288] width 519 height 41
click at [494, 280] on input "Pencil Contracts / Rental Agreements - Revision II [PERSON_NAME] Farm Gardens C…" at bounding box center [488, 277] width 11 height 11
checkbox input "true"
click at [953, 603] on button "Attach Files" at bounding box center [932, 653] width 138 height 35
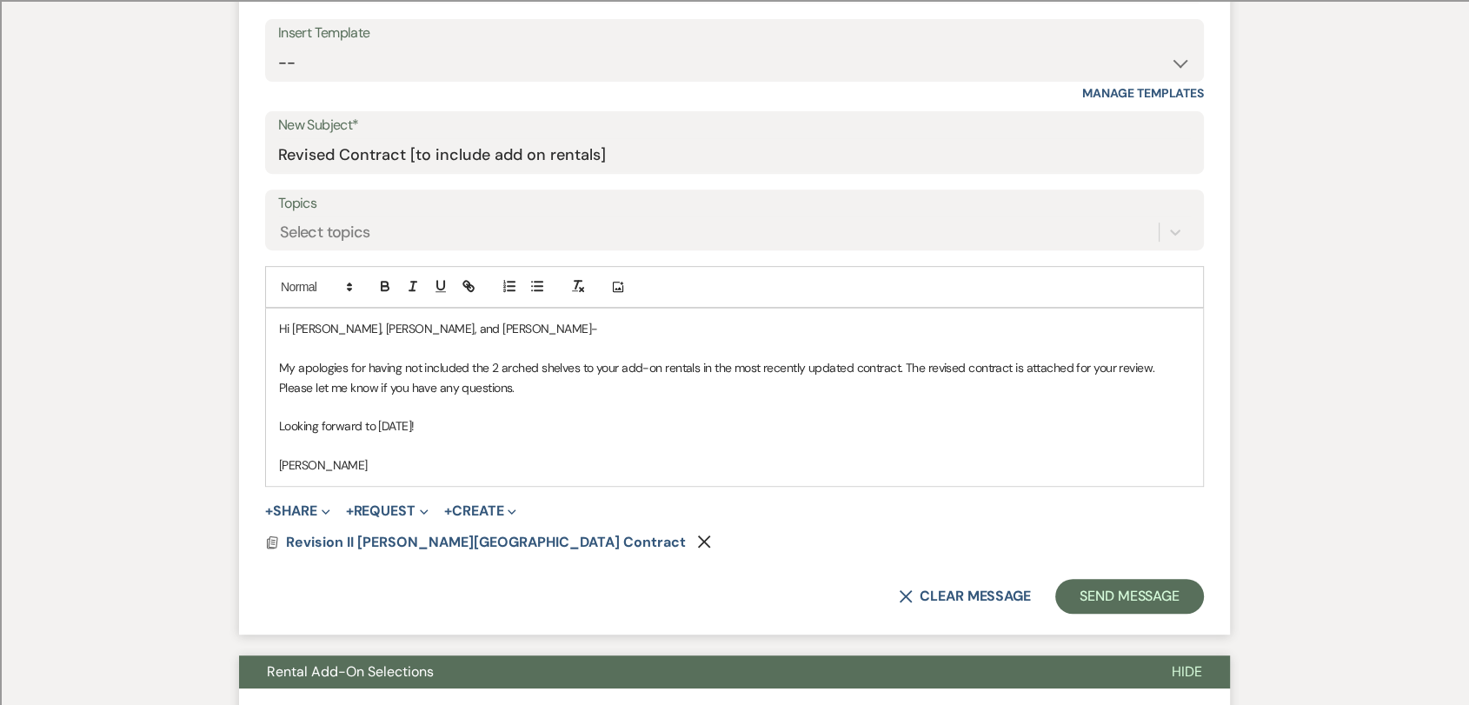
click at [906, 363] on p "My apologies for having not included the 2 arched shelves to your add-on rental…" at bounding box center [734, 377] width 911 height 39
click at [750, 418] on p "Looking forward to [DATE]!" at bounding box center [734, 425] width 911 height 19
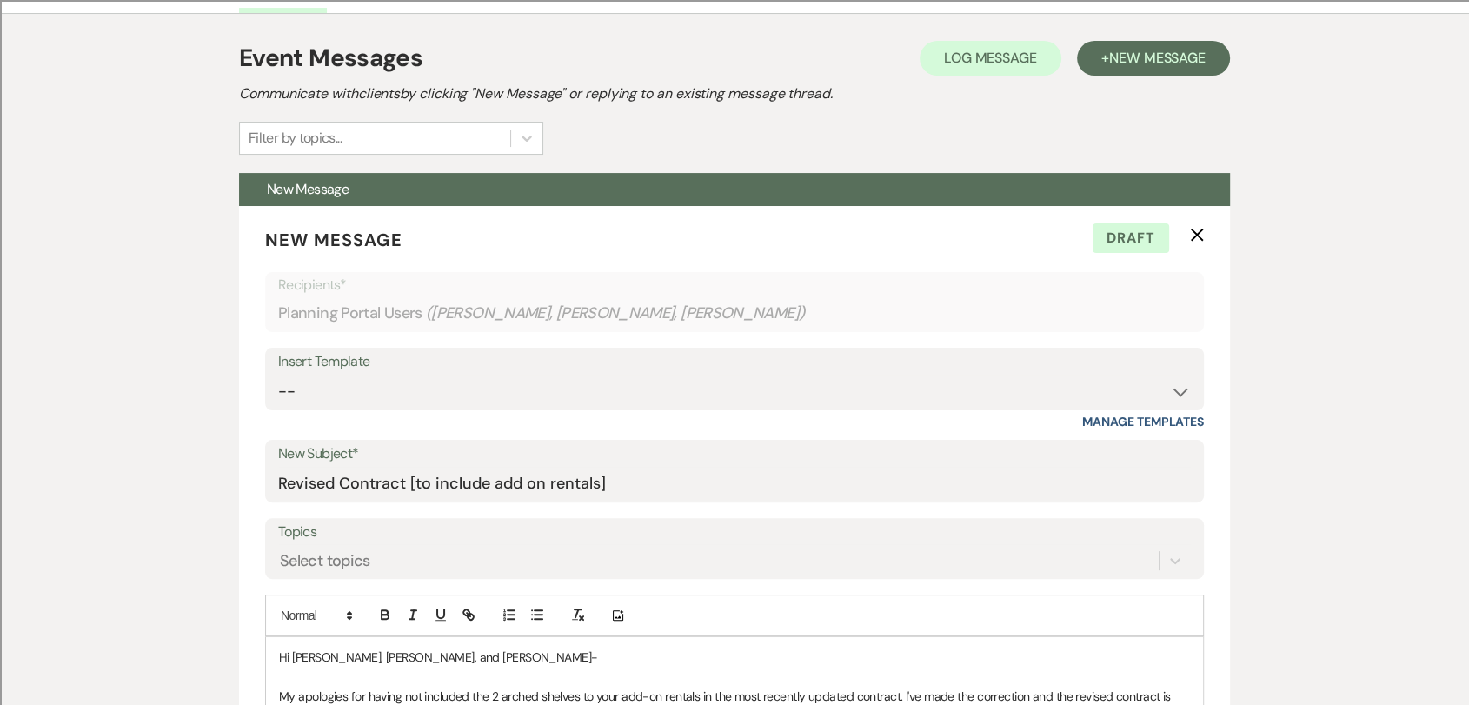
scroll to position [0, 0]
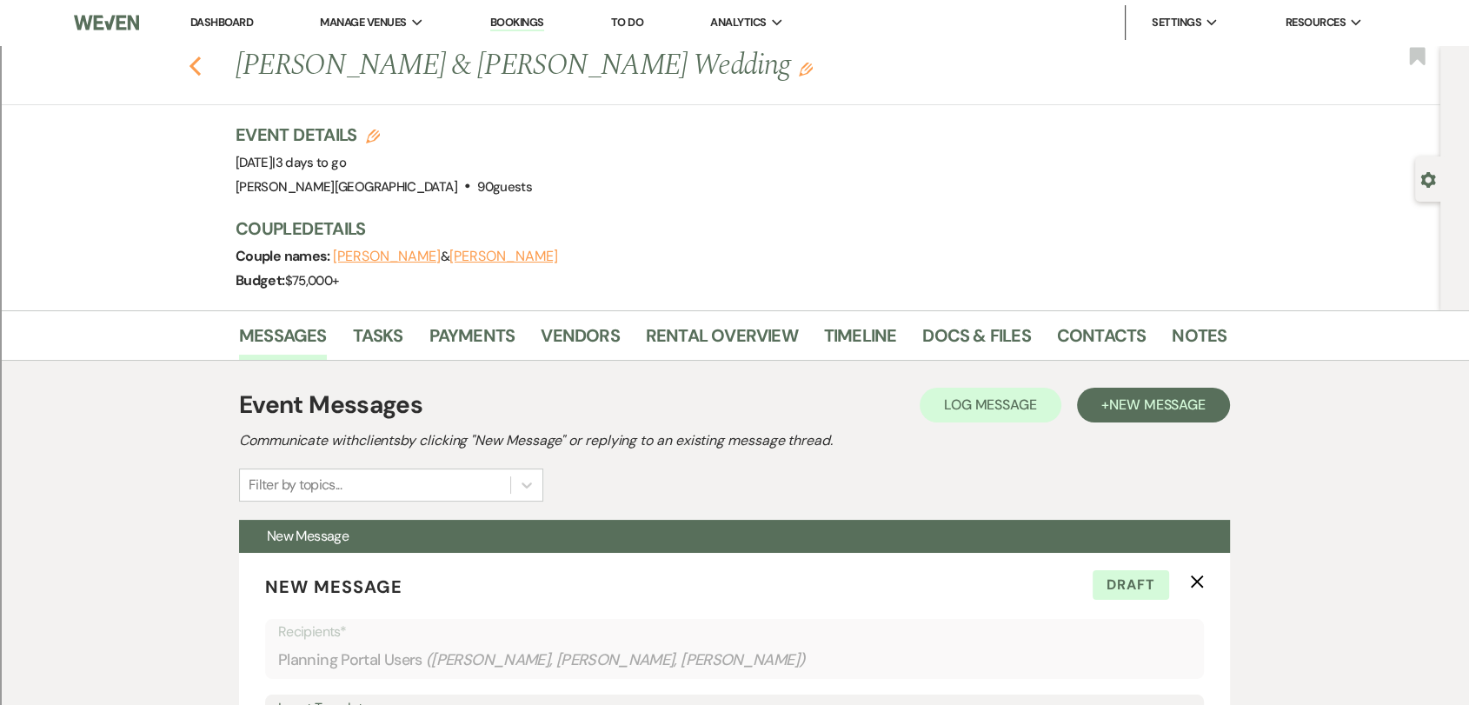
click at [201, 64] on use "button" at bounding box center [195, 66] width 11 height 19
select select "2"
select select "8"
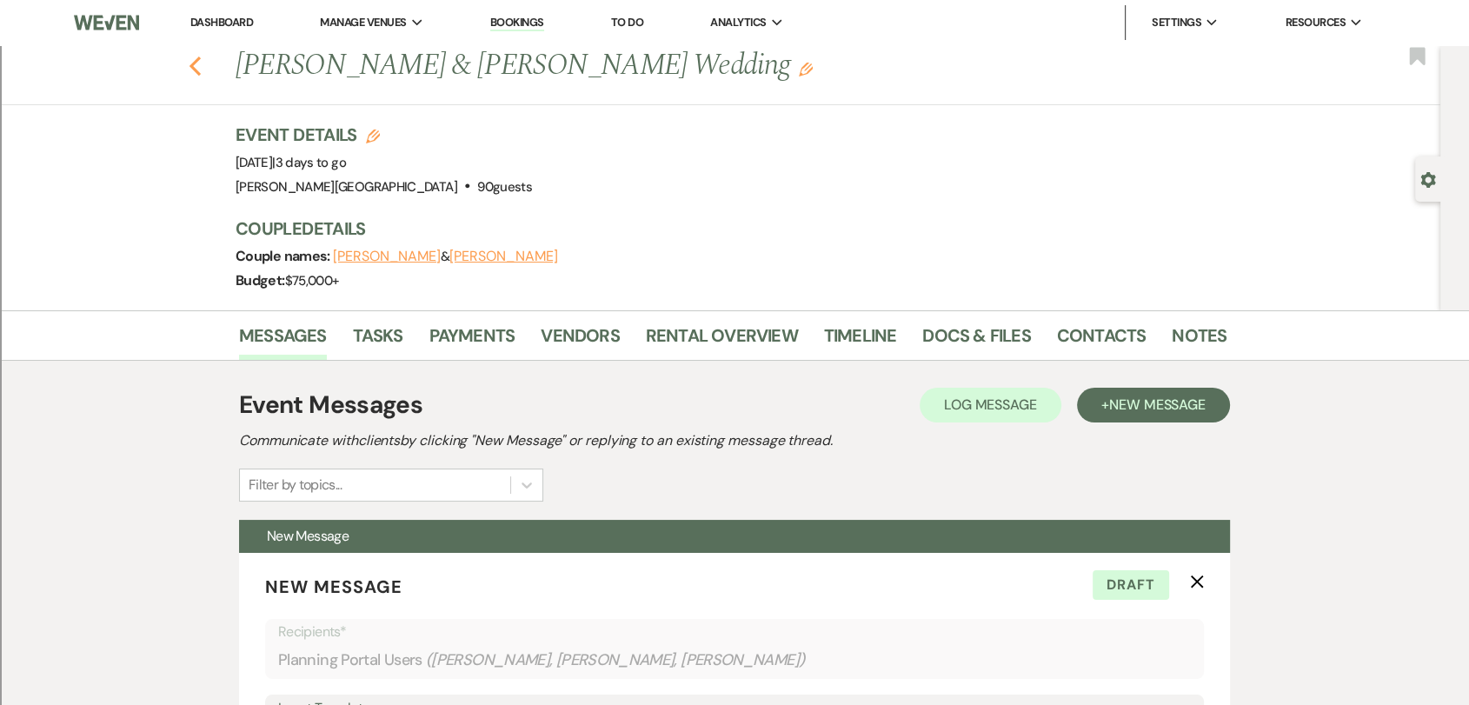
select select "8"
select select "2"
select select "8"
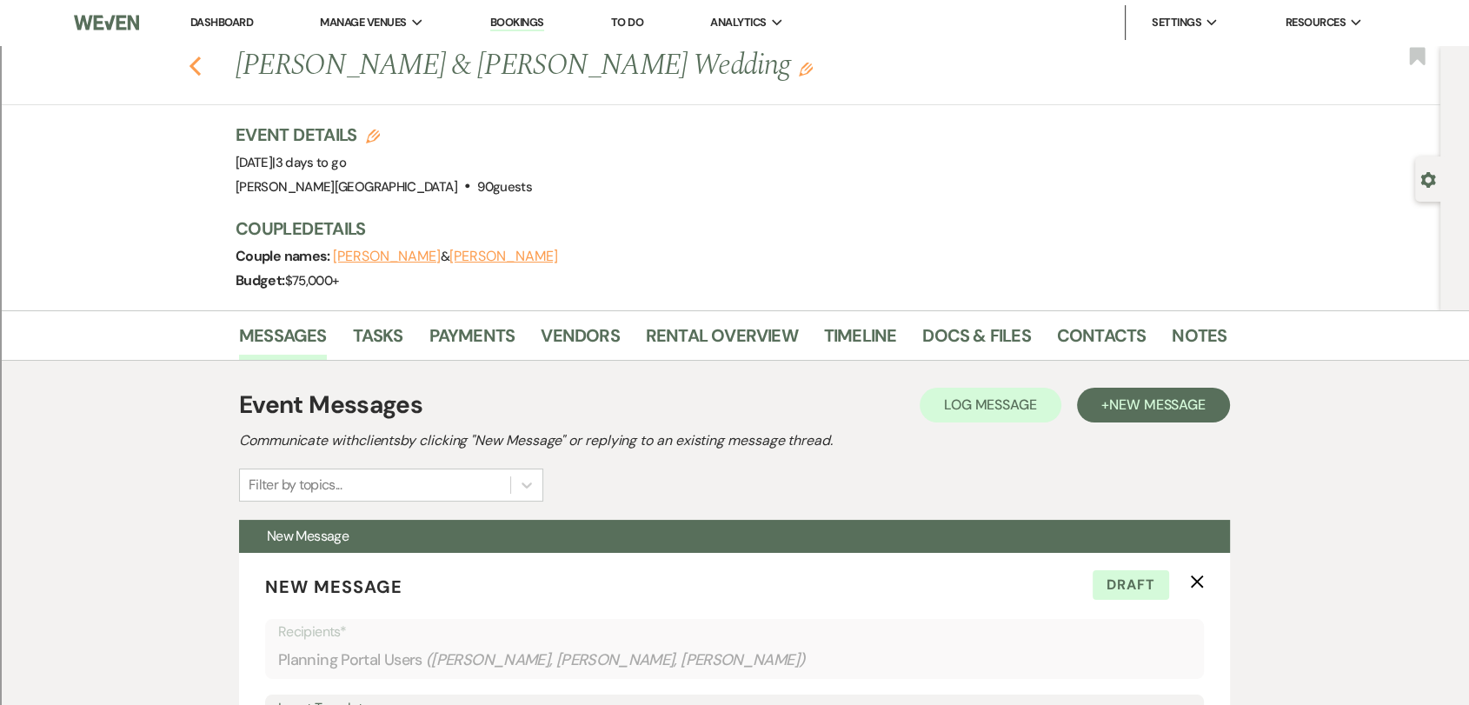
select select "8"
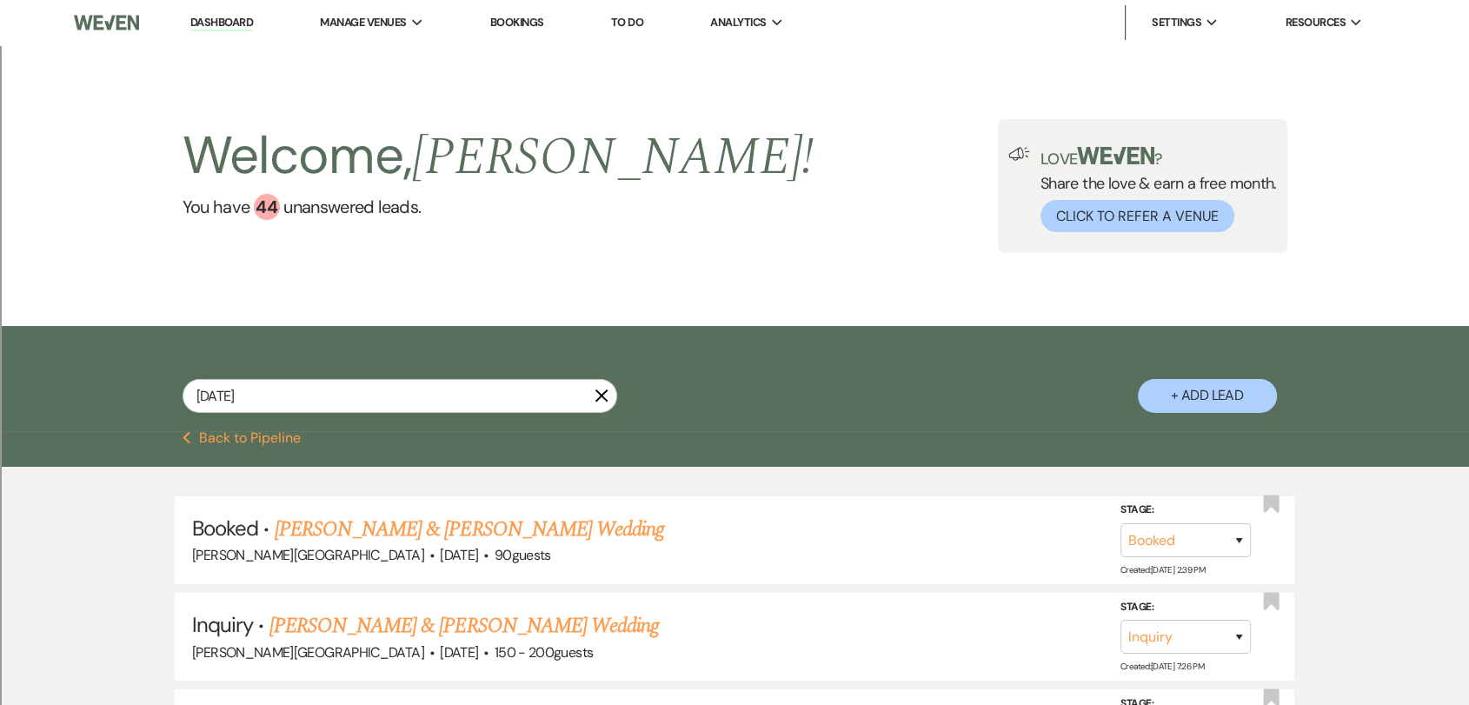
click at [216, 23] on link "Dashboard" at bounding box center [221, 23] width 63 height 17
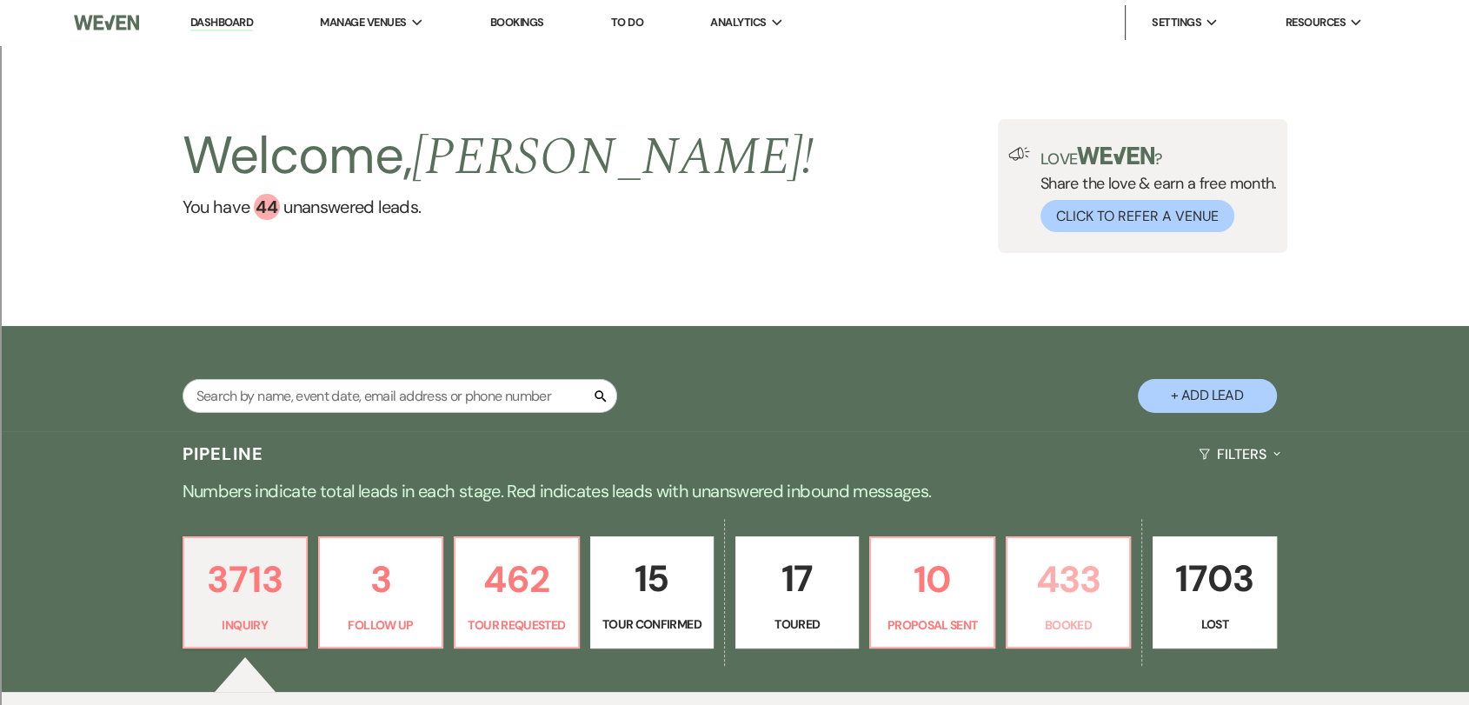
click at [1032, 579] on p "433" at bounding box center [1068, 579] width 101 height 58
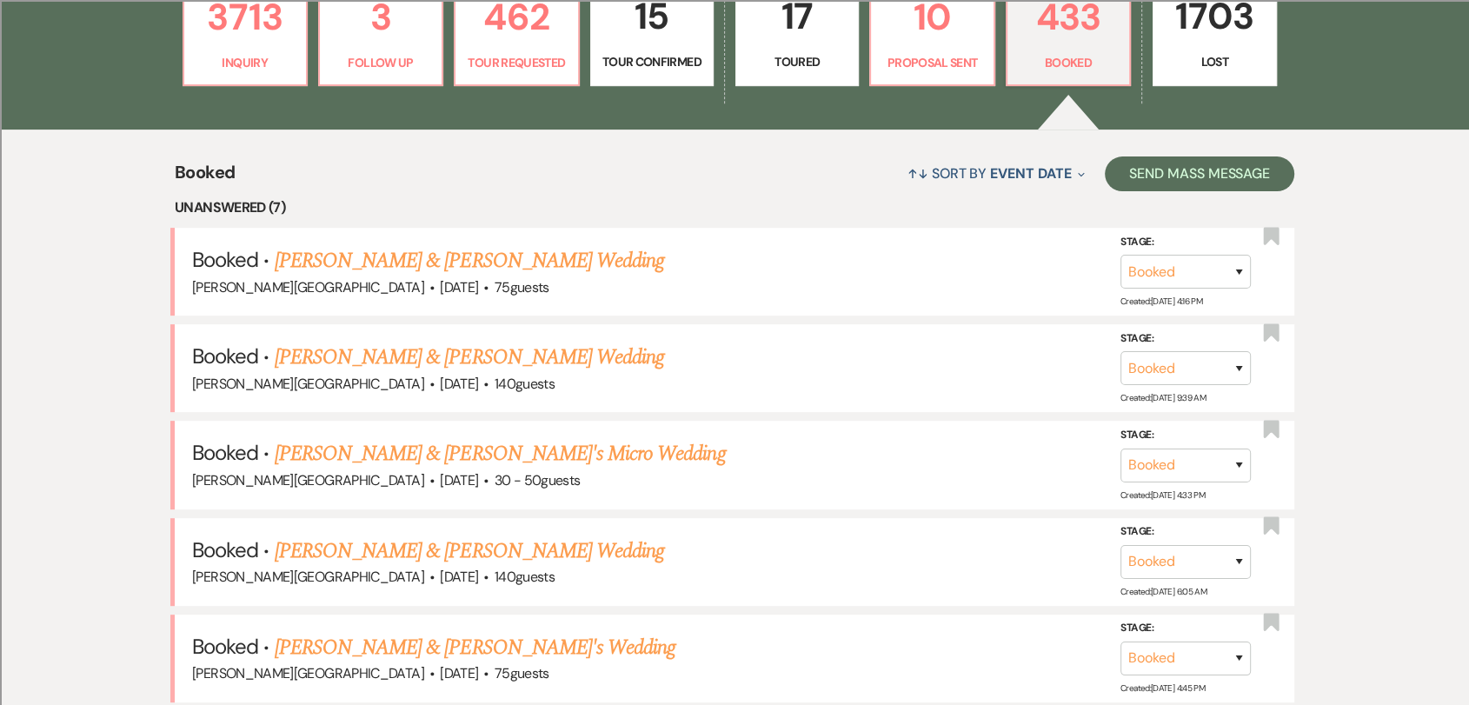
scroll to position [588, 0]
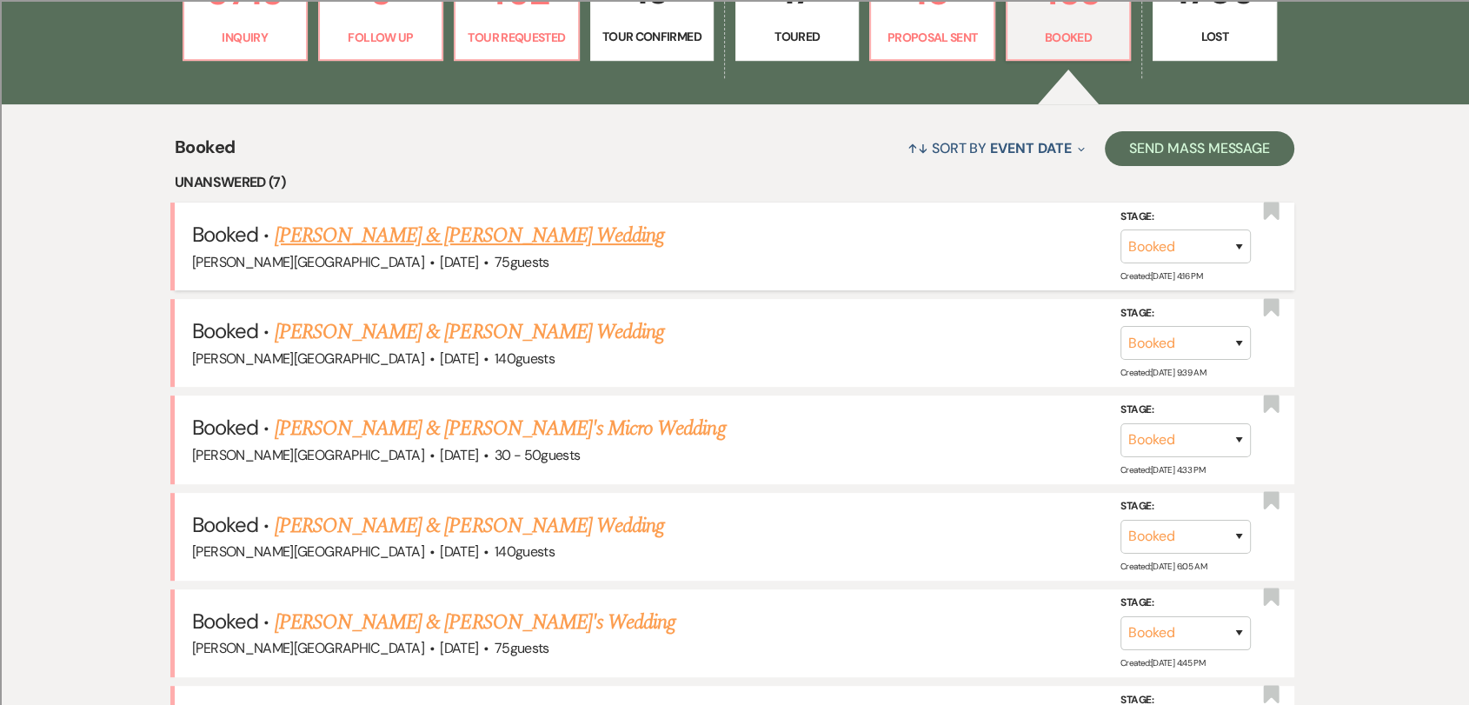
click at [498, 238] on link "[PERSON_NAME] & [PERSON_NAME] Wedding" at bounding box center [470, 235] width 390 height 31
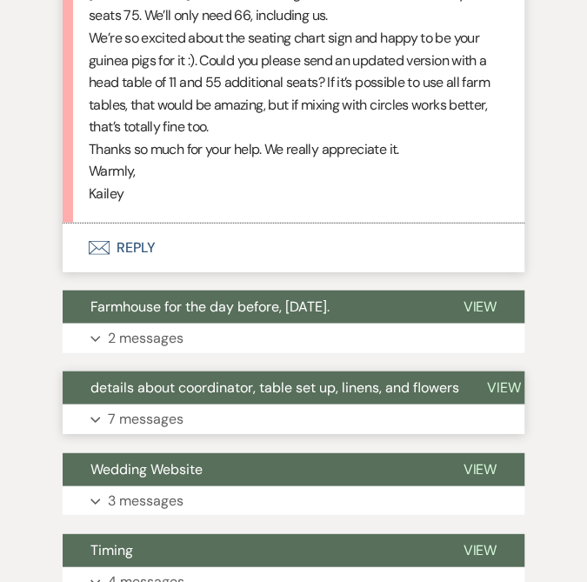
scroll to position [1062, 0]
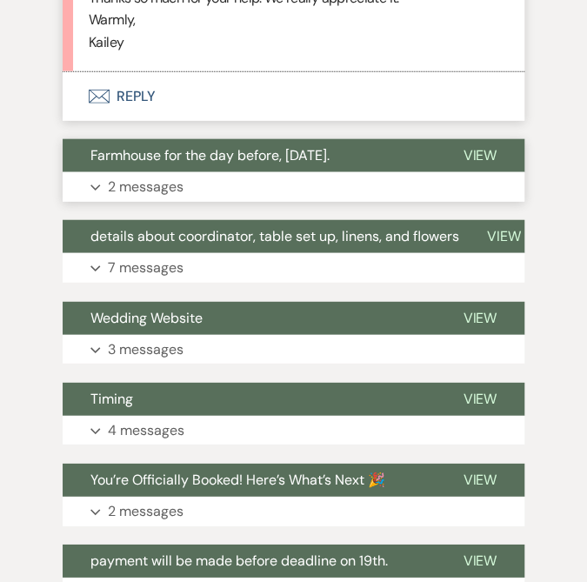
click at [239, 146] on span "Farmhouse for the day before, [DATE]." at bounding box center [209, 155] width 239 height 18
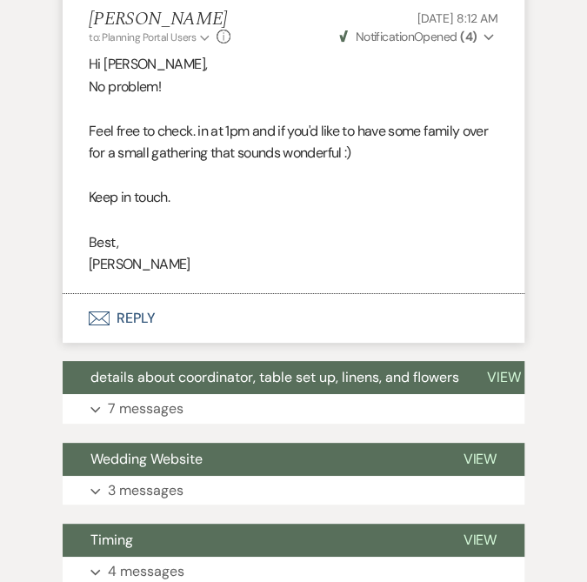
scroll to position [1642, 0]
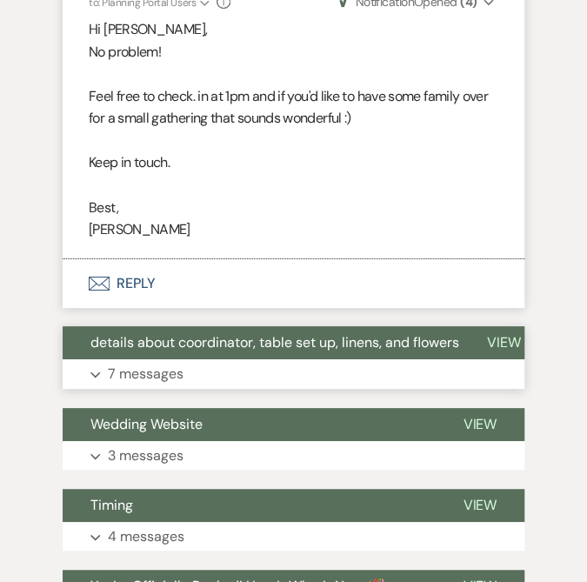
click at [292, 326] on button "details about coordinator, table set up, linens, and flowers" at bounding box center [261, 342] width 396 height 33
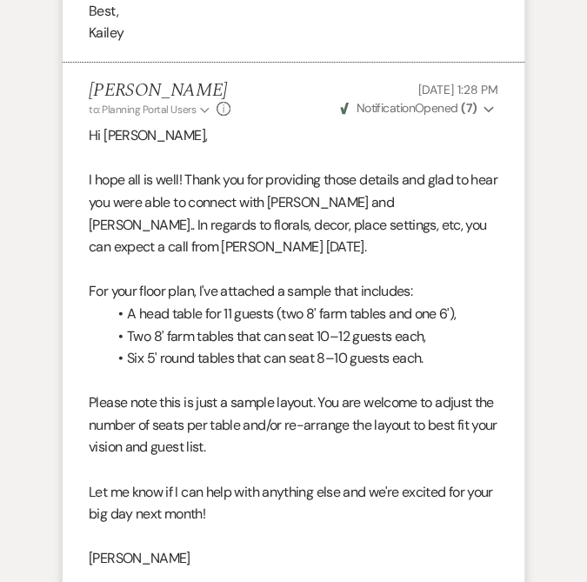
scroll to position [3574, 0]
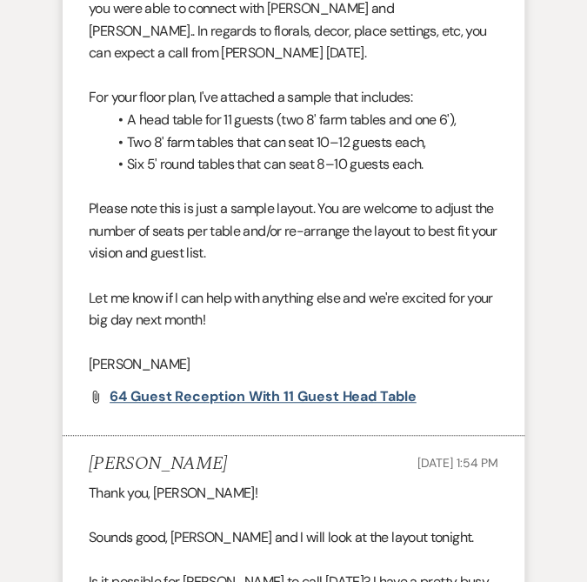
click at [289, 387] on span "64 Guest Reception with 11 Guest Head Table" at bounding box center [263, 396] width 307 height 18
click at [367, 387] on span "64 Guest Reception with 11 Guest Head Table" at bounding box center [263, 396] width 307 height 18
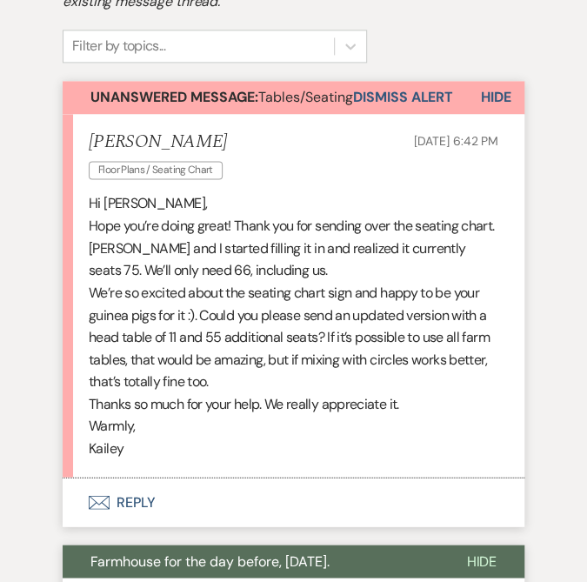
scroll to position [772, 0]
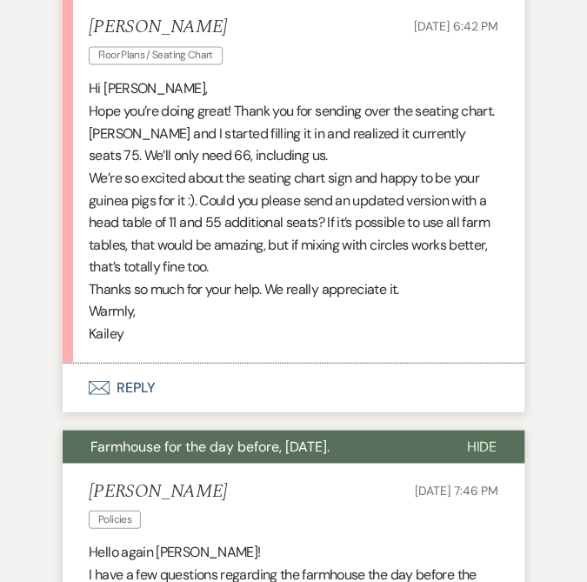
drag, startPoint x: 145, startPoint y: 294, endPoint x: 80, endPoint y: 51, distance: 251.2
click at [80, 51] on li "[PERSON_NAME] Floor Plans / Seating Chart [DATE] 6:42 PM Hi [PERSON_NAME], Hope…" at bounding box center [294, 180] width 462 height 363
copy div "Hi [PERSON_NAME], Hope you’re doing great! Thank you for sending over the seati…"
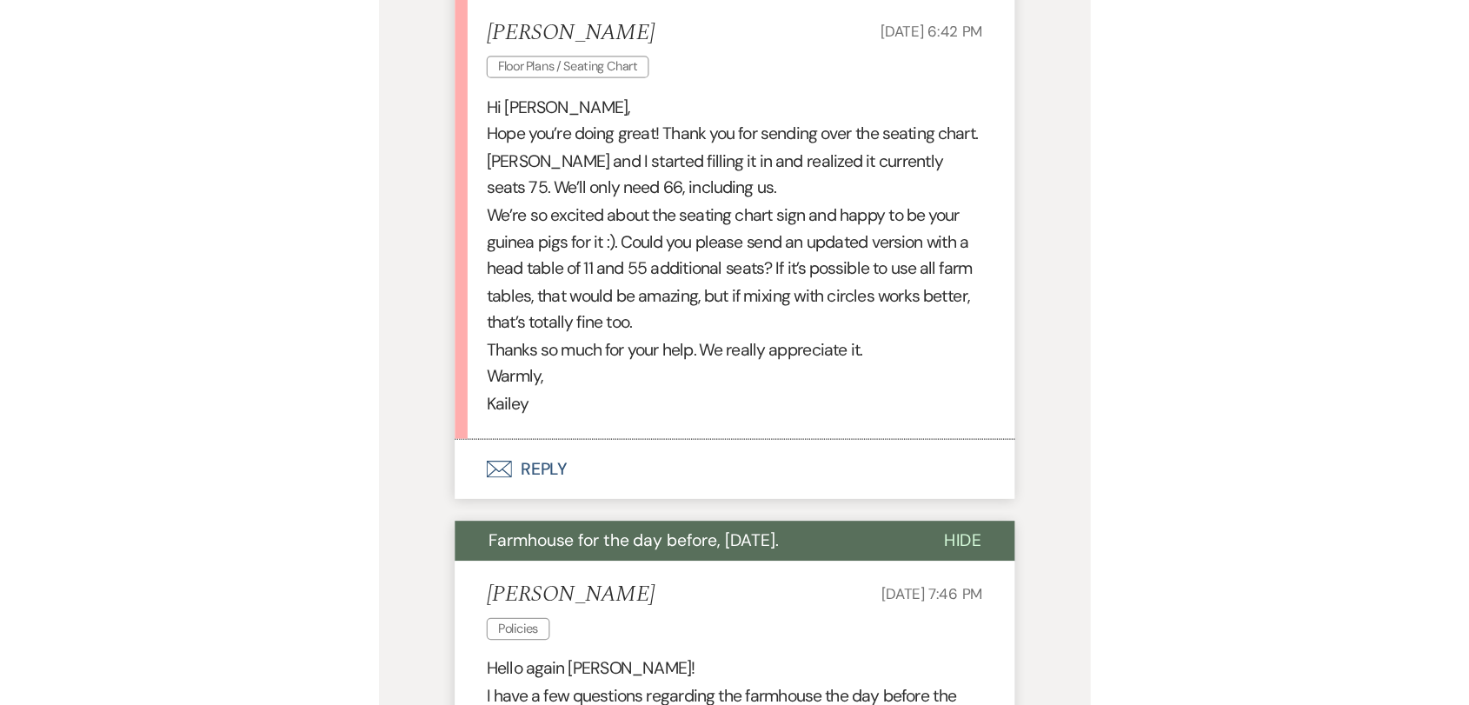
scroll to position [730, 0]
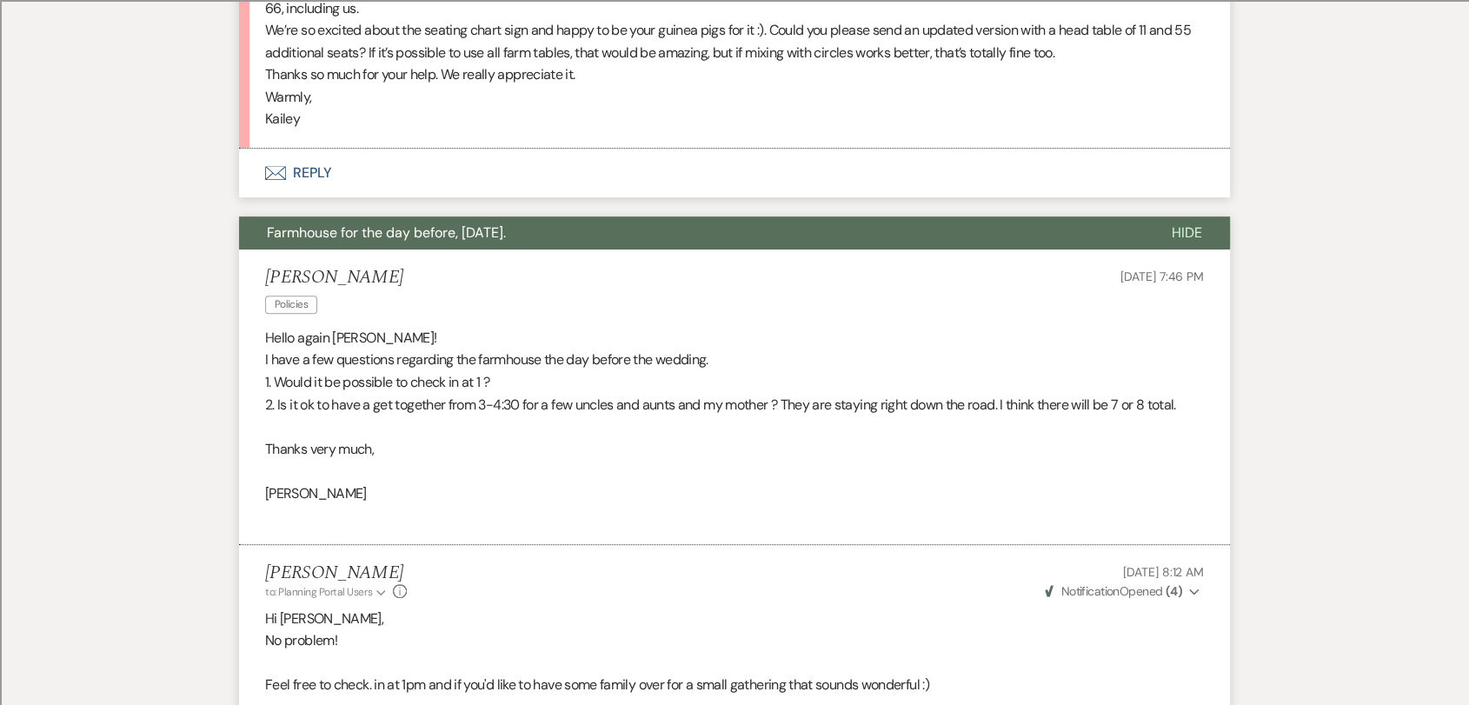
click at [306, 168] on button "Envelope Reply" at bounding box center [734, 173] width 991 height 49
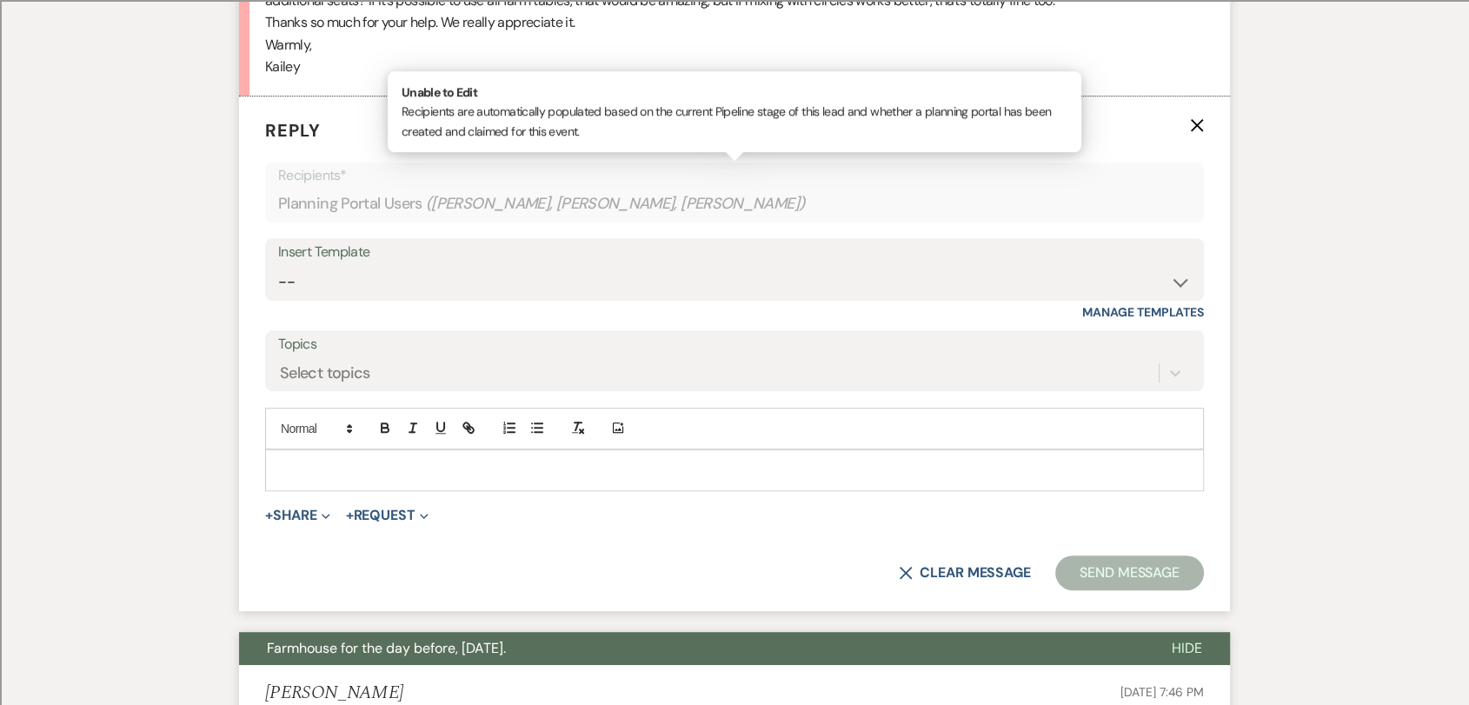
scroll to position [783, 0]
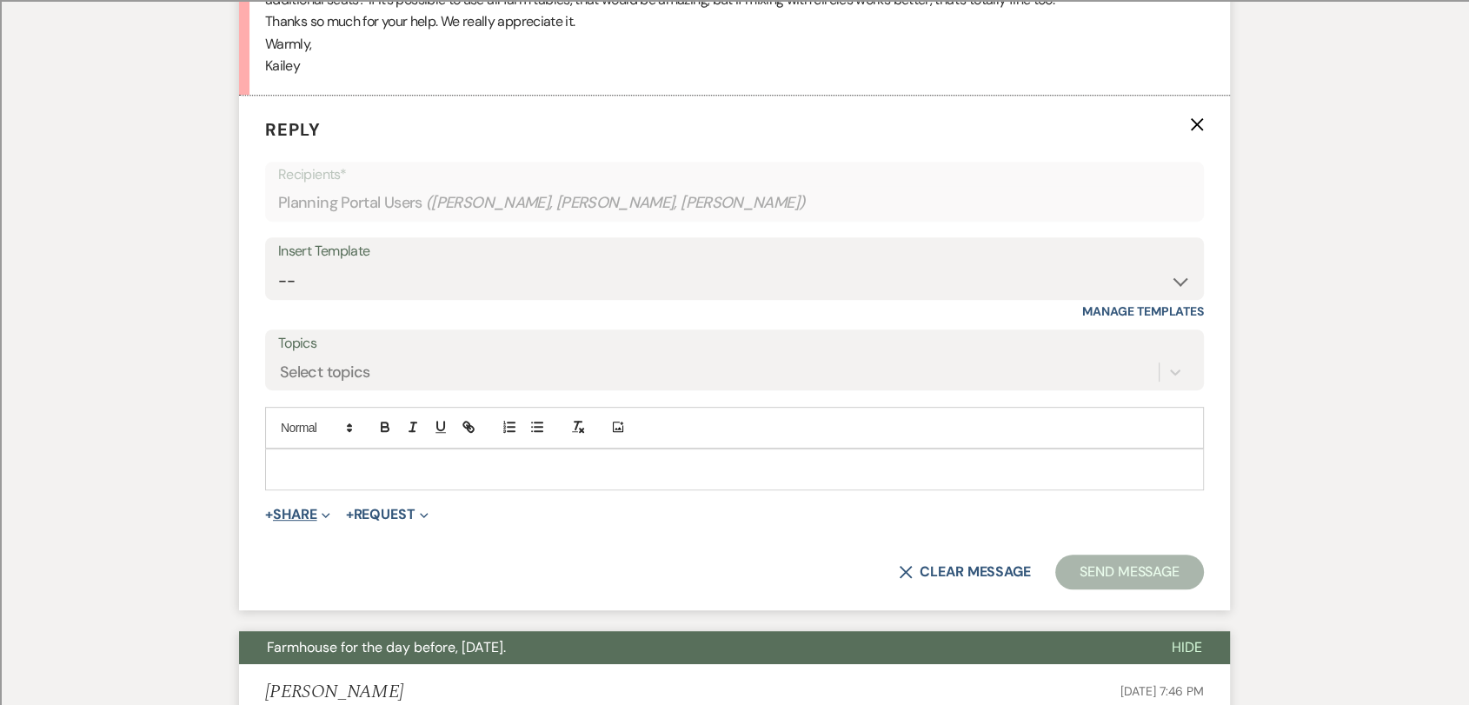
click at [312, 509] on button "+ Share Expand" at bounding box center [297, 515] width 65 height 14
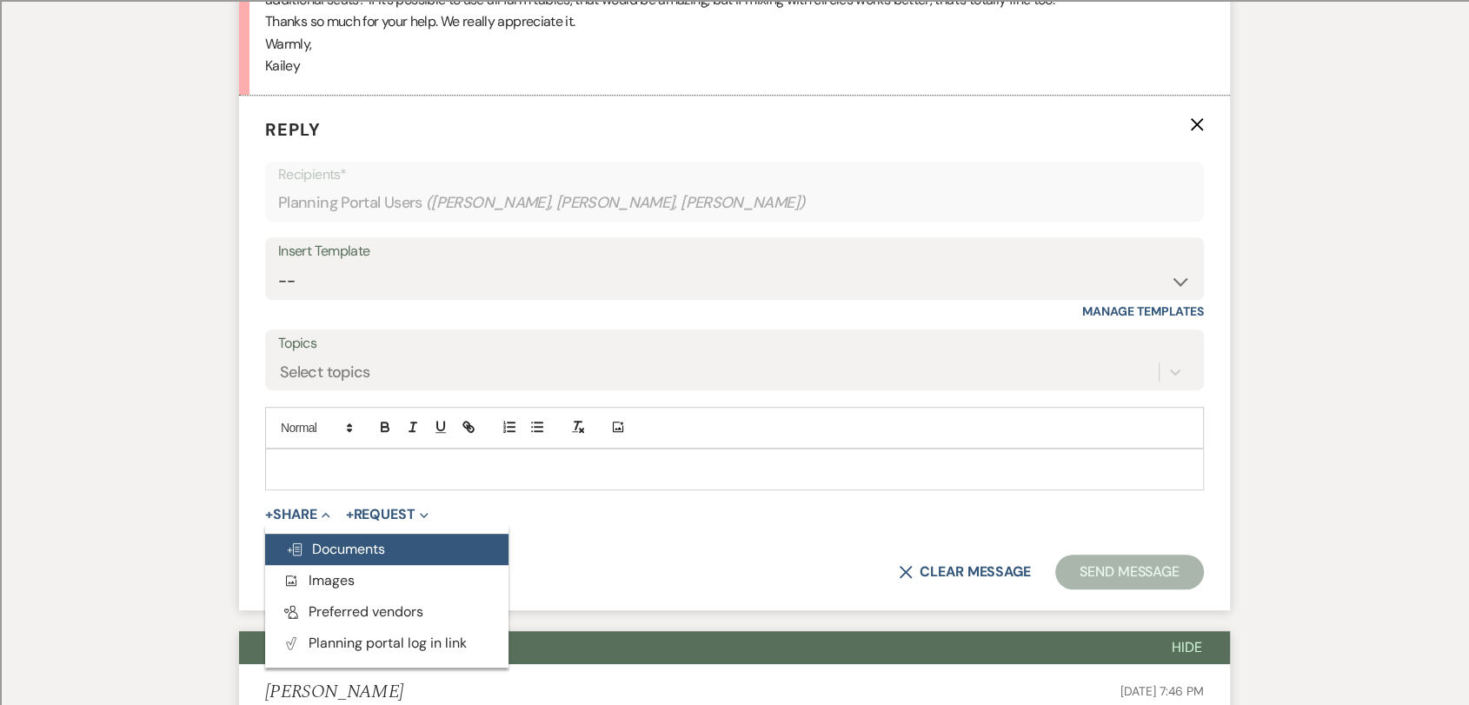
click at [372, 547] on span "Doc Upload Documents" at bounding box center [335, 549] width 99 height 18
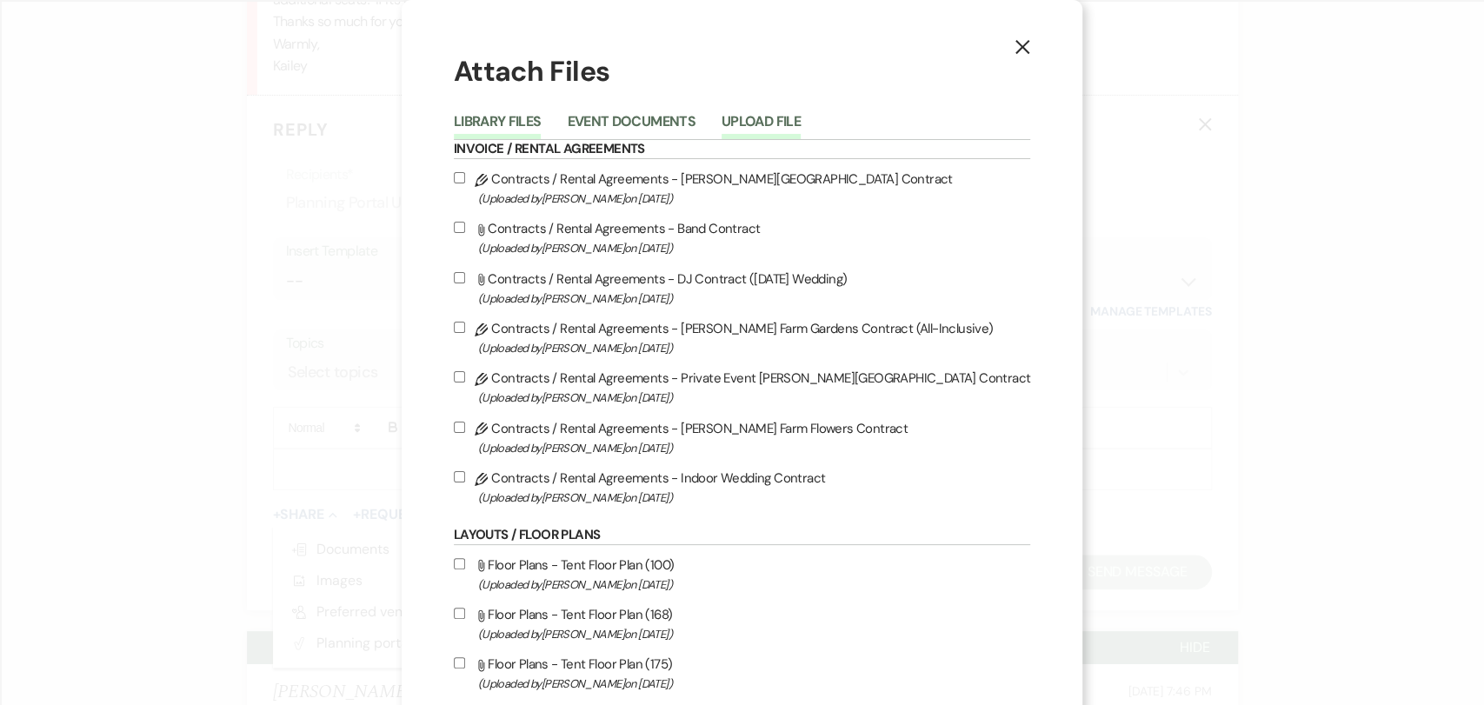
click at [768, 123] on button "Upload File" at bounding box center [761, 127] width 79 height 24
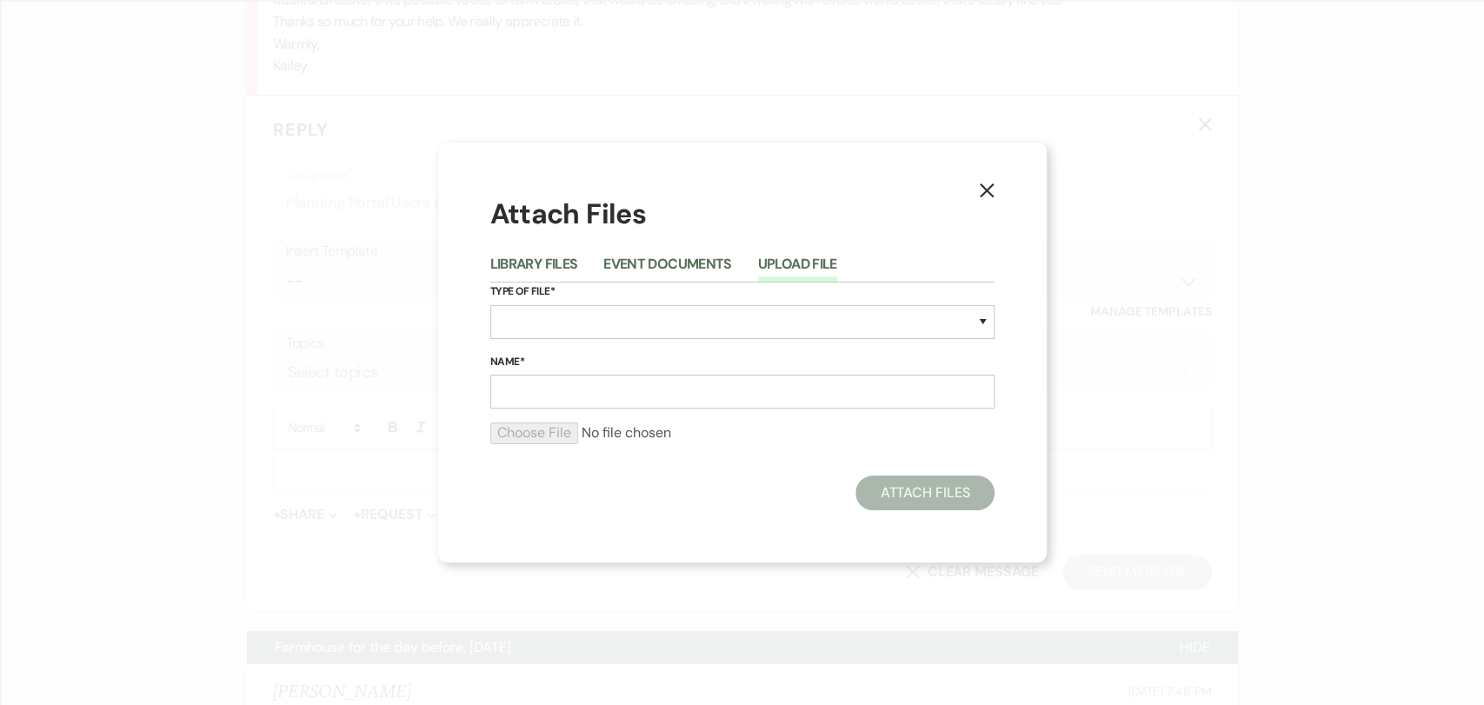
click at [556, 339] on div "Type of File* Special Event Insurance Vendor Certificate of Insurance Contracts…" at bounding box center [742, 318] width 504 height 70
click at [568, 327] on select "Special Event Insurance Vendor Certificate of Insurance Contracts / Rental Agre…" at bounding box center [742, 322] width 504 height 34
select select "24"
click at [490, 305] on select "Special Event Insurance Vendor Certificate of Insurance Contracts / Rental Agre…" at bounding box center [742, 322] width 504 height 34
click at [569, 397] on input "Name*" at bounding box center [742, 392] width 504 height 34
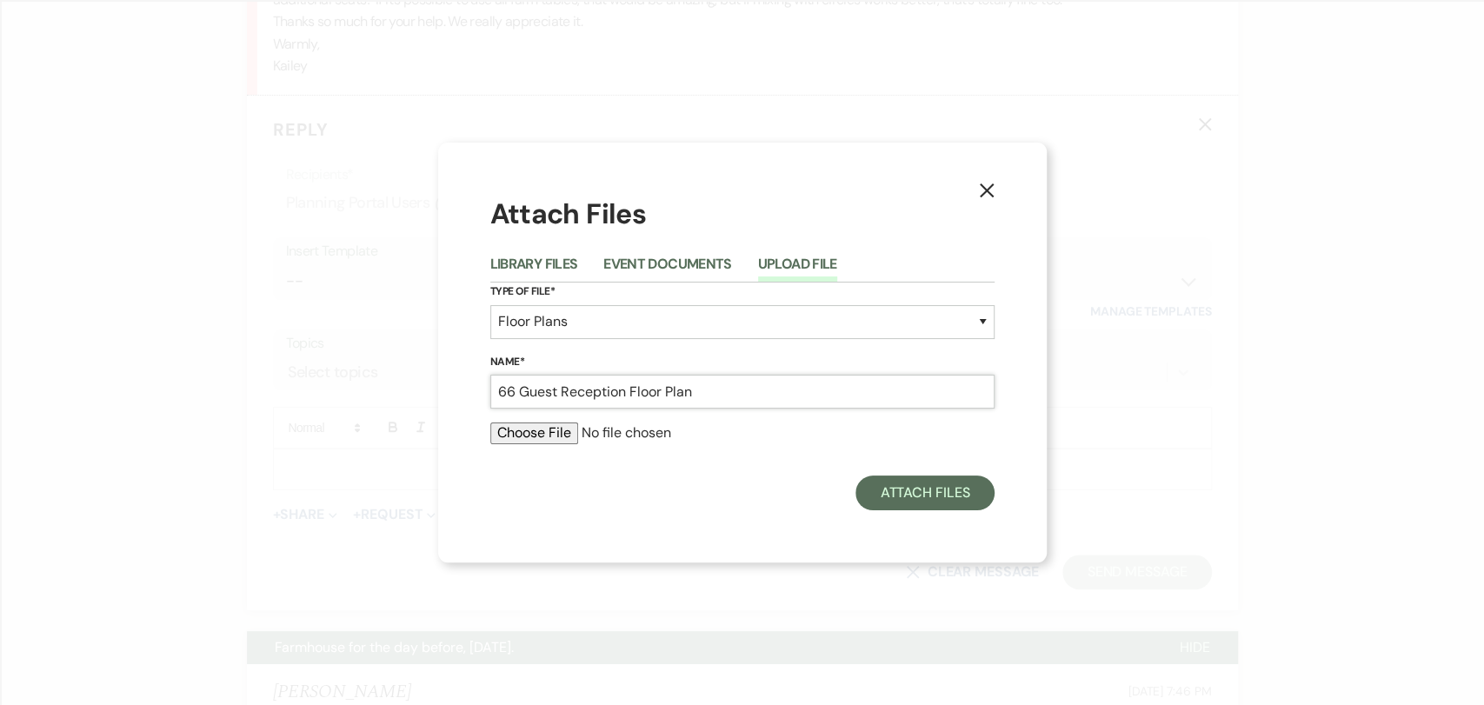
drag, startPoint x: 710, startPoint y: 392, endPoint x: 627, endPoint y: 396, distance: 83.6
click at [627, 396] on input "66 Guest Reception Floor Plan" at bounding box center [742, 392] width 504 height 34
type input "66 Guest Reception"
click at [548, 431] on input "file" at bounding box center [742, 433] width 504 height 21
type input "C:\fakepath\66 Guest Reception Layout v2025-10-12.pdf"
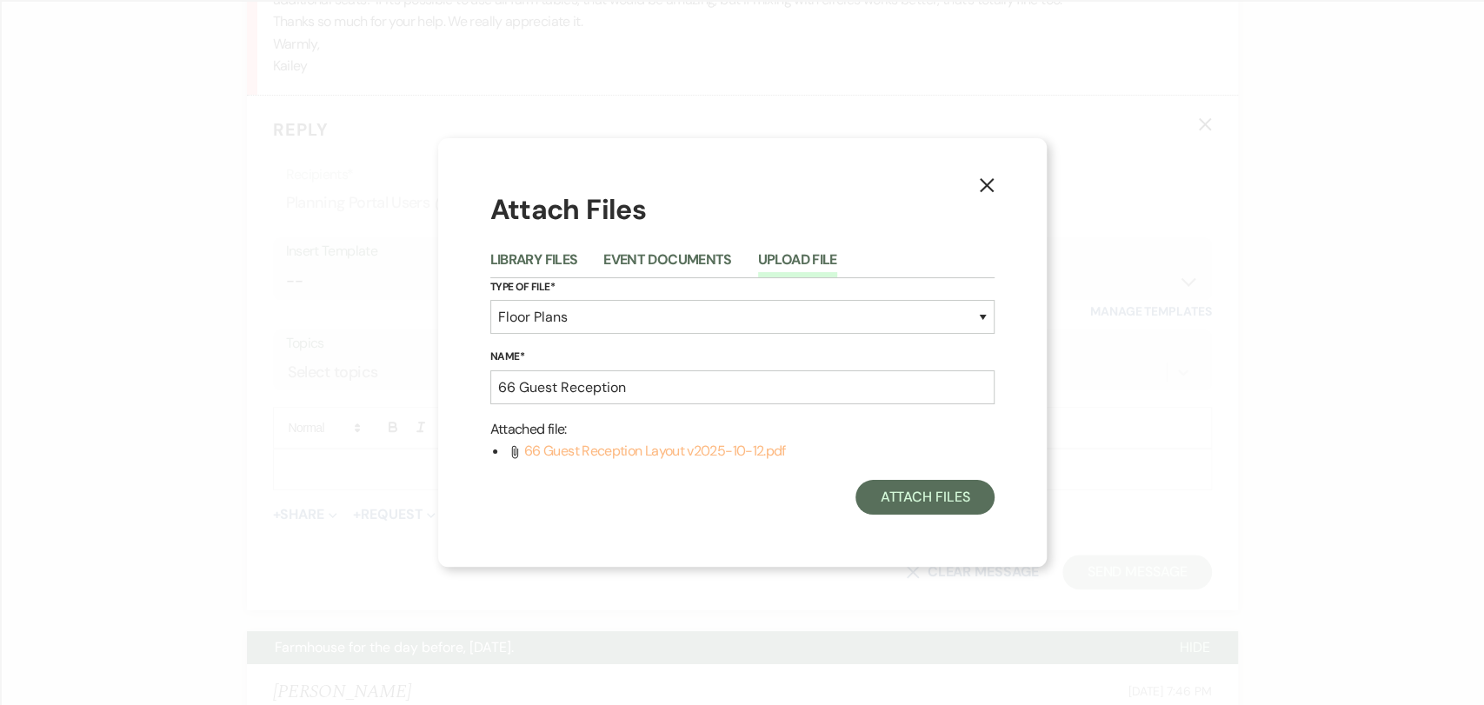
click at [638, 454] on span "66 Guest Reception Layout v2025-10-12.pdf" at bounding box center [655, 451] width 262 height 18
click at [668, 450] on span "66 Guest Reception Layout v2025-10-12.pdf" at bounding box center [655, 451] width 262 height 18
click at [924, 508] on button "Attach Files" at bounding box center [925, 497] width 138 height 35
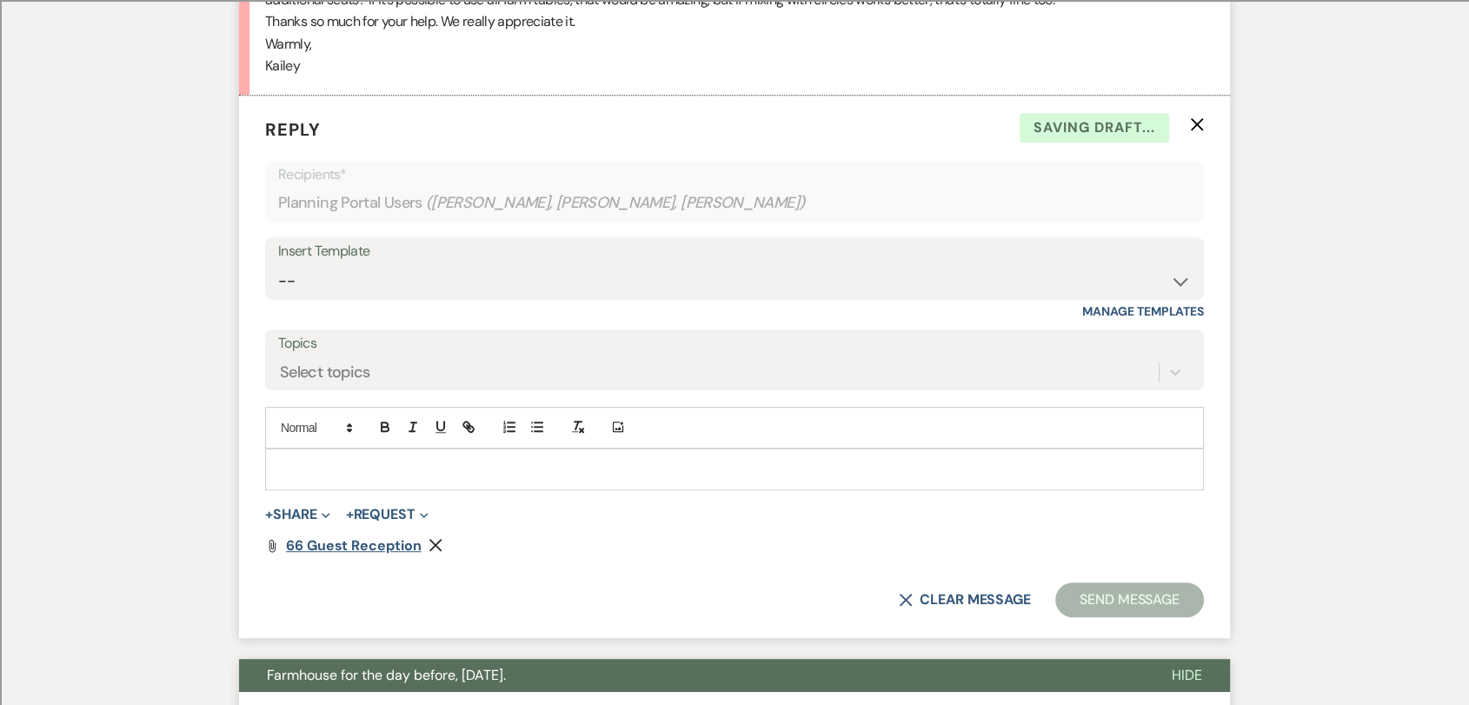
click at [329, 542] on span "66 Guest Reception" at bounding box center [354, 545] width 136 height 18
click at [406, 464] on p at bounding box center [734, 469] width 911 height 19
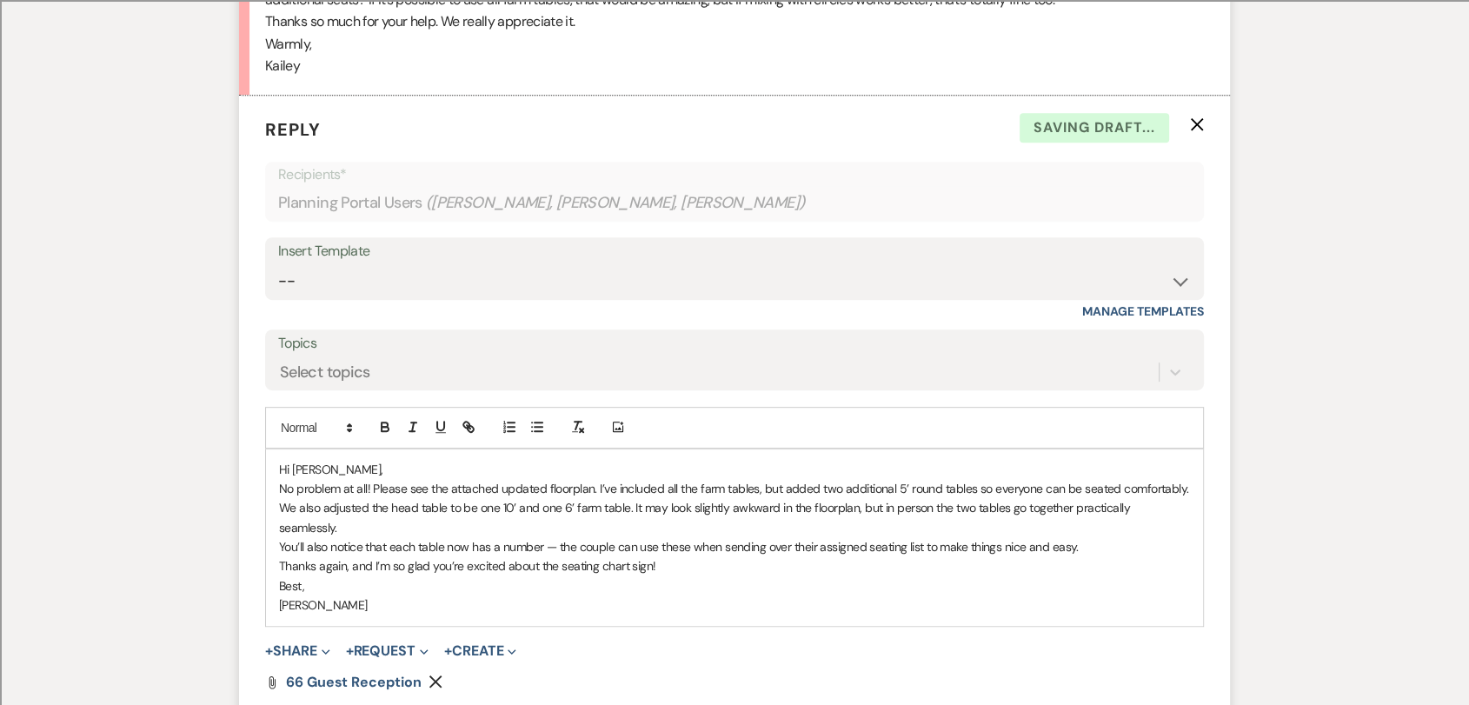
click at [392, 460] on p "Hi [PERSON_NAME]," at bounding box center [734, 469] width 911 height 19
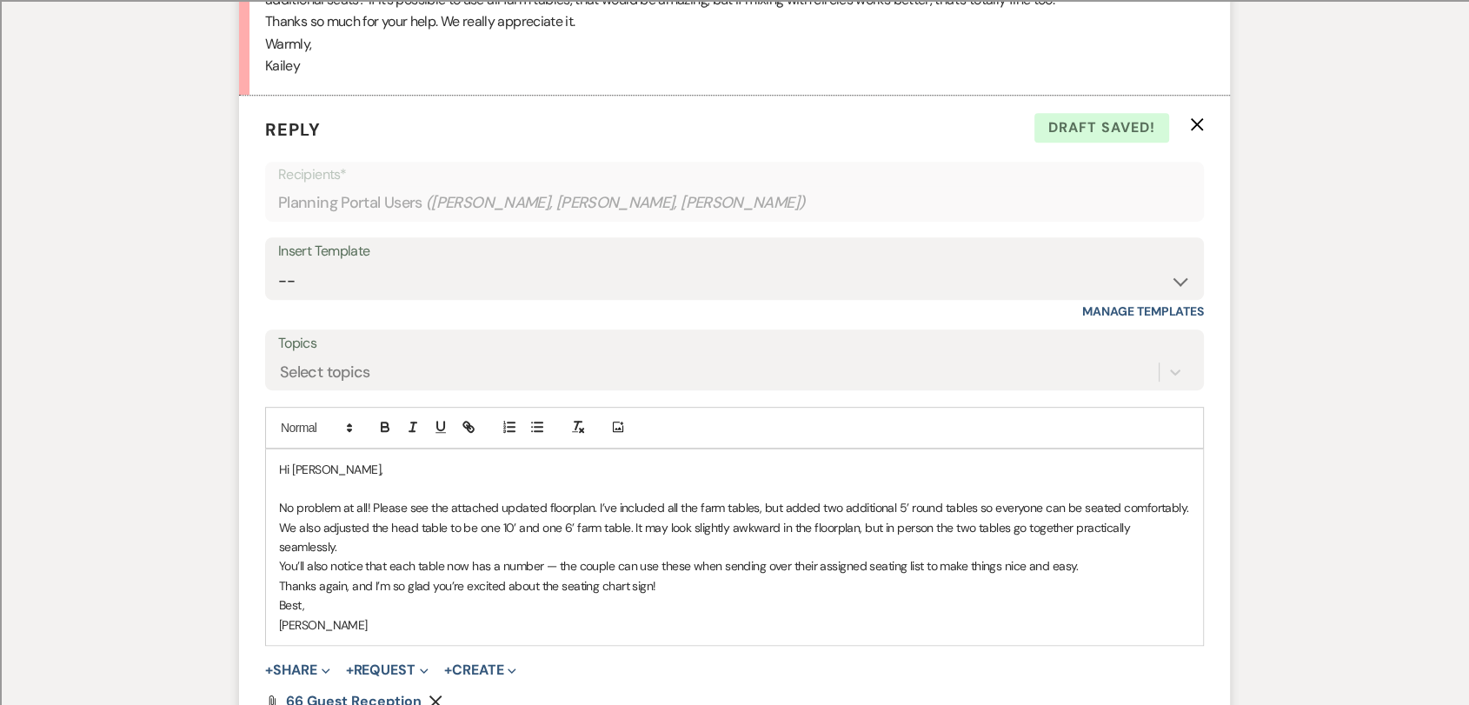
click at [1182, 503] on p "No problem at all! Please see the attached updated floorplan. I’ve included all…" at bounding box center [734, 507] width 911 height 19
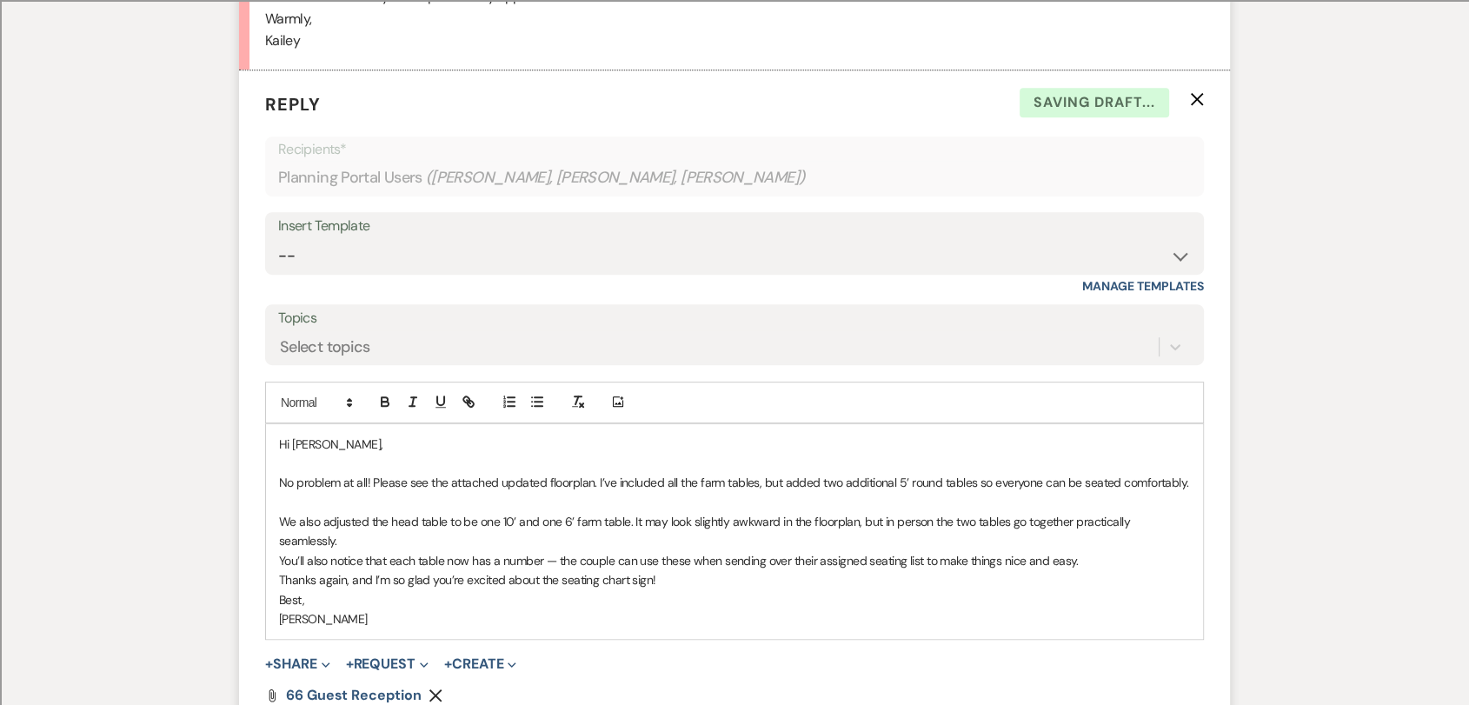
scroll to position [880, 0]
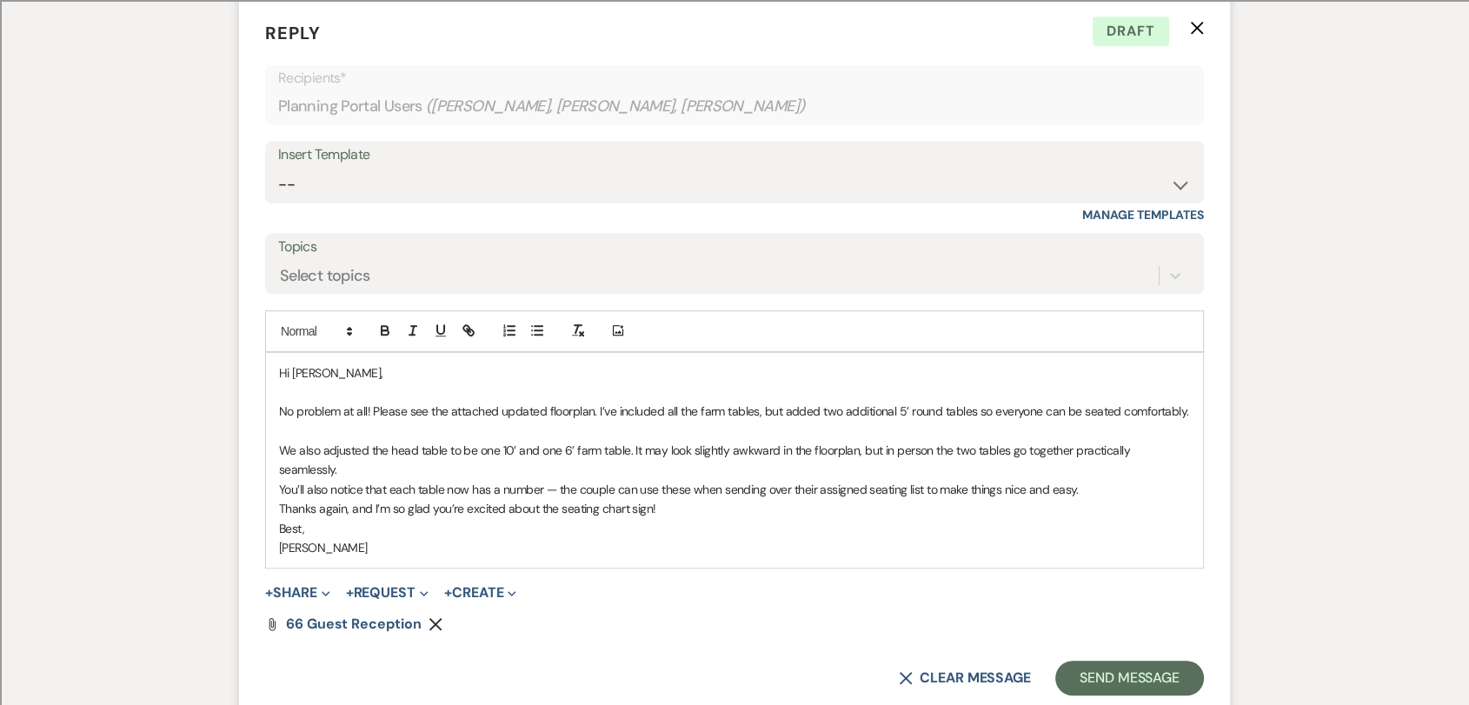
click at [1193, 454] on div "Hi [PERSON_NAME], No problem at all! Please see the attached updated floorplan.…" at bounding box center [734, 461] width 937 height 216
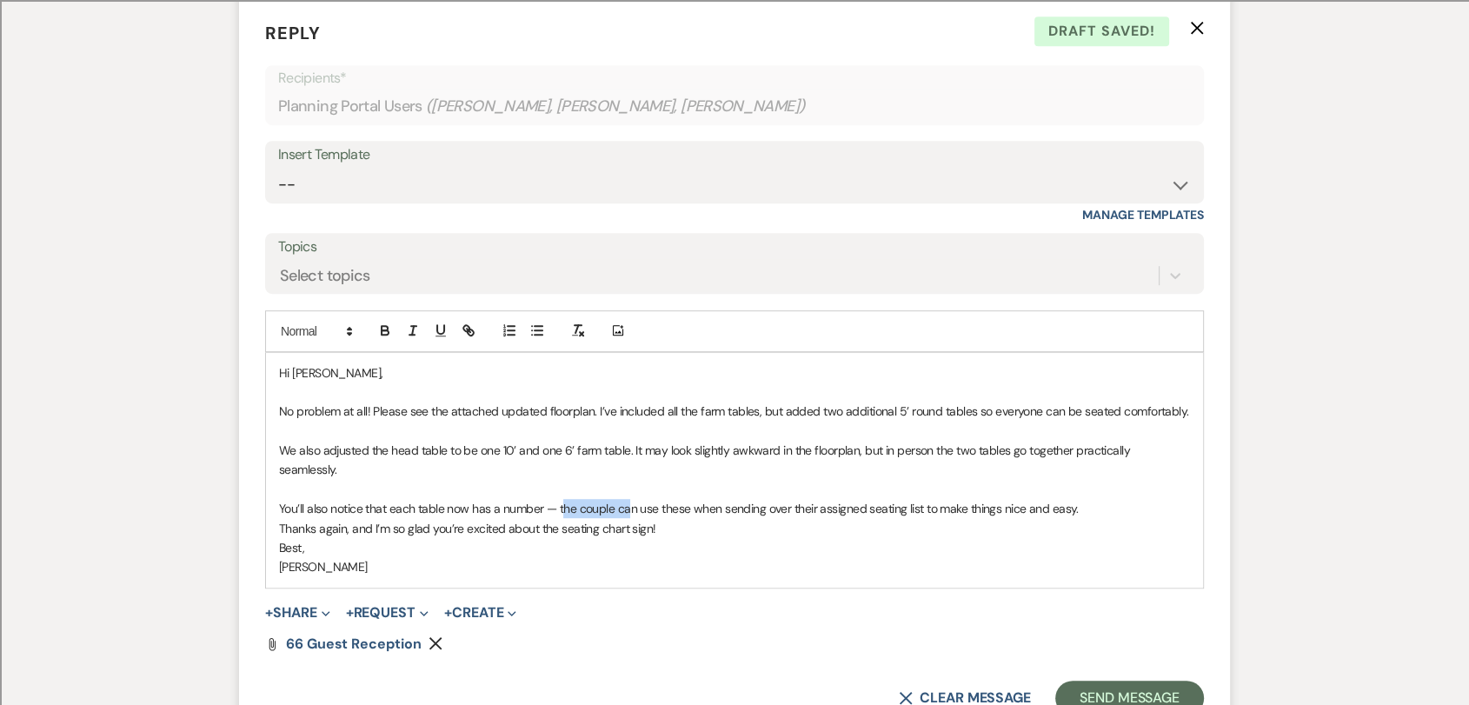
drag, startPoint x: 562, startPoint y: 489, endPoint x: 630, endPoint y: 485, distance: 68.8
click at [630, 499] on p "You’ll also notice that each table now has a number — the couple can use these …" at bounding box center [734, 508] width 911 height 19
click at [781, 499] on p "You’ll also notice that each table now has a number — feel free to use these wh…" at bounding box center [734, 508] width 911 height 19
drag, startPoint x: 901, startPoint y: 489, endPoint x: 1059, endPoint y: 483, distance: 158.4
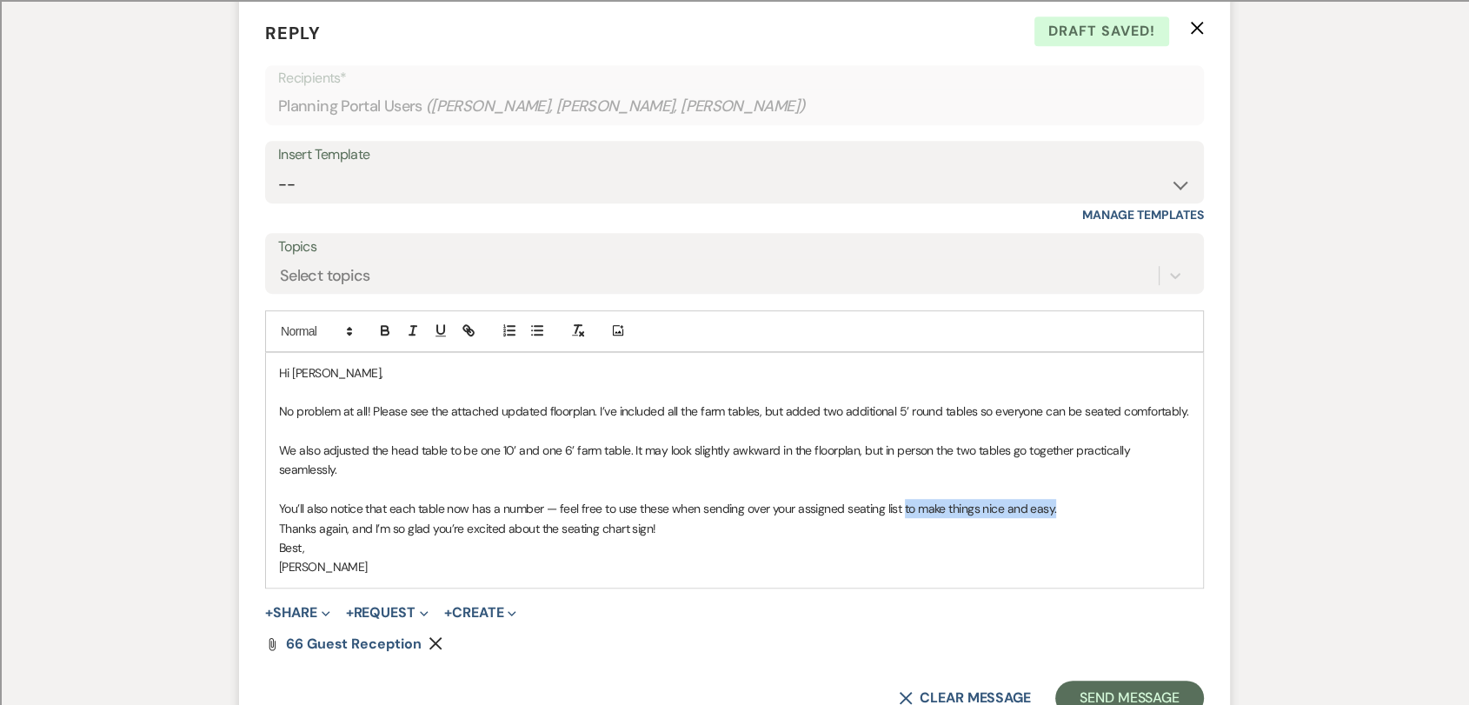
click at [1059, 499] on p "You’ll also notice that each table now has a number — feel free to use these wh…" at bounding box center [734, 508] width 911 height 19
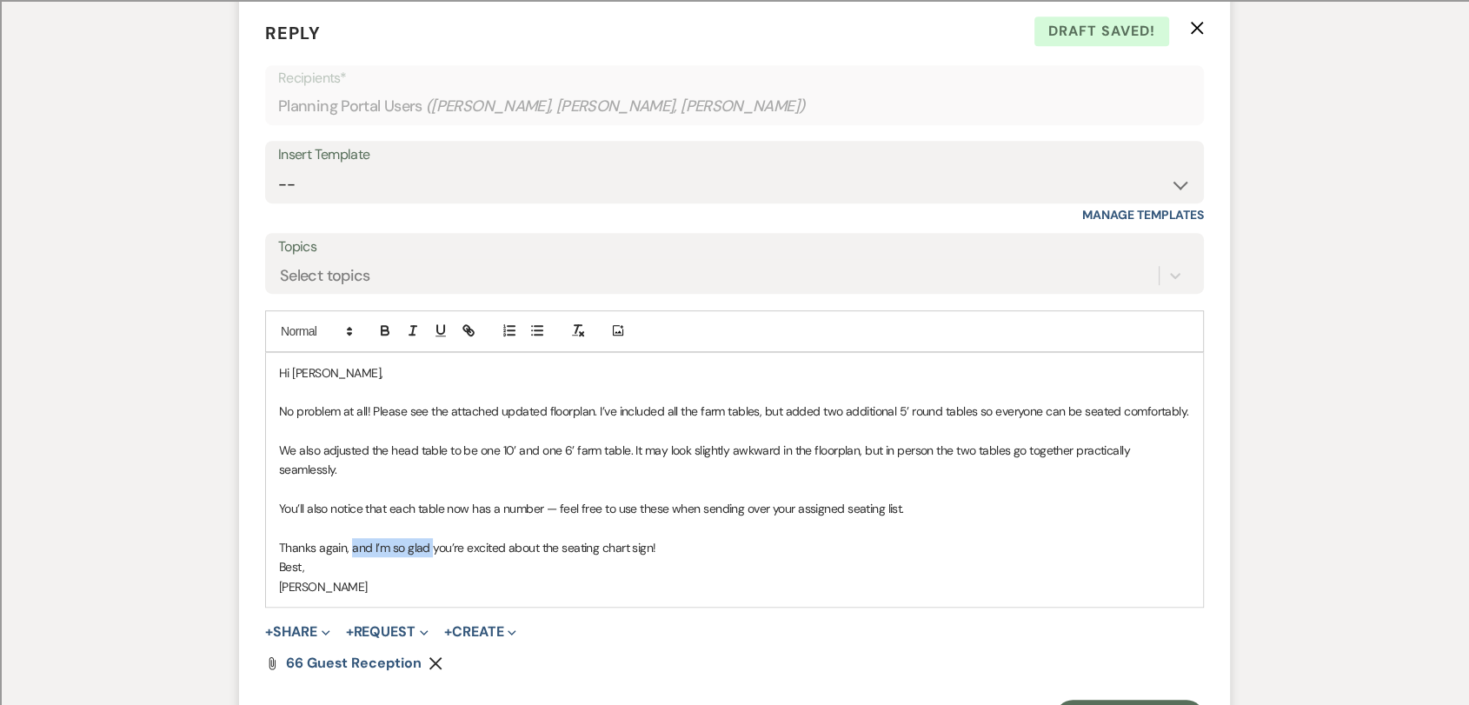
drag, startPoint x: 349, startPoint y: 530, endPoint x: 430, endPoint y: 530, distance: 81.7
click at [430, 538] on p "Thanks again, and I’m so glad you’re excited about the seating chart sign!" at bounding box center [734, 547] width 911 height 19
click at [650, 538] on p "Thanks again, and I’m so glad you’re excited about the seating chart sign!" at bounding box center [734, 547] width 911 height 19
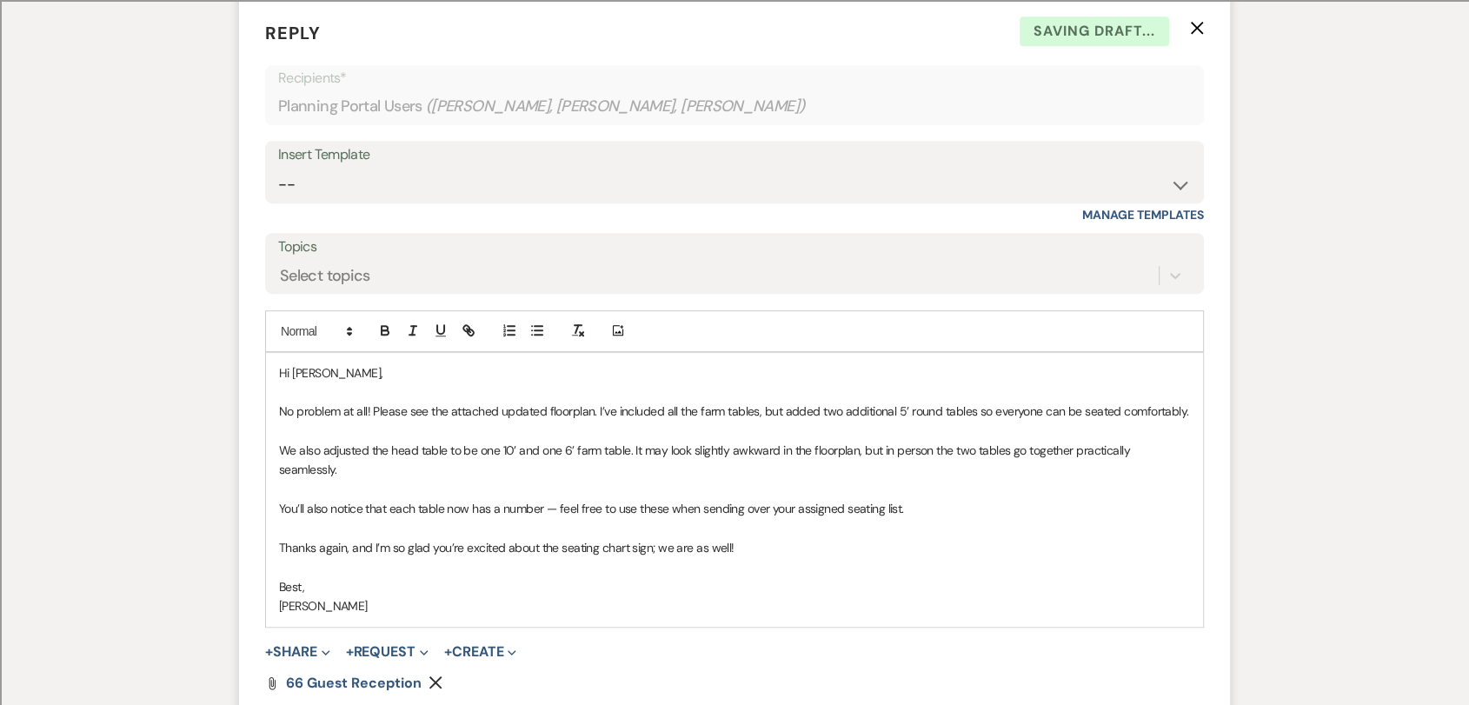
click at [283, 596] on p "[PERSON_NAME]" at bounding box center [734, 605] width 911 height 19
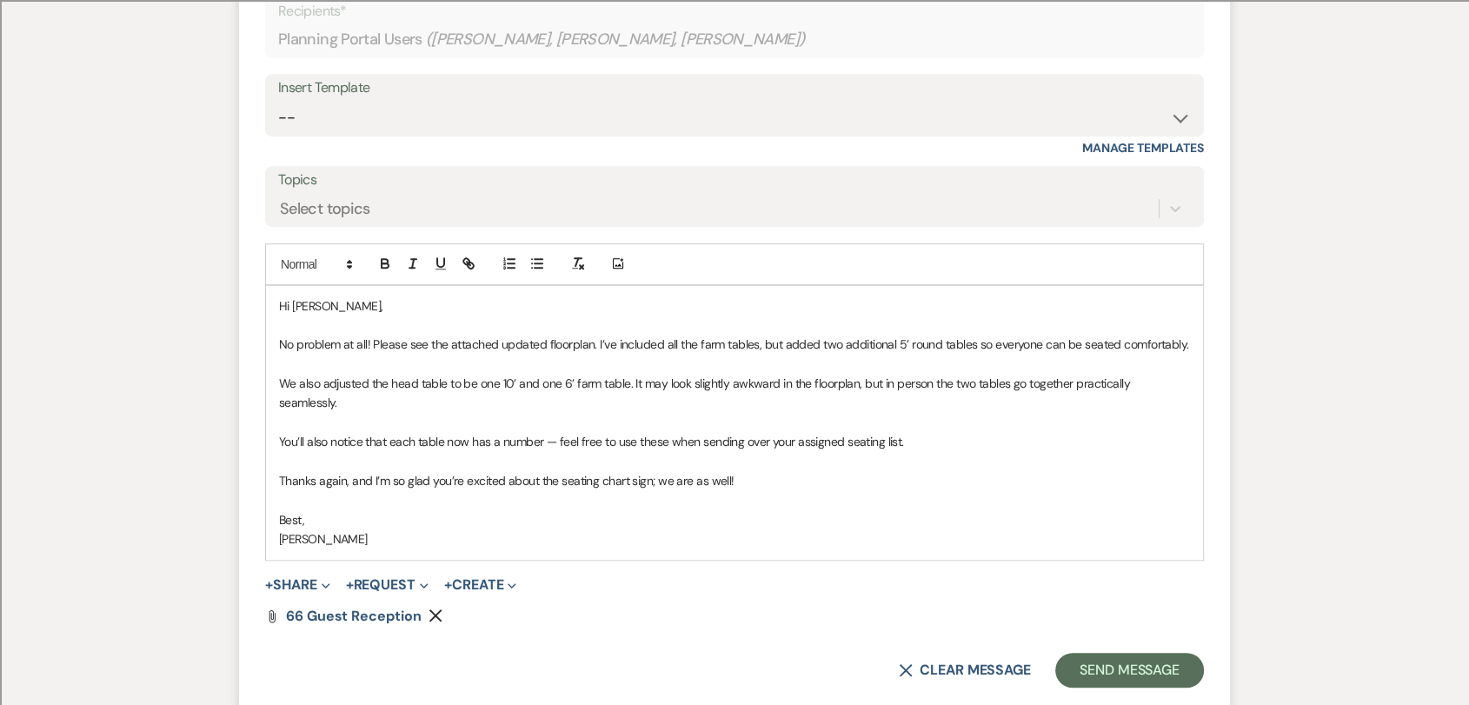
scroll to position [976, 0]
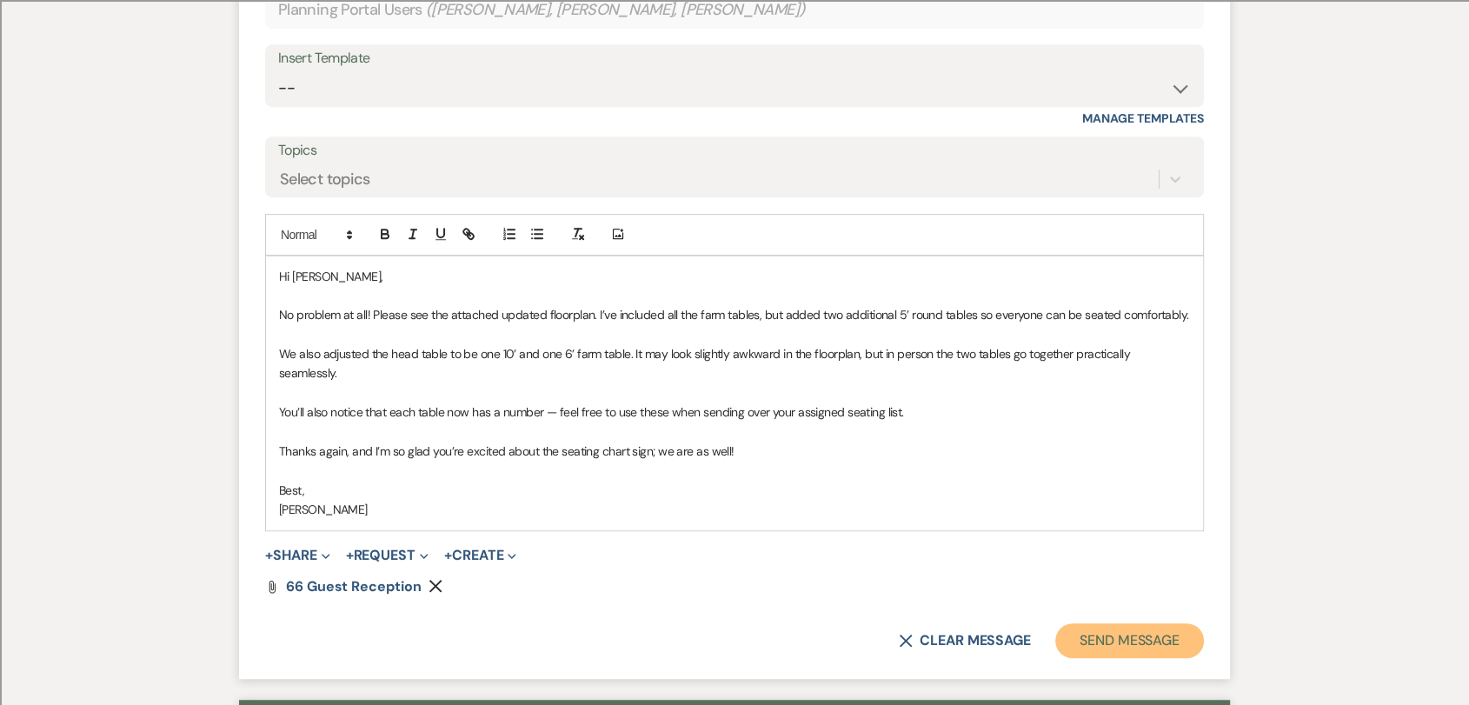
click at [1123, 603] on button "Send Message" at bounding box center [1130, 640] width 149 height 35
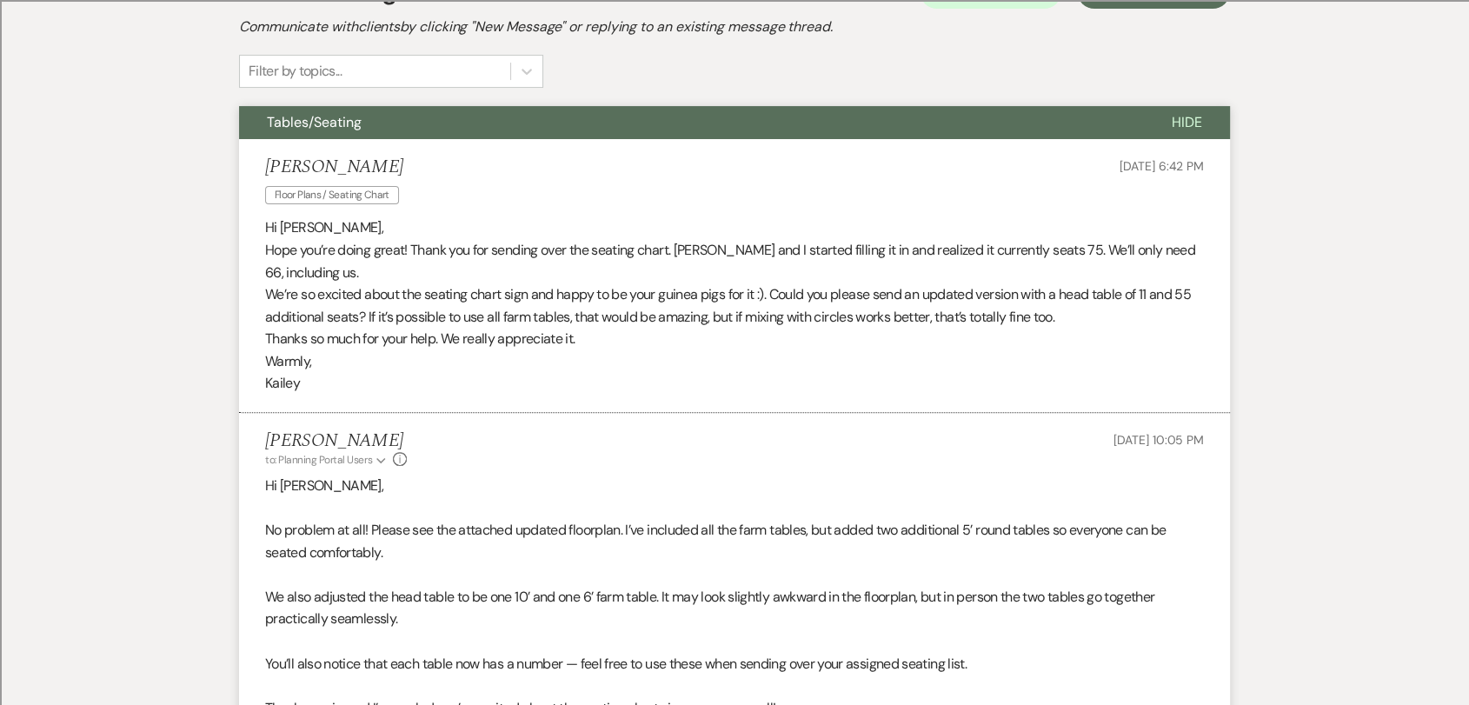
scroll to position [0, 0]
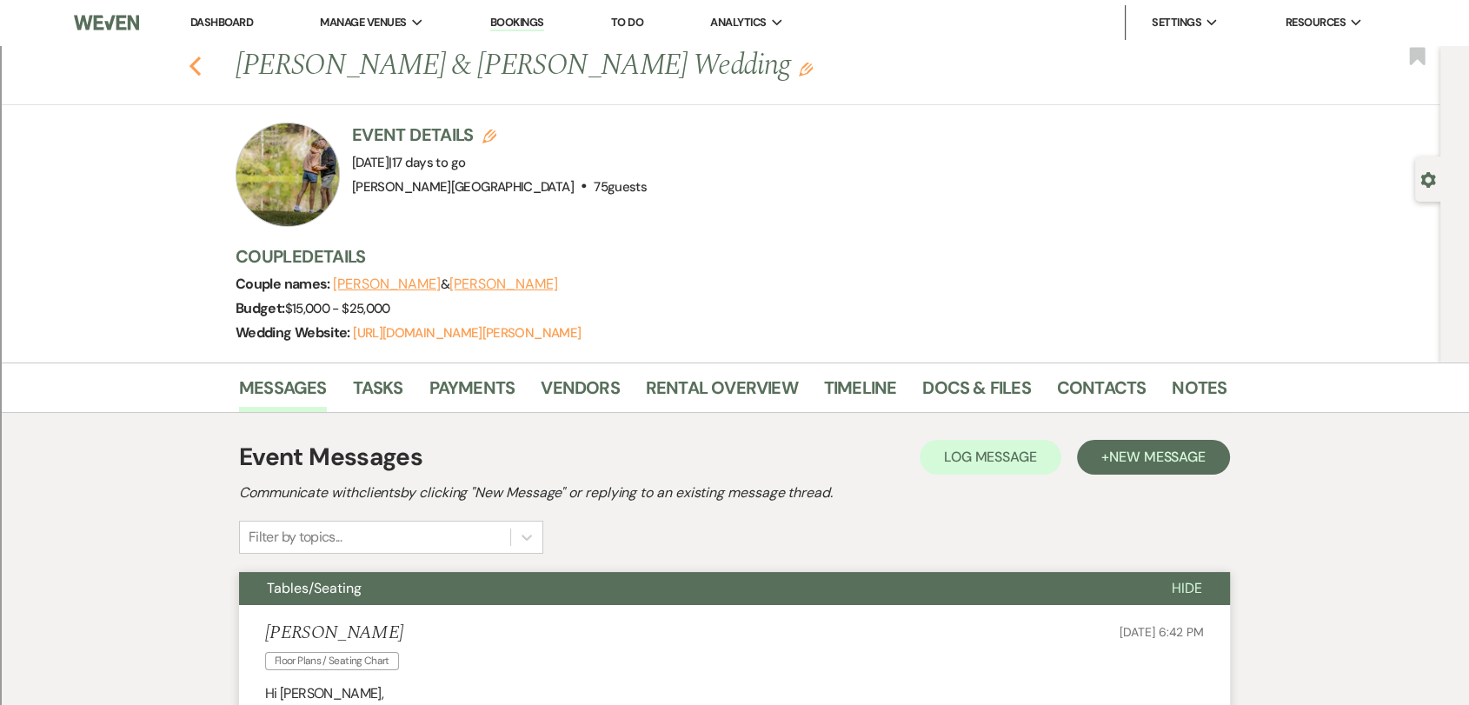
click at [201, 63] on use "button" at bounding box center [195, 66] width 11 height 19
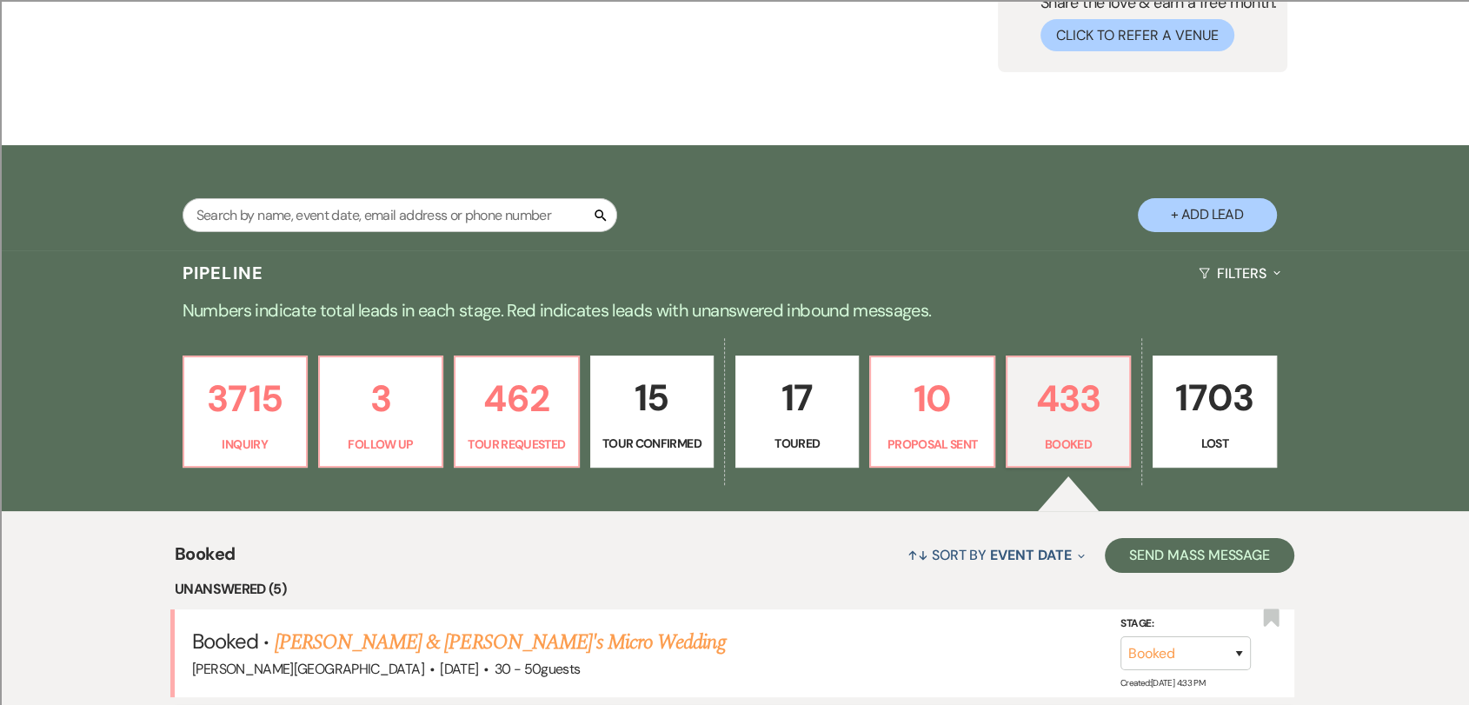
scroll to position [104, 0]
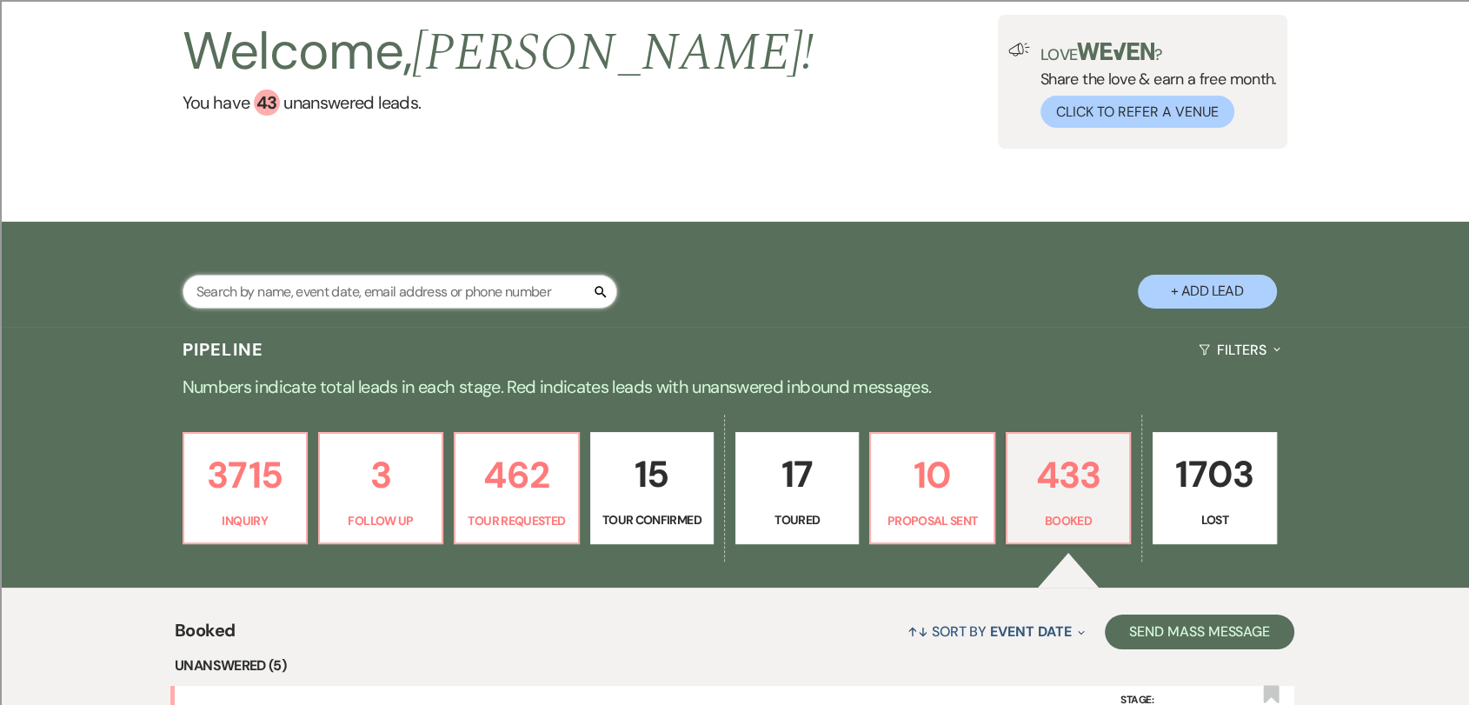
click at [410, 281] on input "text" at bounding box center [400, 292] width 435 height 34
type input "10/17"
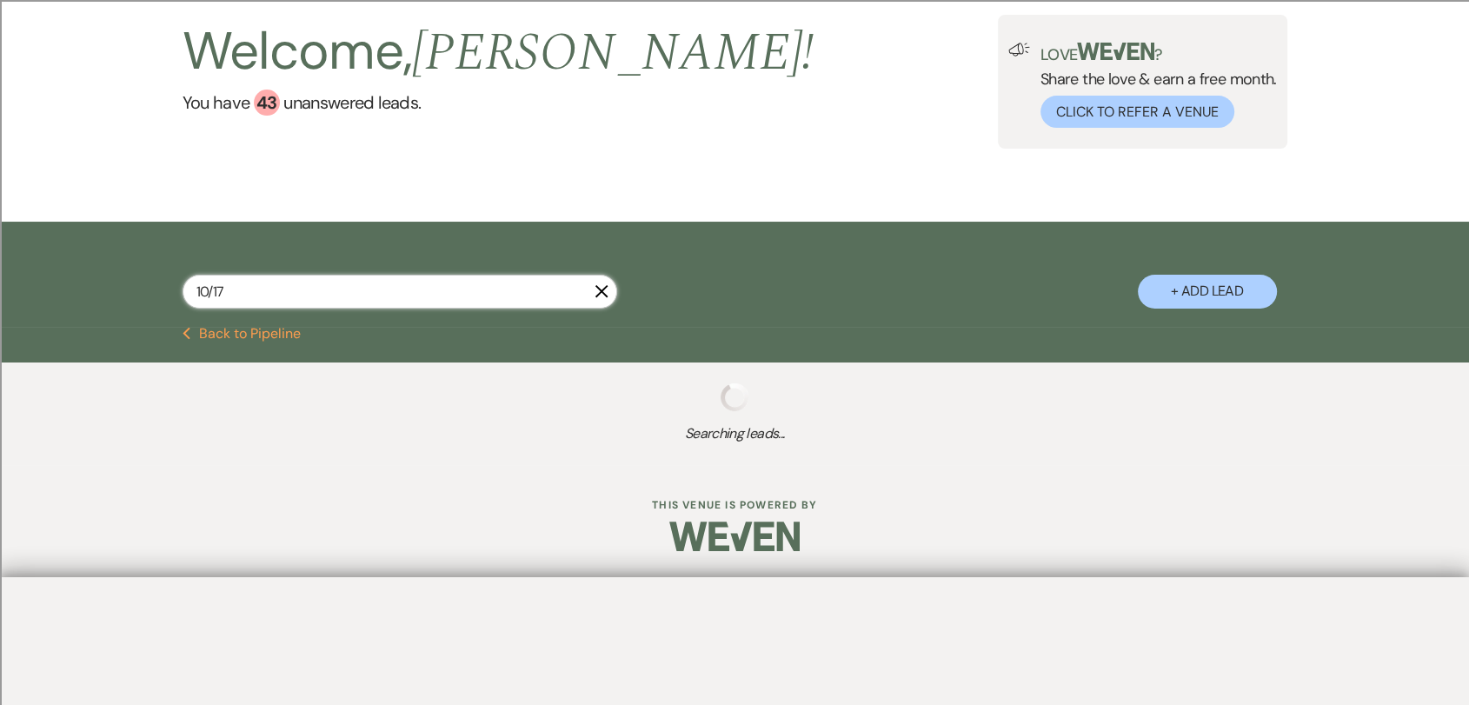
select select "2"
select select "8"
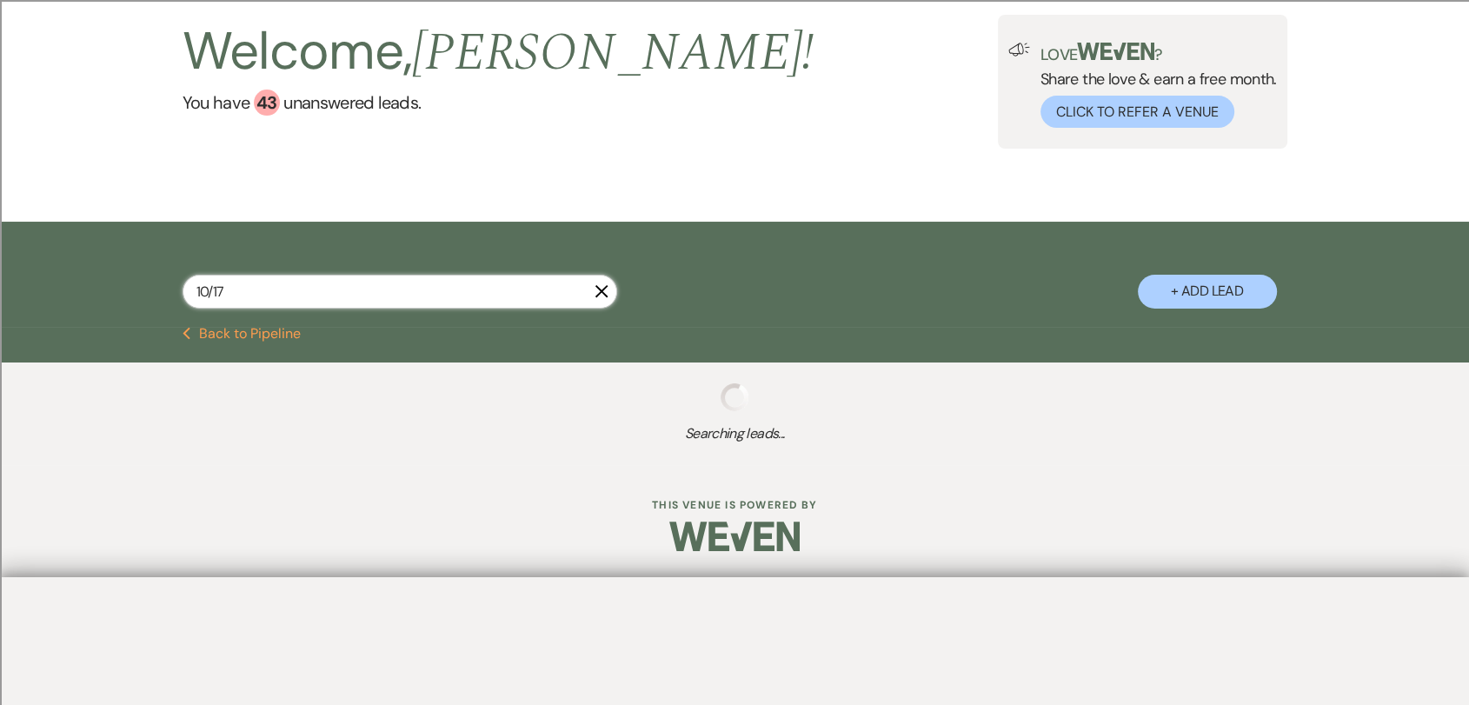
select select "2"
select select "8"
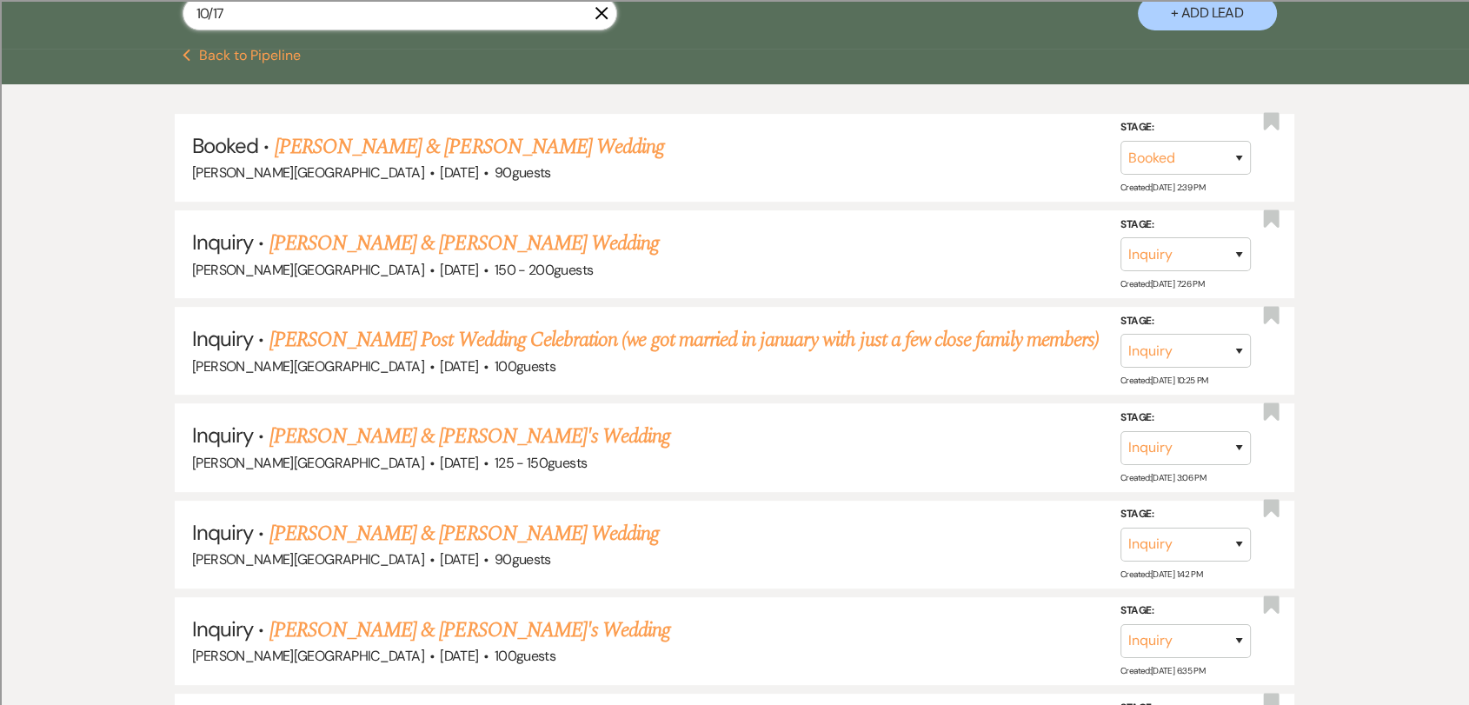
scroll to position [386, 0]
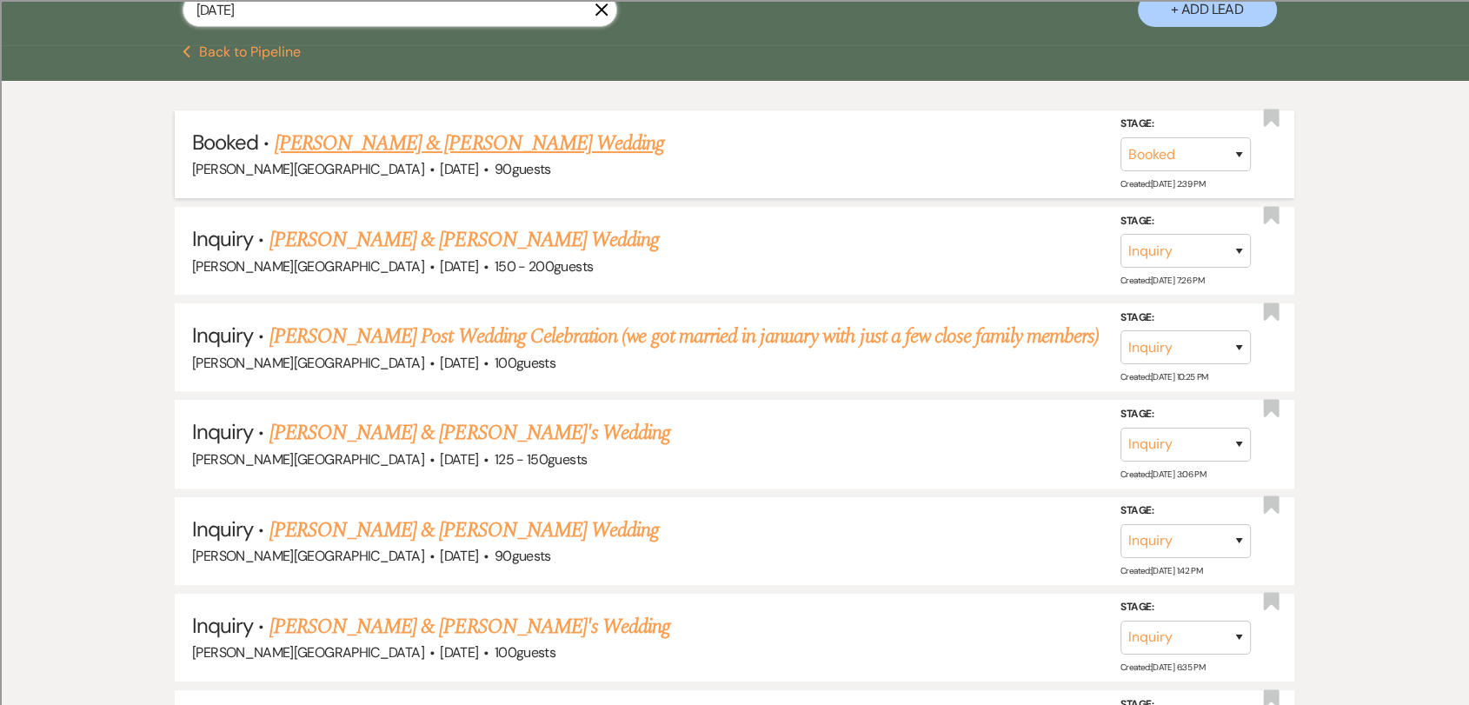
type input "[DATE]"
click at [377, 130] on link "[PERSON_NAME] & [PERSON_NAME] Wedding" at bounding box center [470, 143] width 390 height 31
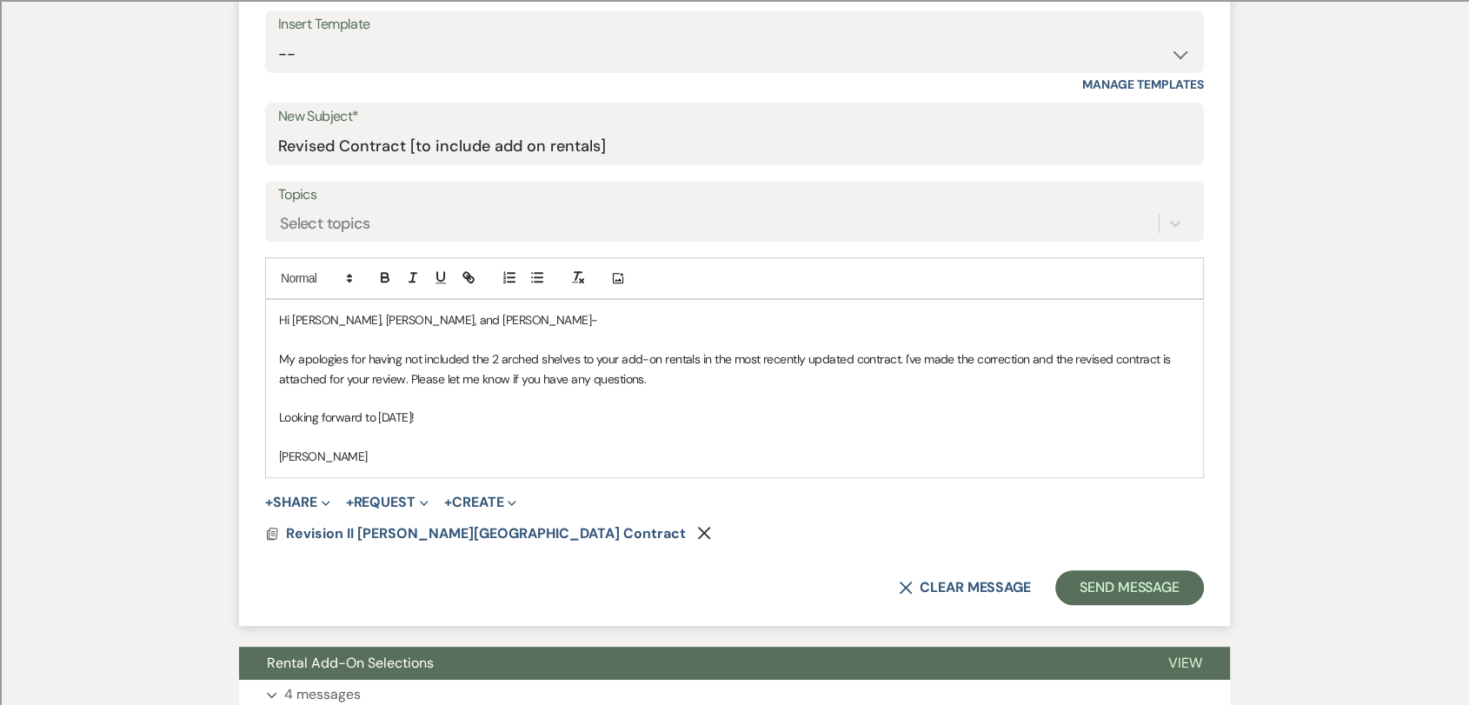
scroll to position [772, 0]
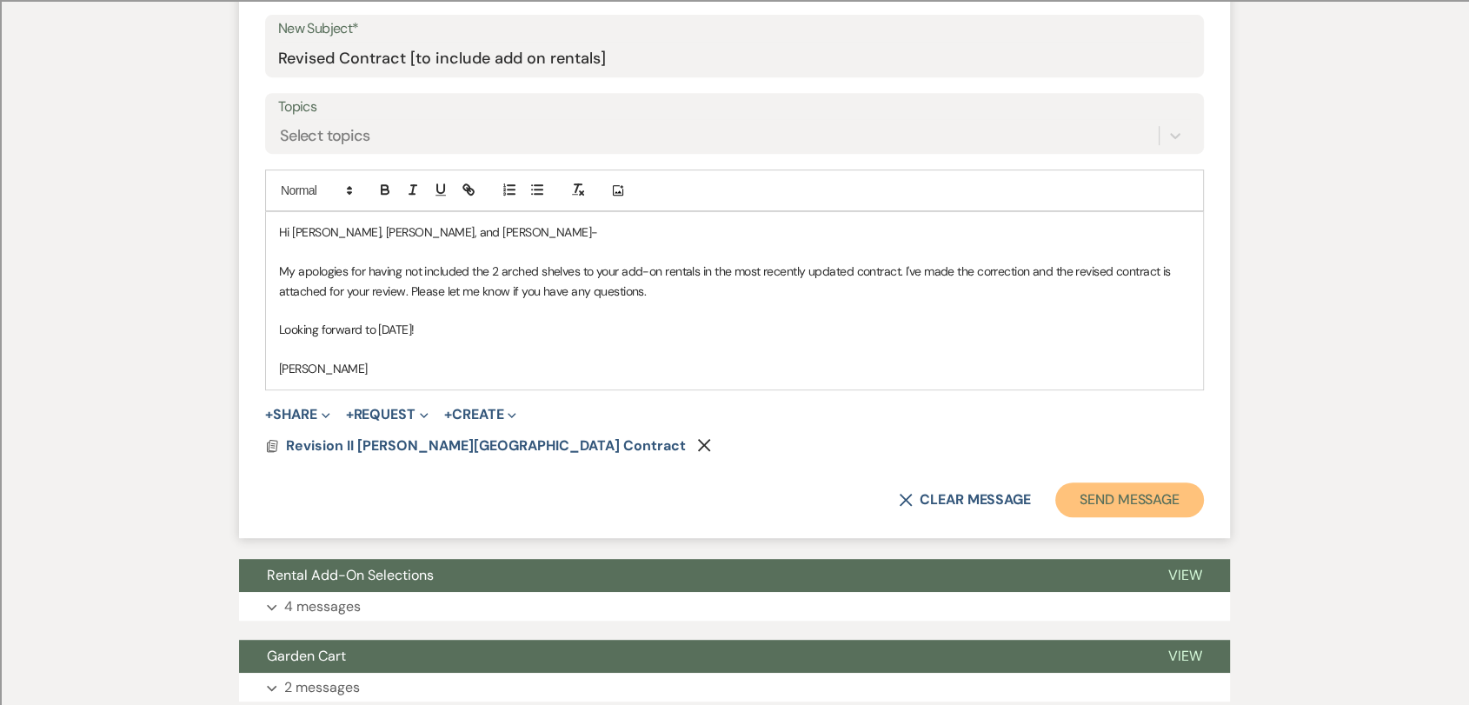
click at [1155, 504] on button "Send Message" at bounding box center [1130, 500] width 149 height 35
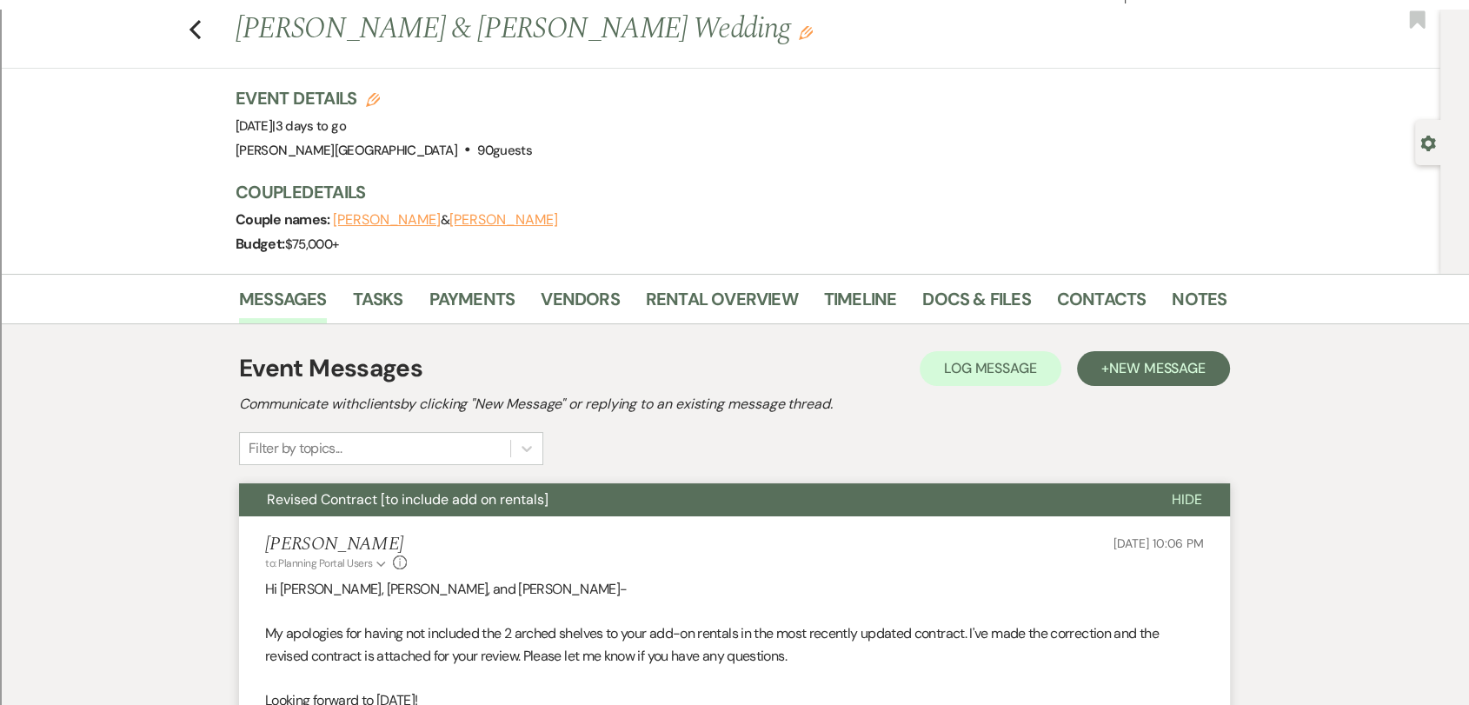
scroll to position [0, 0]
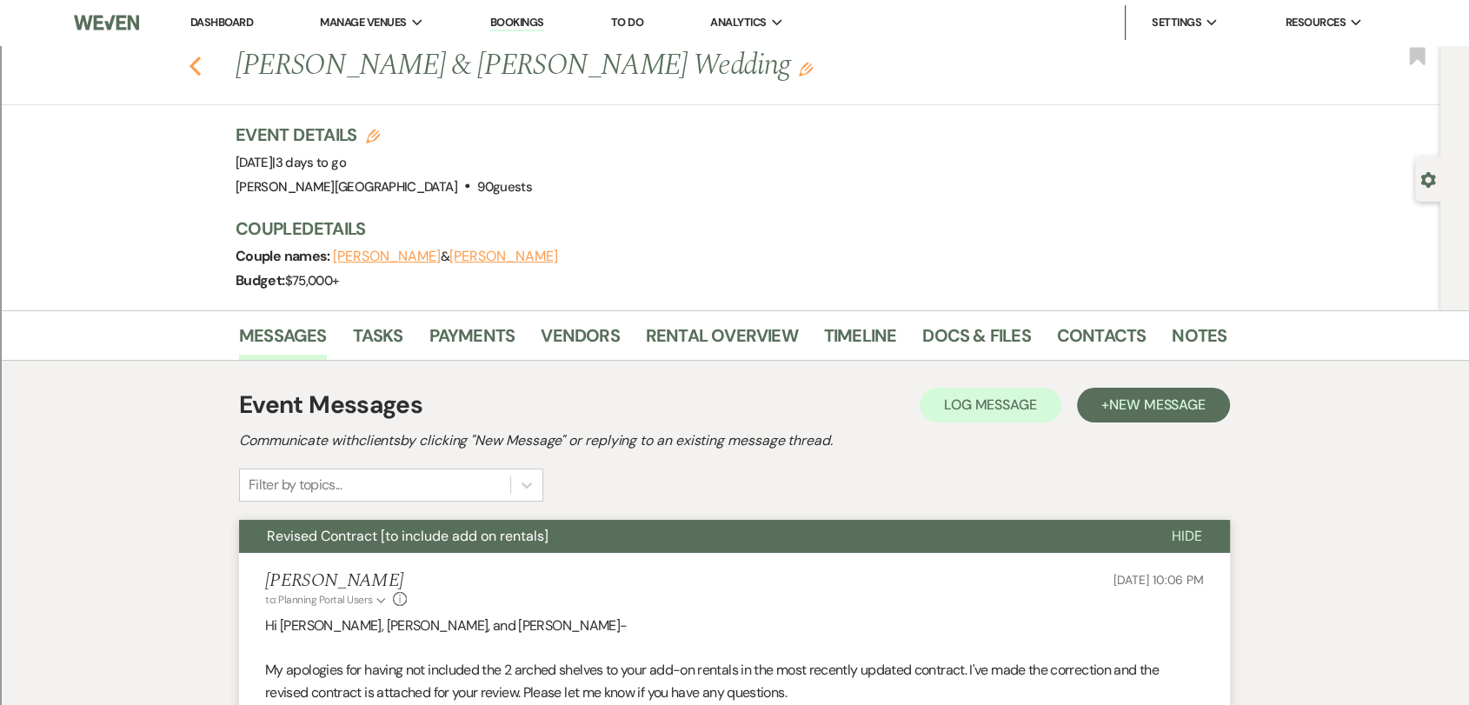
click at [201, 73] on use "button" at bounding box center [195, 66] width 11 height 19
select select "2"
select select "8"
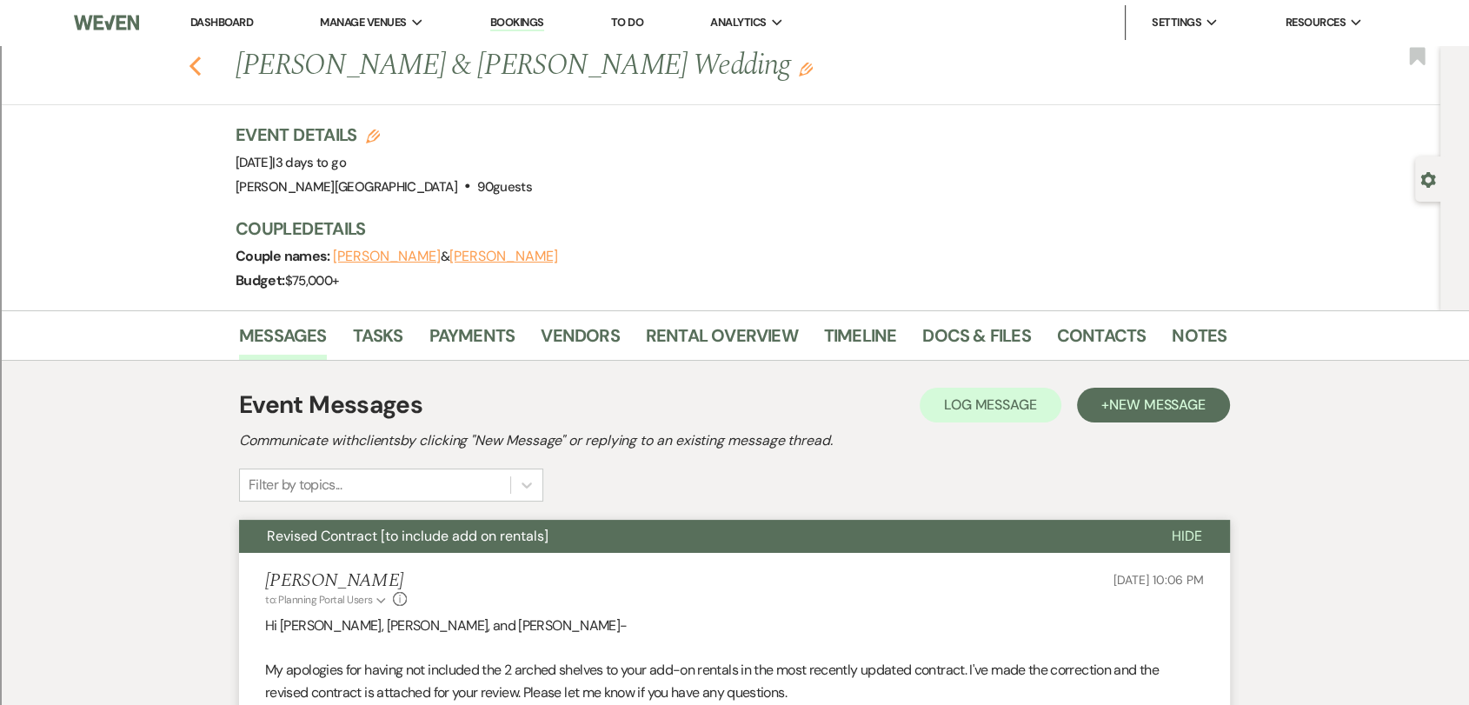
select select "8"
select select "2"
select select "8"
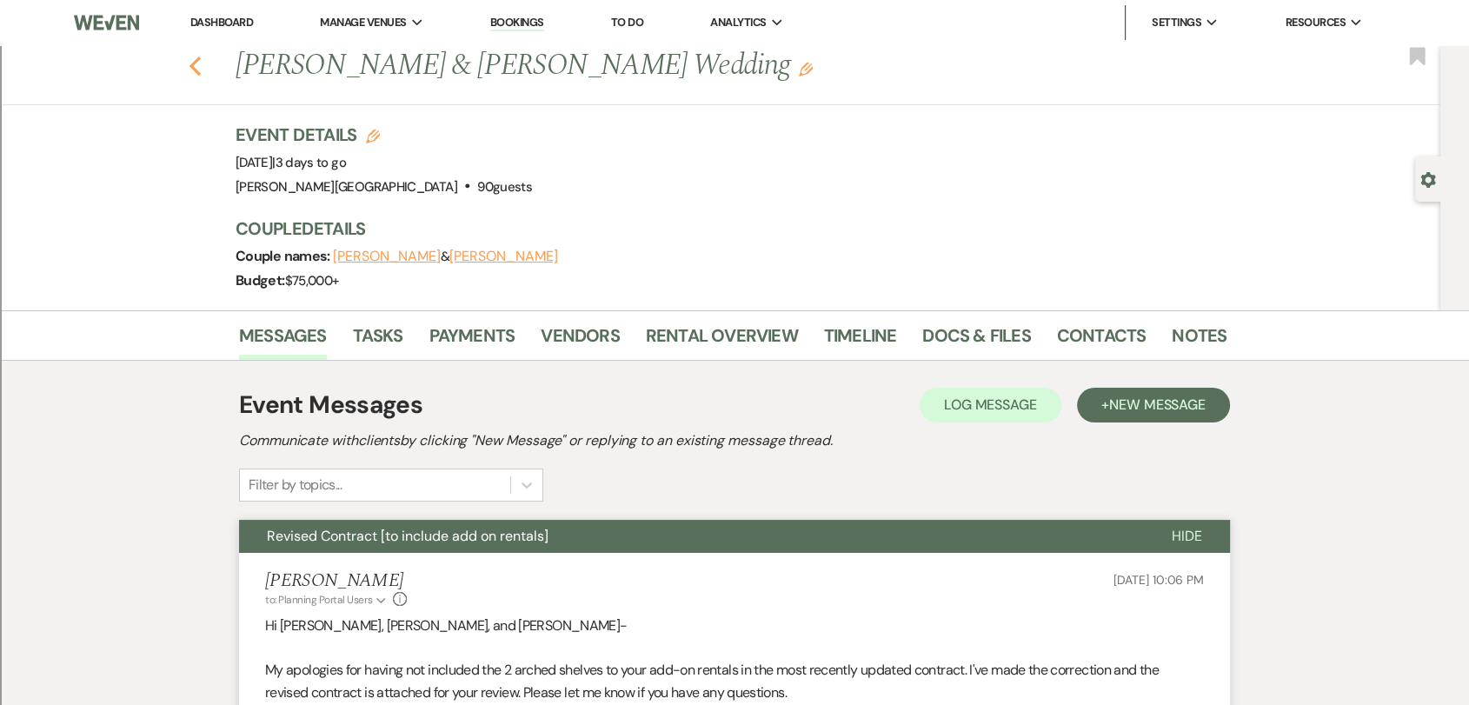
select select "8"
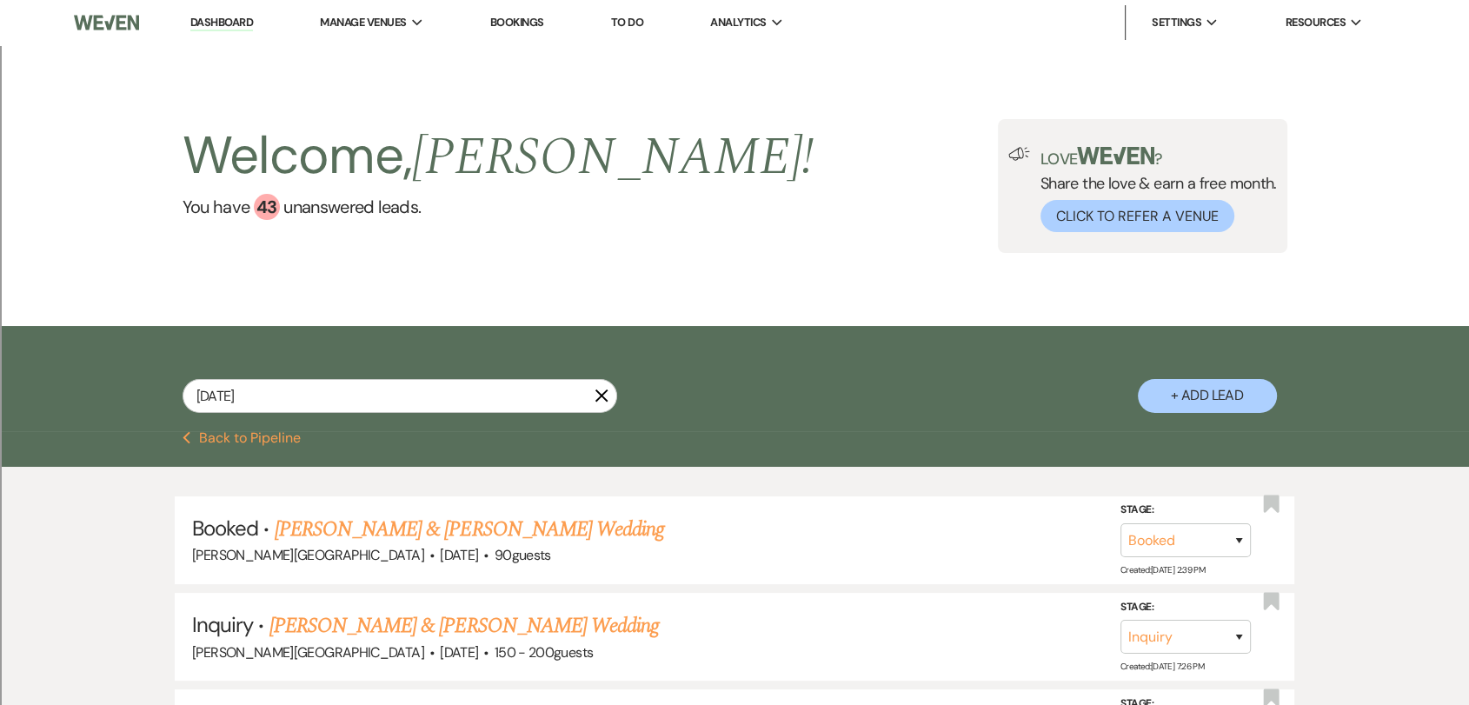
click at [229, 16] on link "Dashboard" at bounding box center [221, 23] width 63 height 17
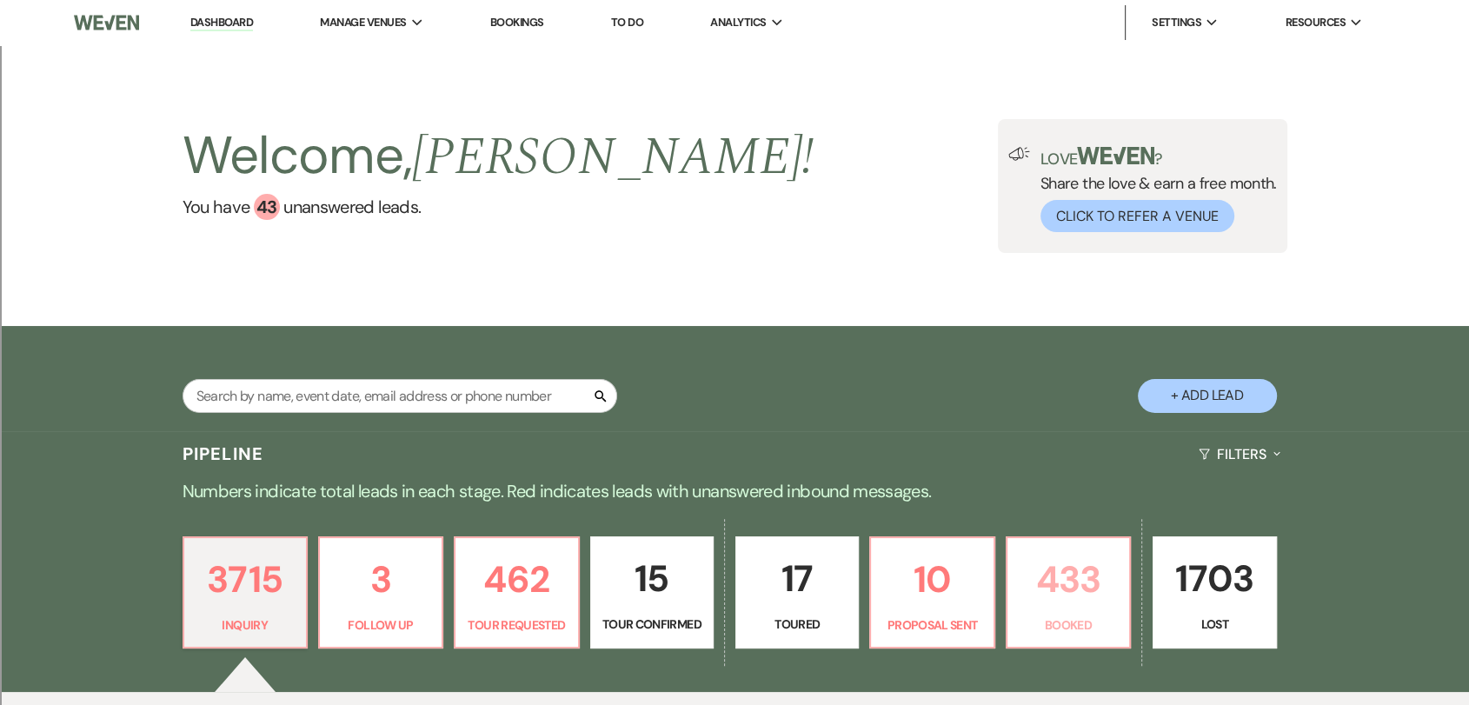
click at [1059, 572] on p "433" at bounding box center [1068, 579] width 101 height 58
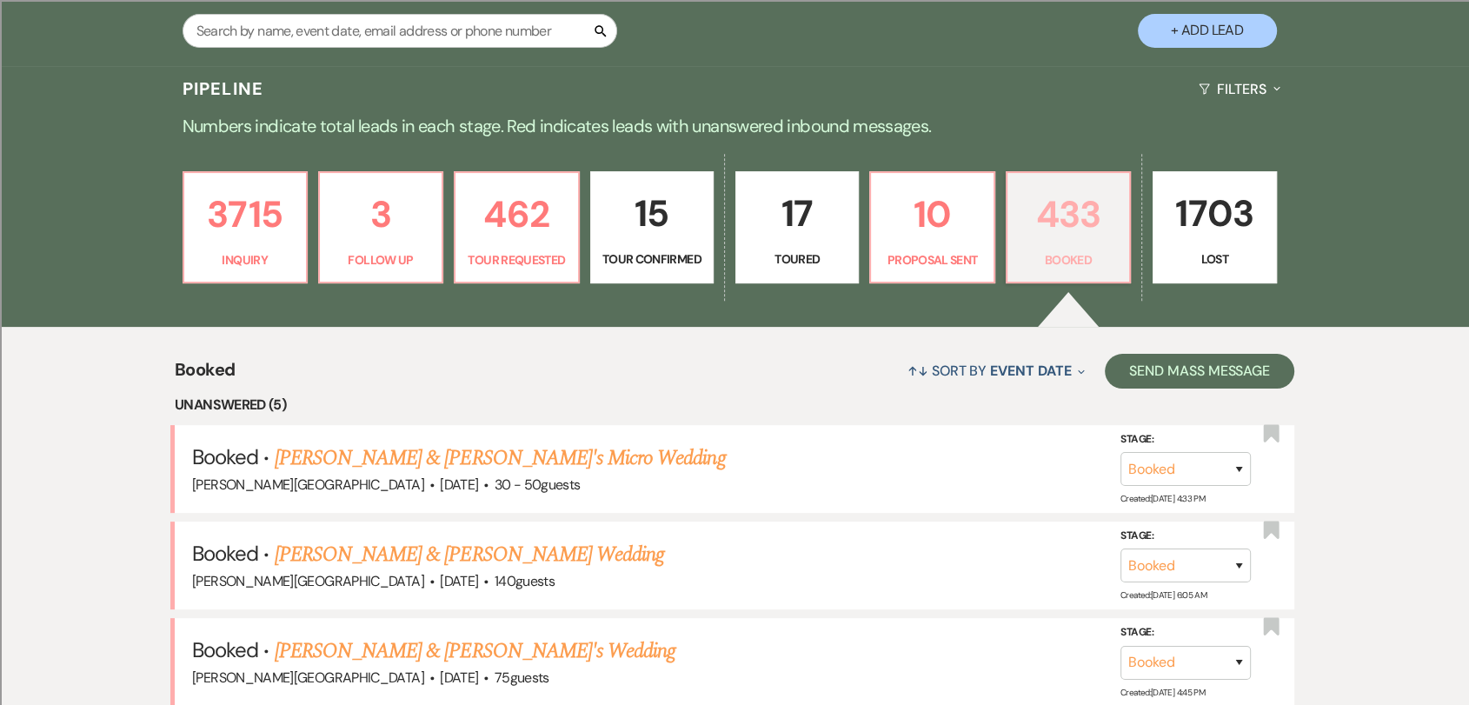
scroll to position [483, 0]
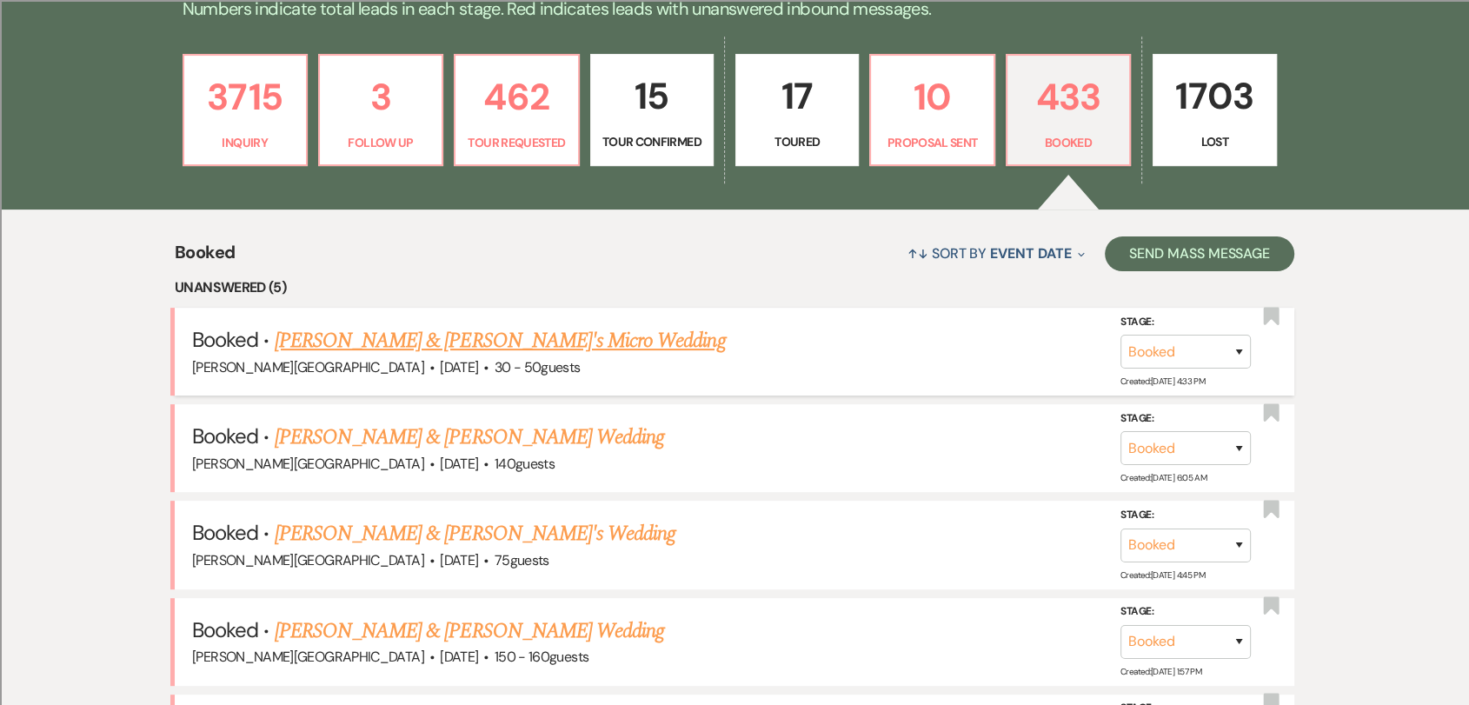
click at [496, 330] on link "[PERSON_NAME] & [PERSON_NAME]'s Micro Wedding" at bounding box center [500, 340] width 451 height 31
